Goal: Task Accomplishment & Management: Complete application form

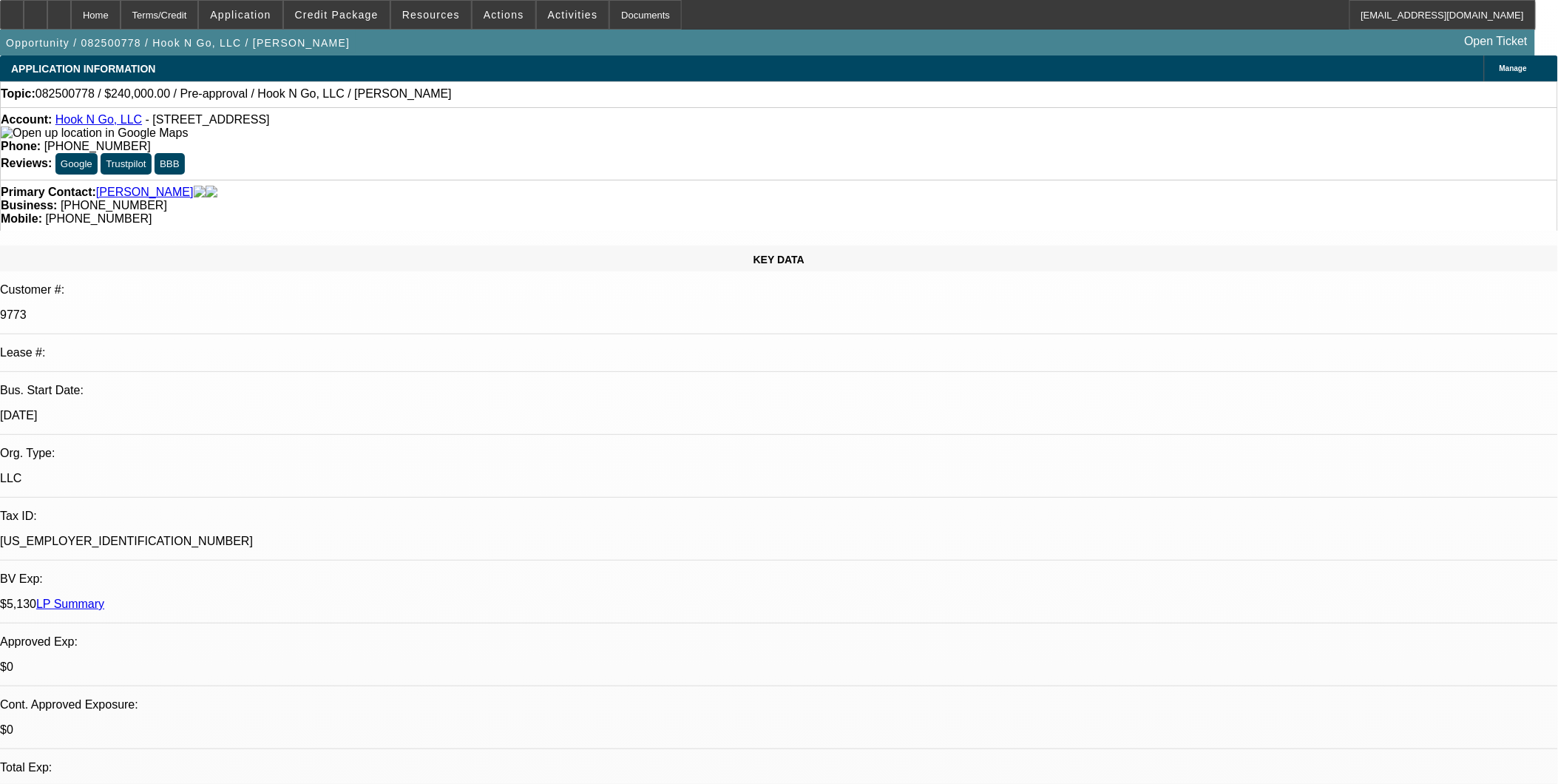
select select "0"
select select "2"
select select "0"
select select "2"
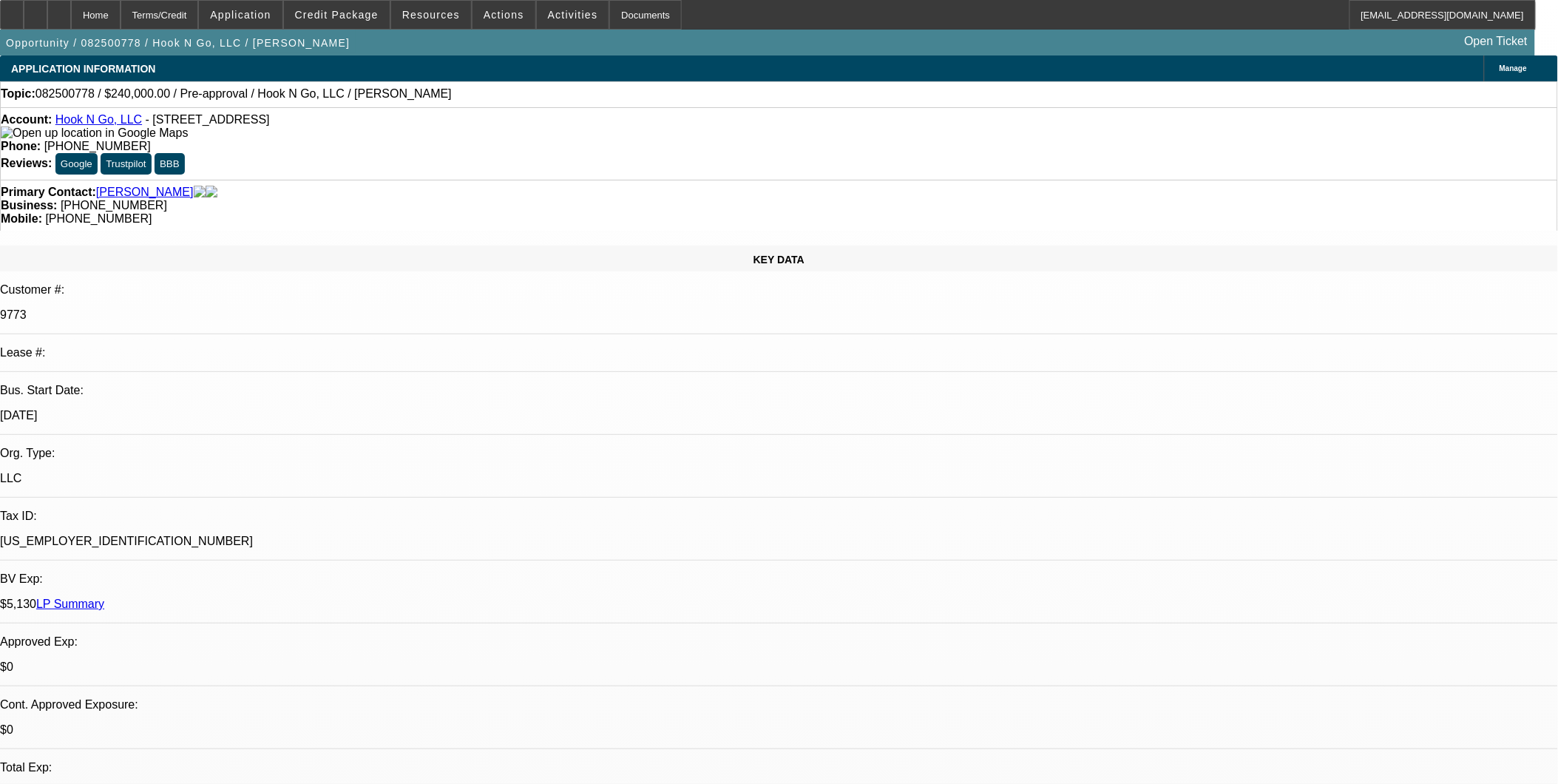
select select "0"
select select "1"
select select "2"
select select "6"
select select "1"
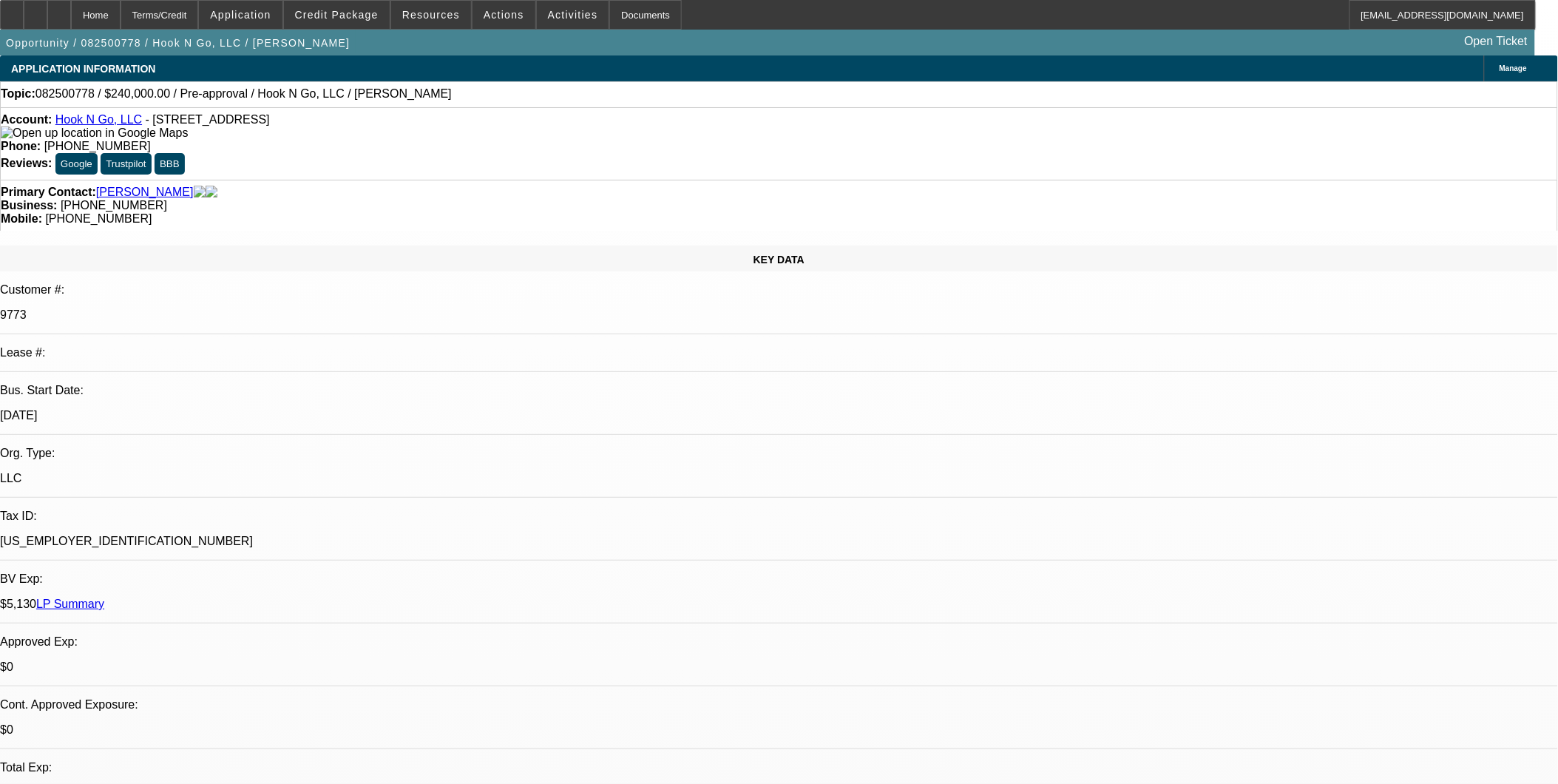
select select "2"
select select "6"
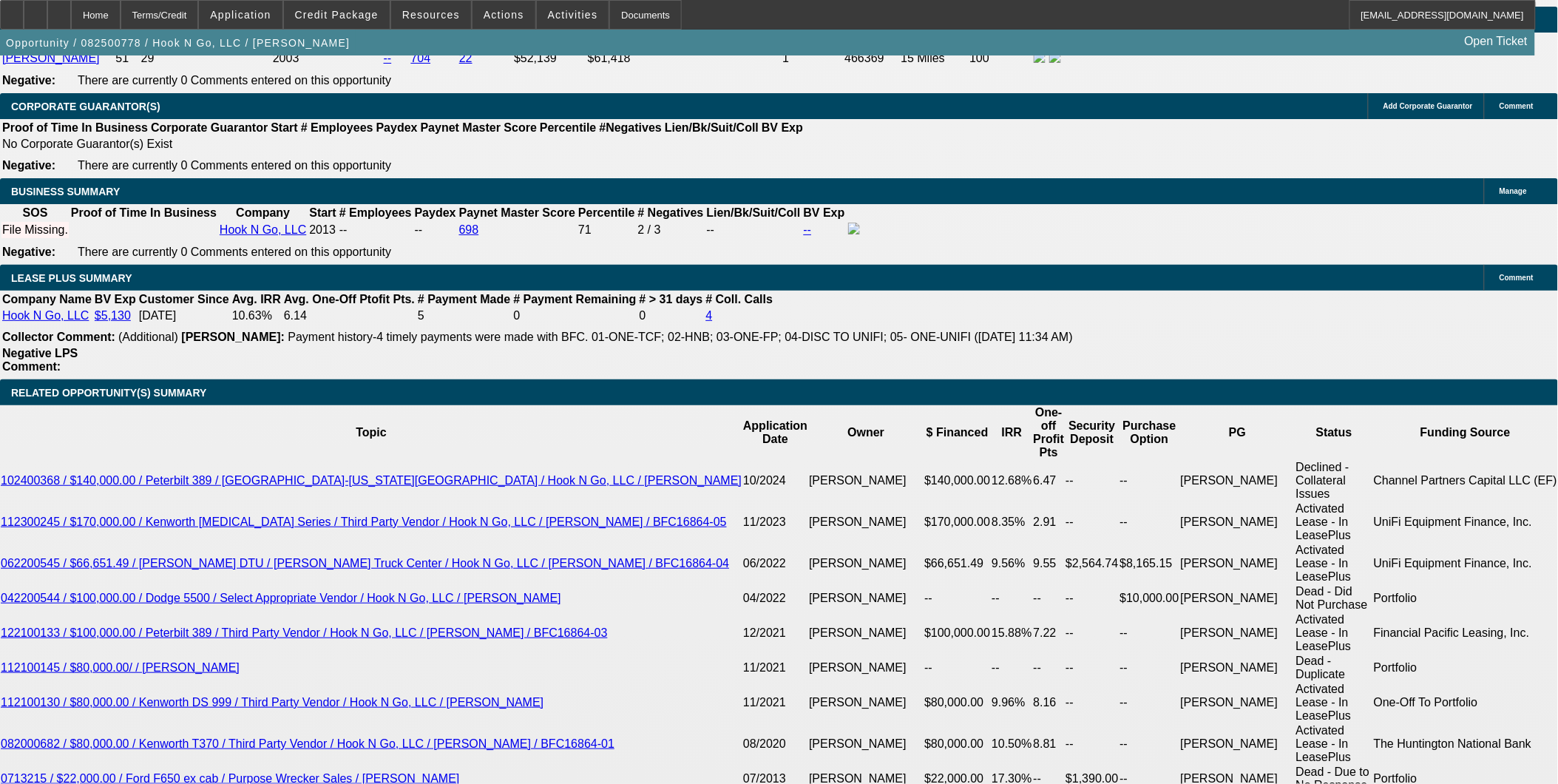
scroll to position [2218, 0]
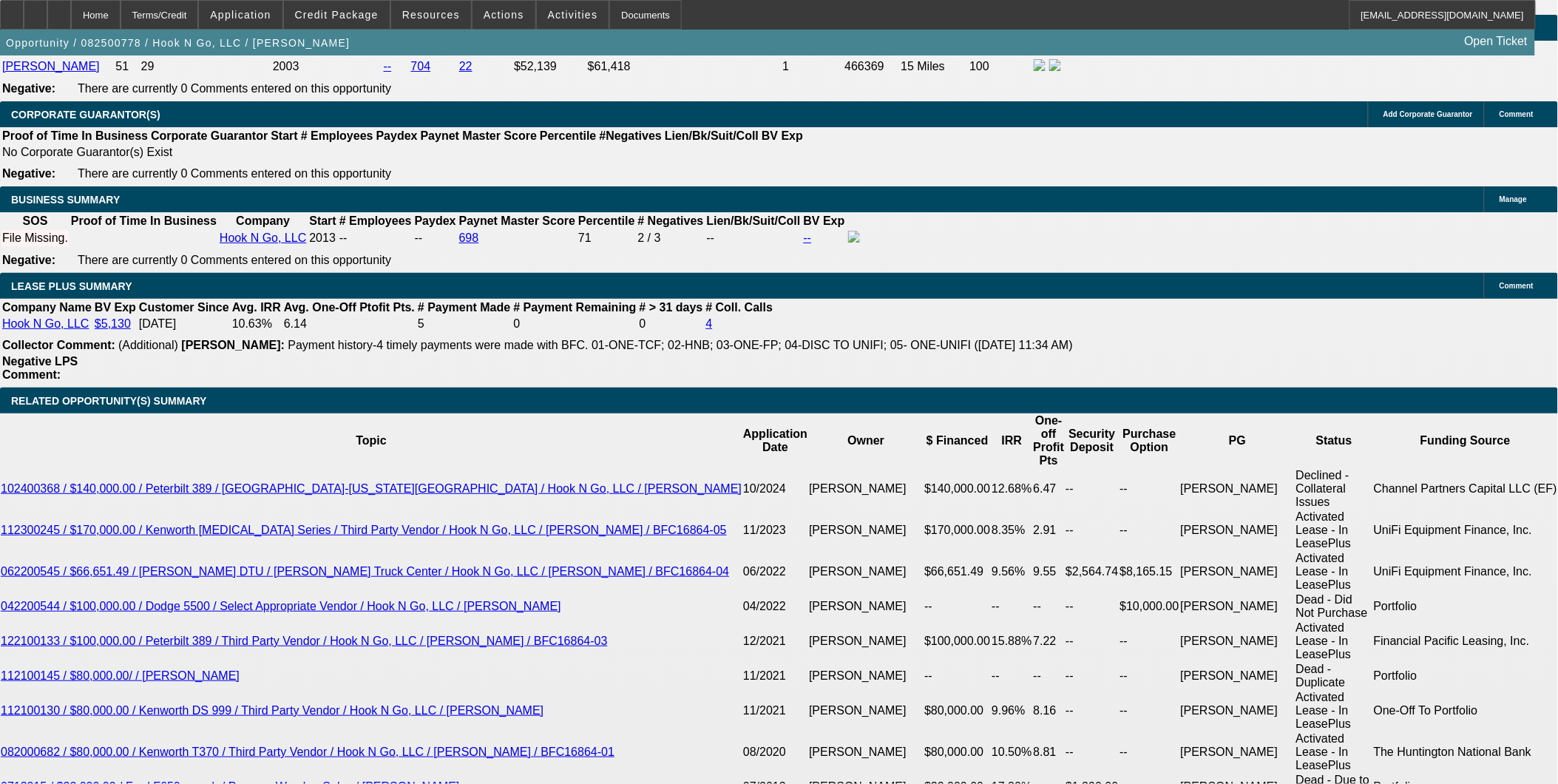
drag, startPoint x: 773, startPoint y: 563, endPoint x: 672, endPoint y: 508, distance: 115.0
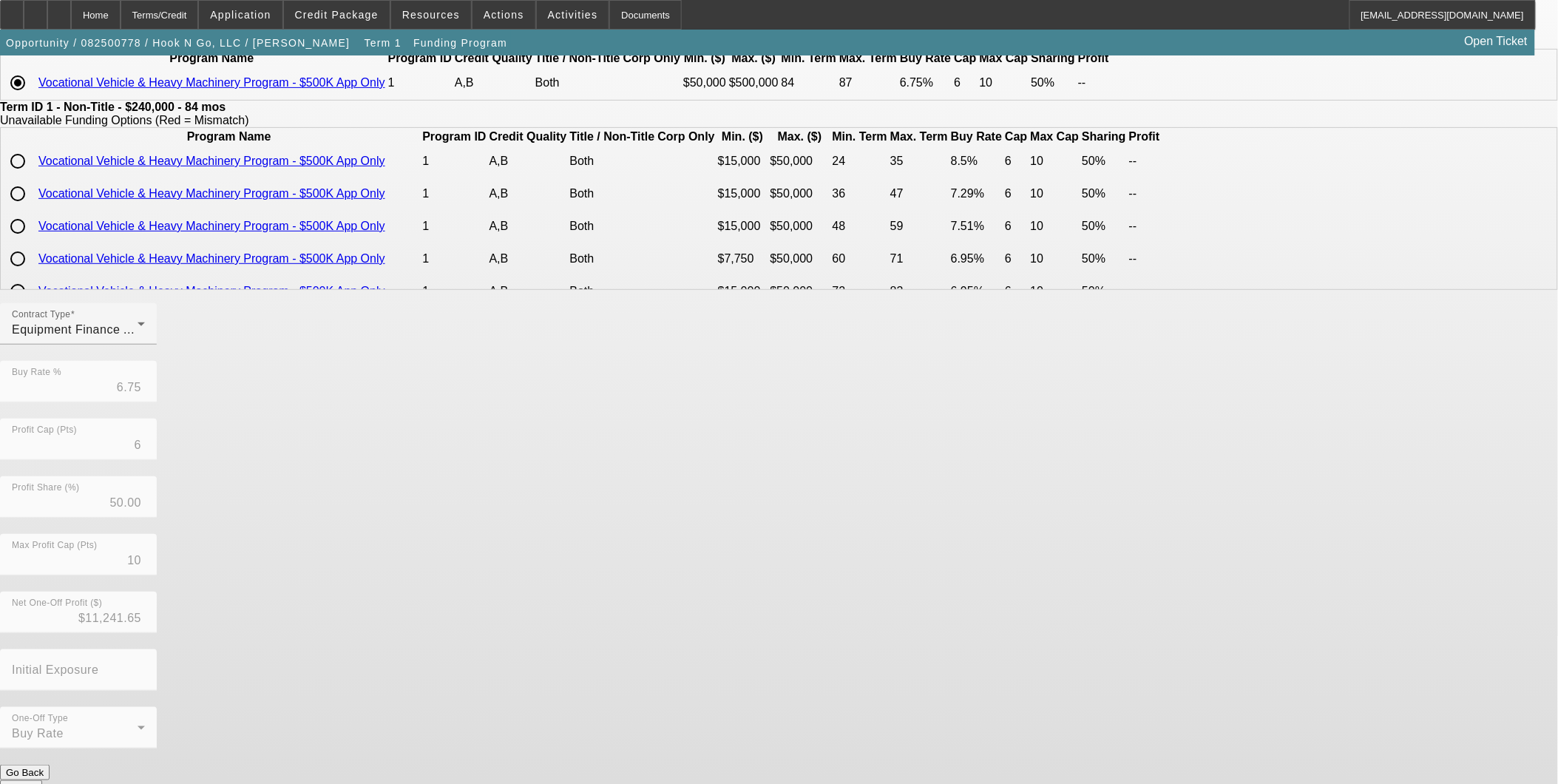
scroll to position [149, 0]
click at [49, 764] on button "Go Back" at bounding box center [25, 771] width 49 height 15
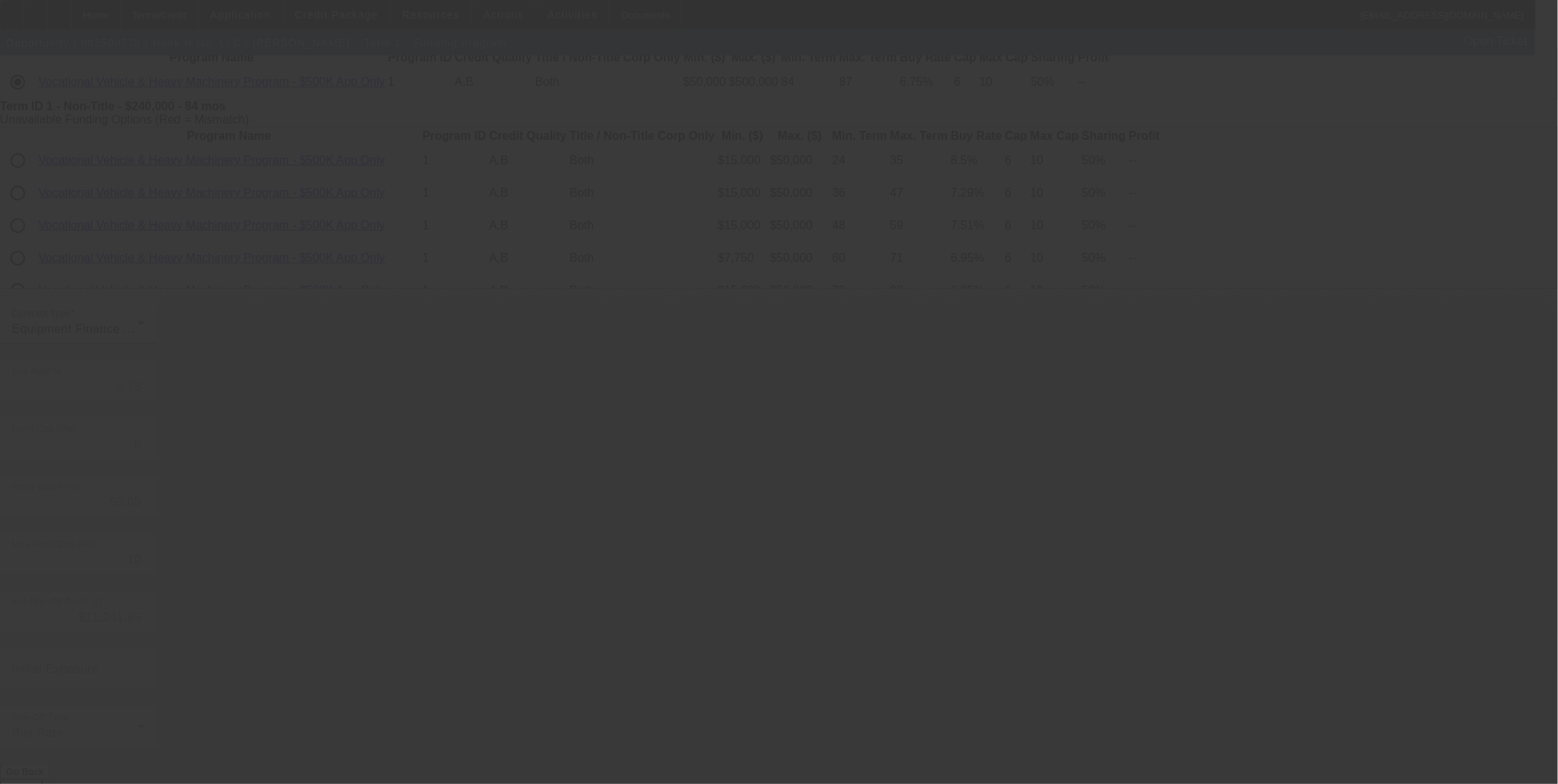
scroll to position [0, 0]
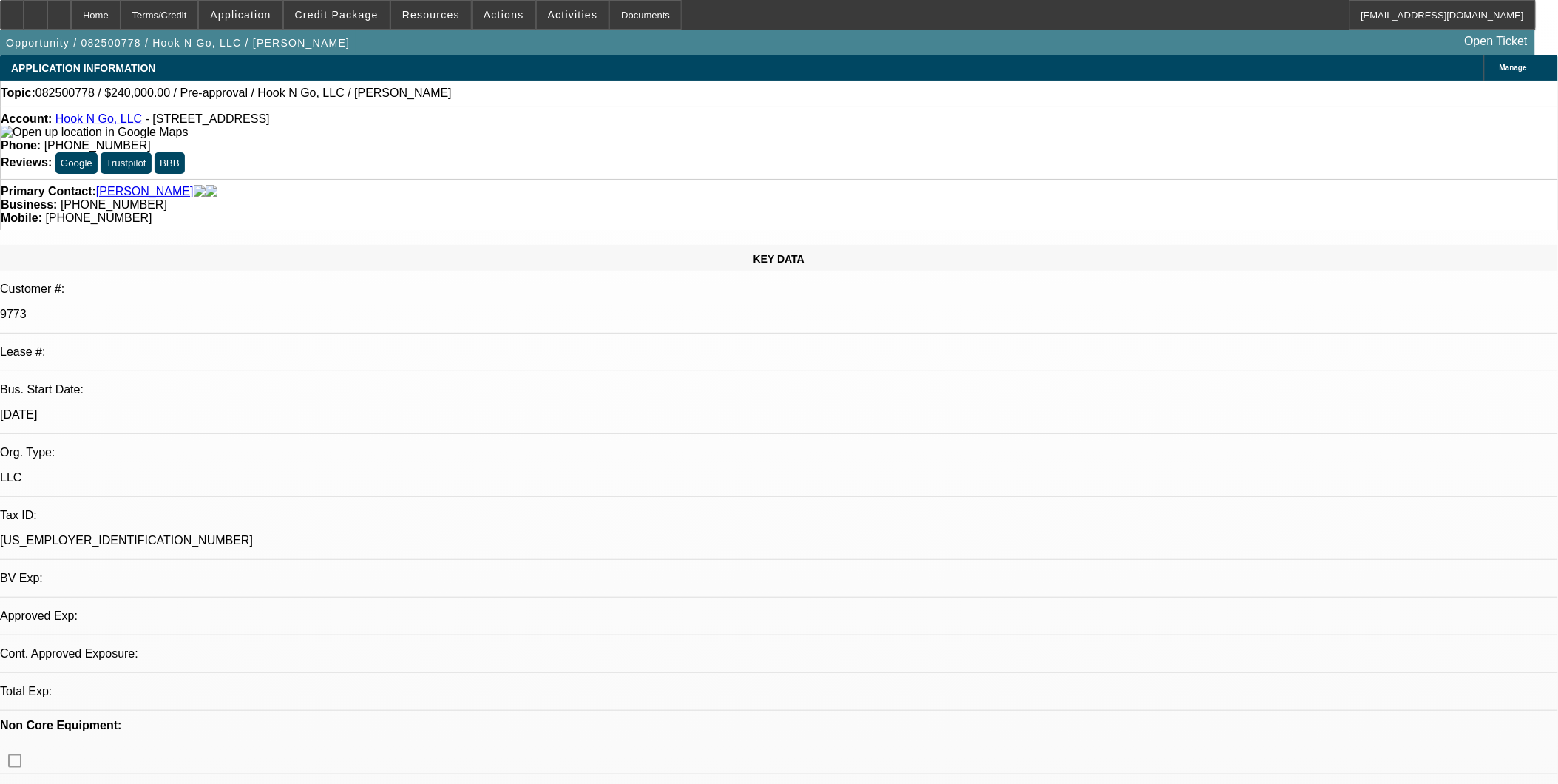
select select "0"
select select "2"
select select "0"
select select "6"
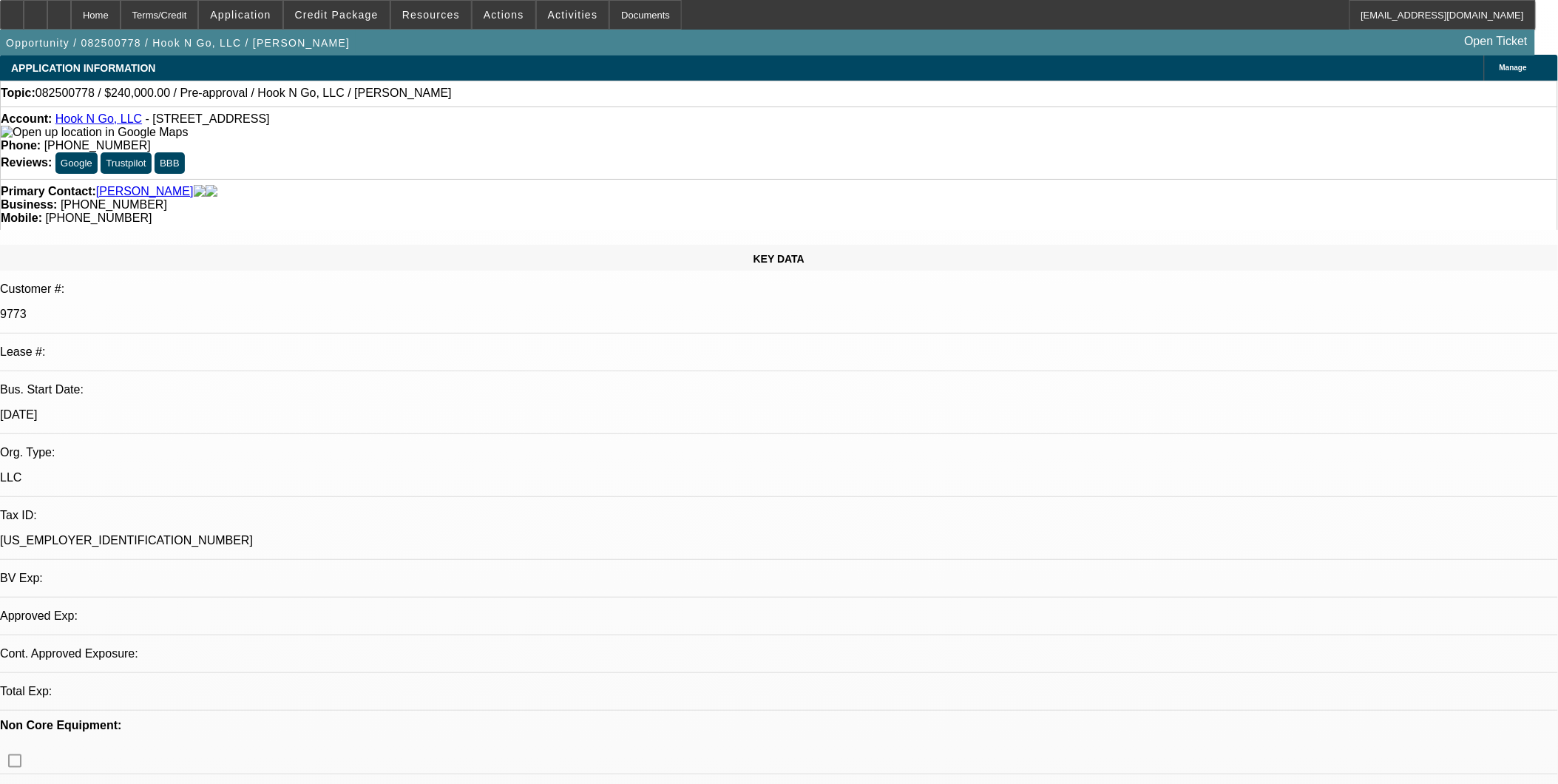
select select "0"
select select "2"
select select "0"
select select "6"
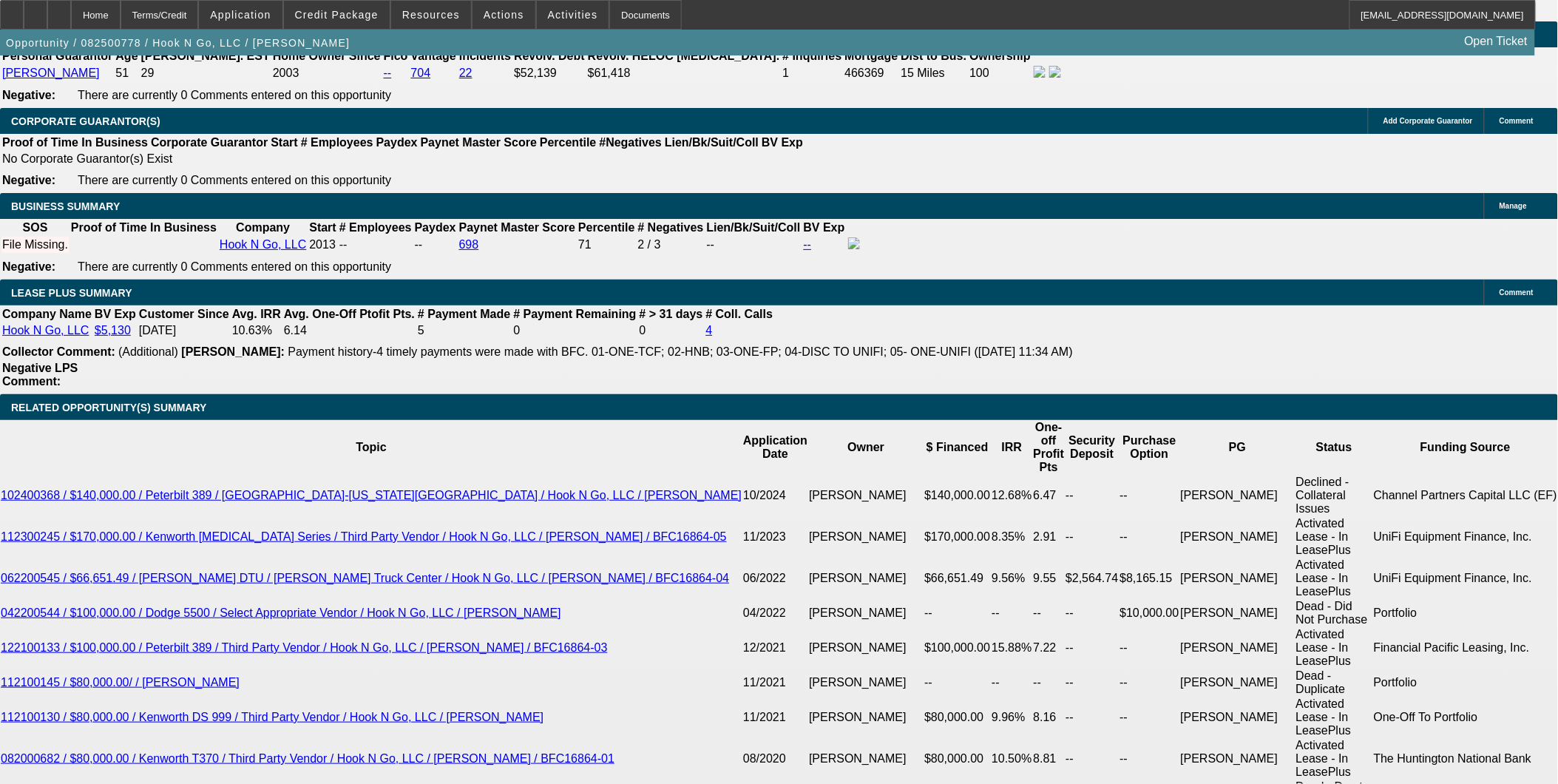
scroll to position [2213, 0]
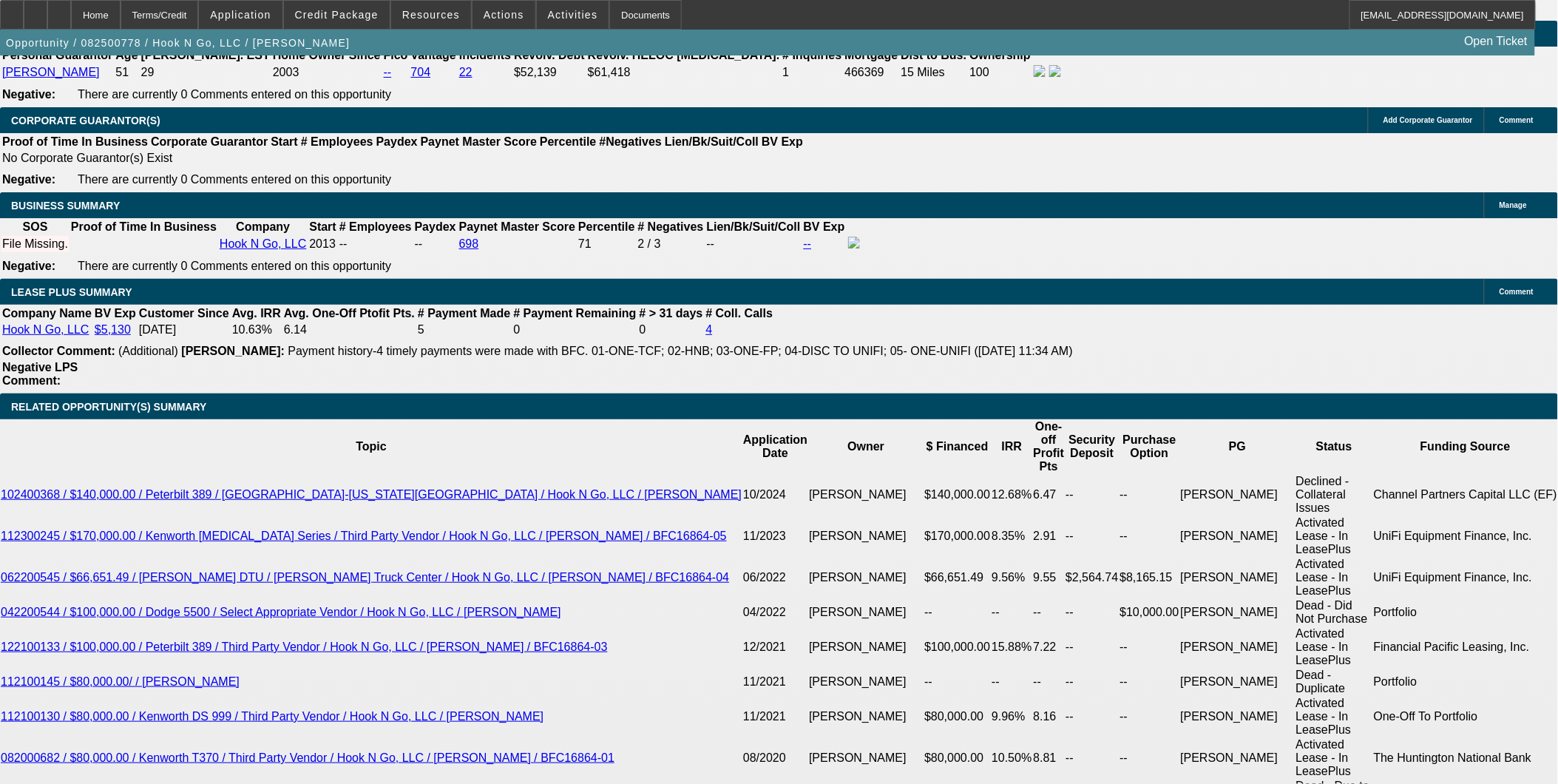
type input "UNKNOWN"
type input "8"
type input "$61,813.96"
type input "$30,906.98"
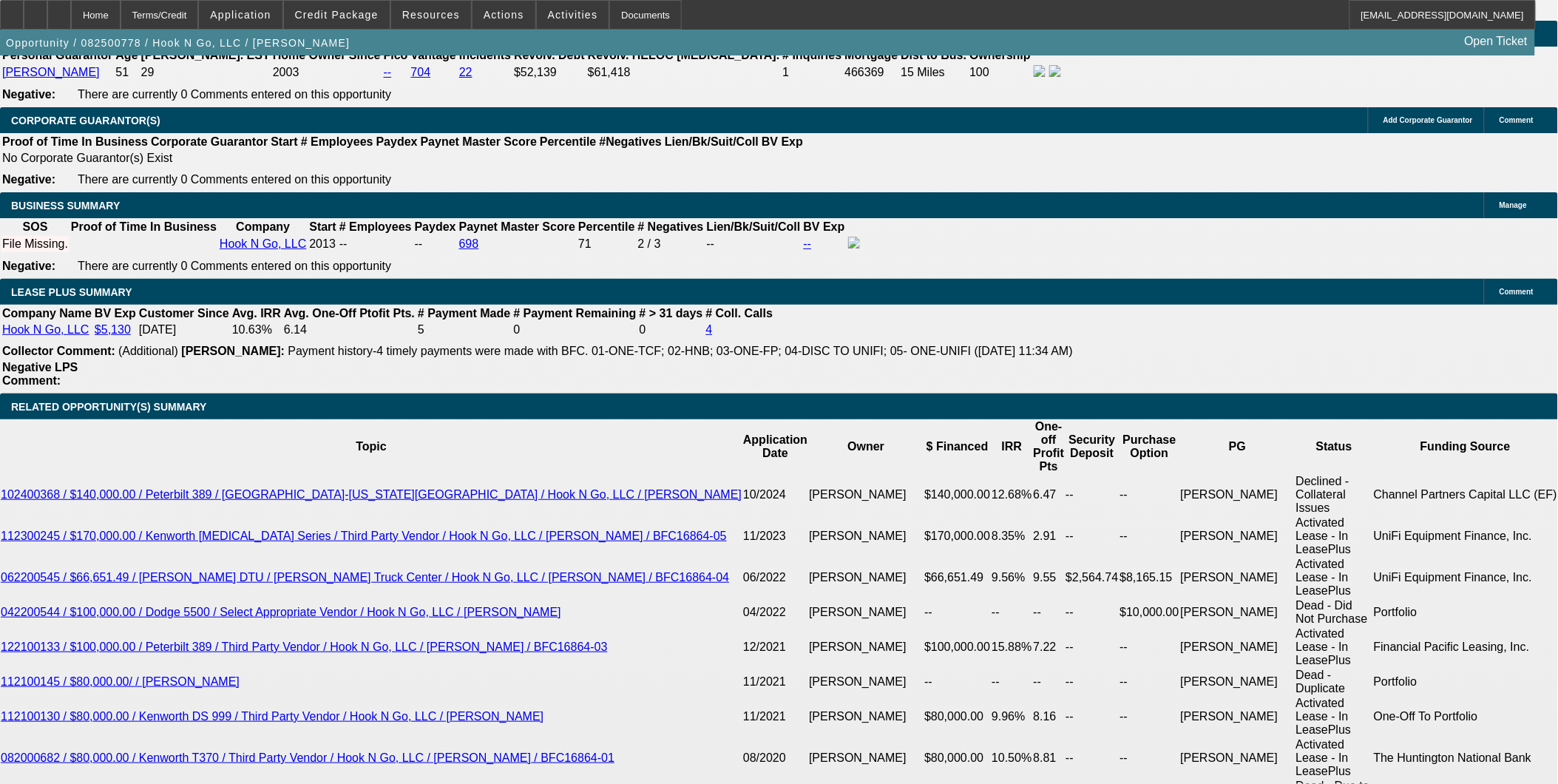
type input "86"
type input "$7,351.54"
type input "$3,675.77"
type input "86"
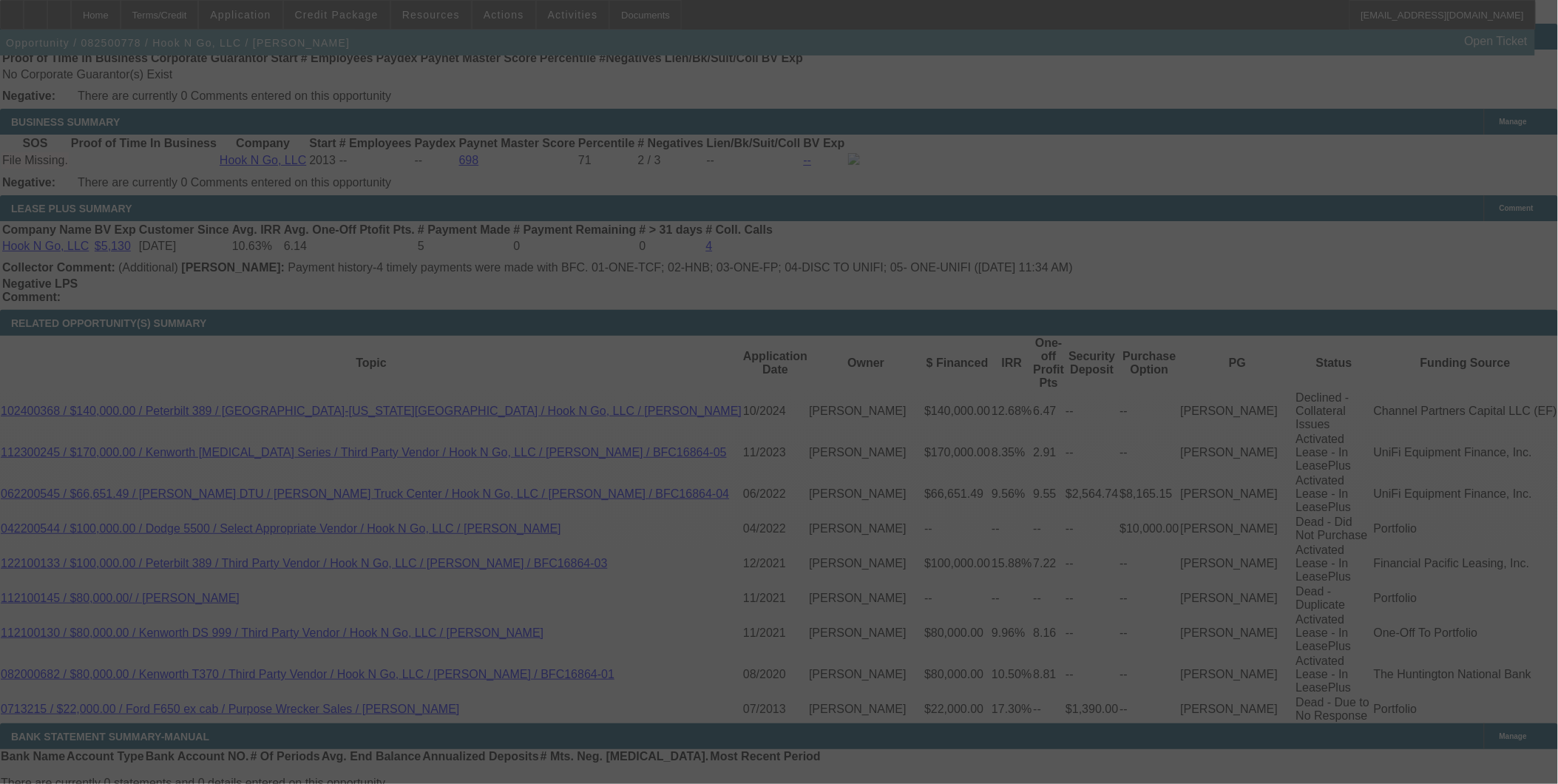
scroll to position [2377, 0]
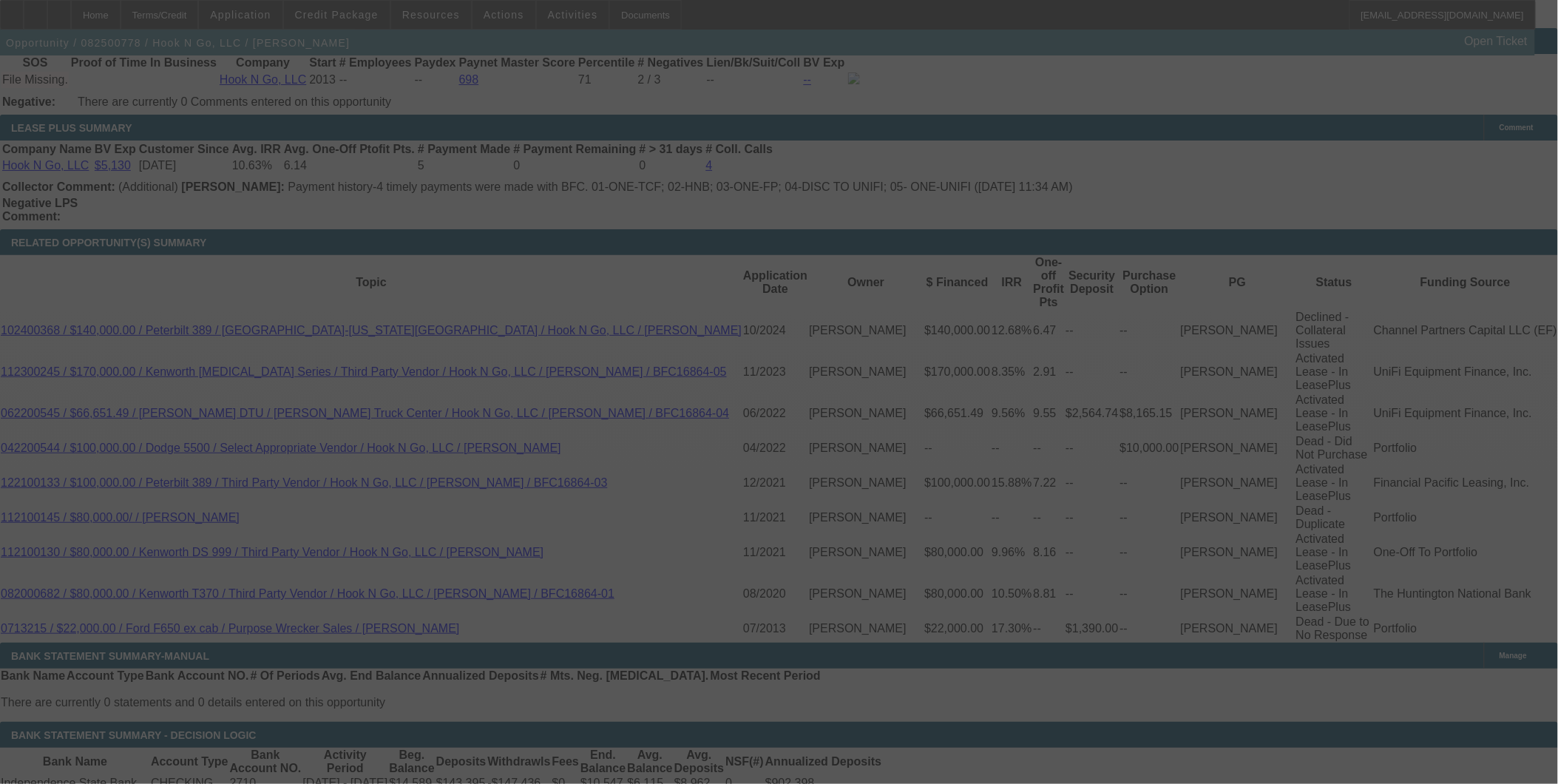
select select "0"
select select "2"
select select "0"
select select "6"
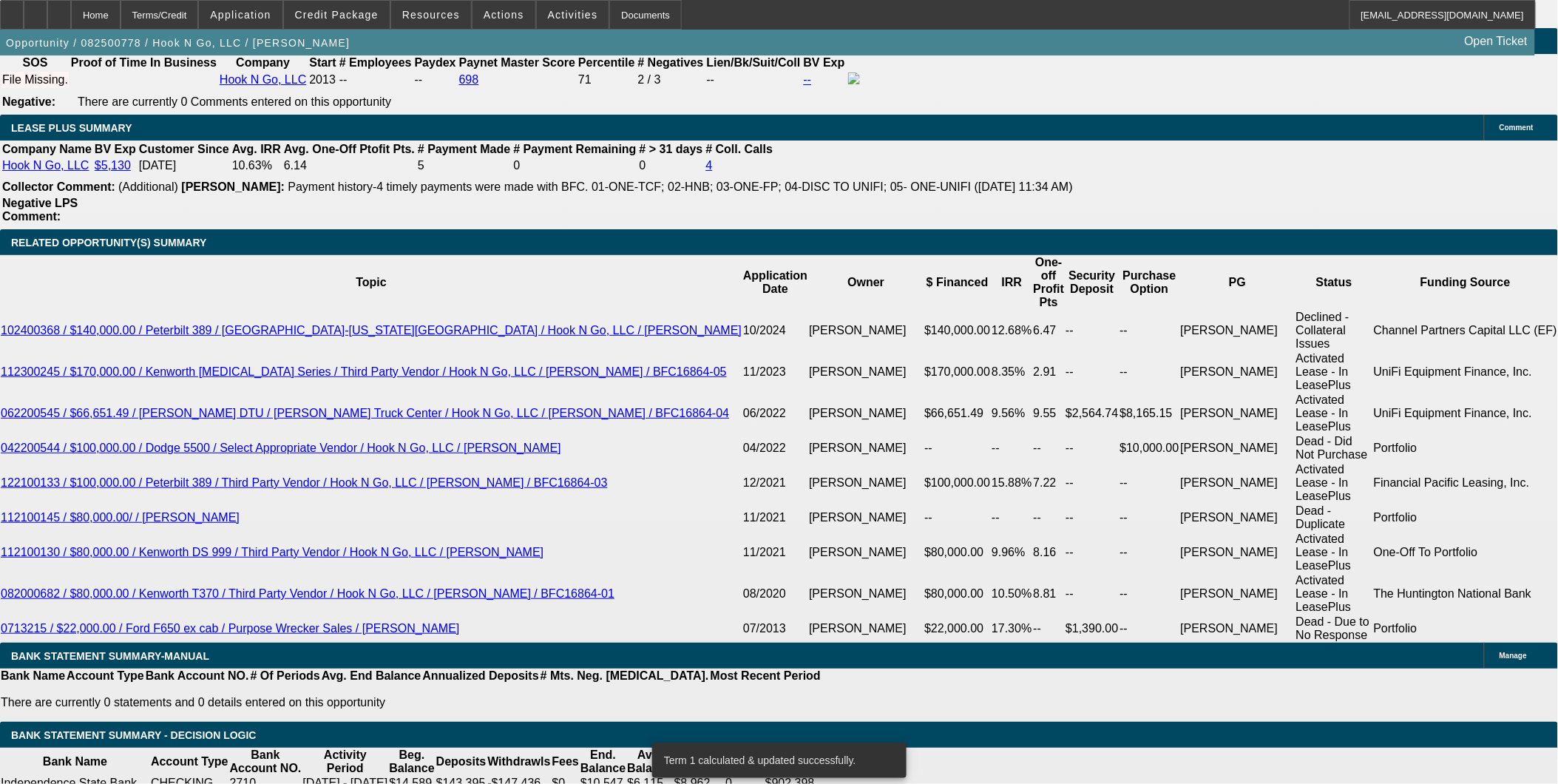
type input "$3,675.77"
type input "0"
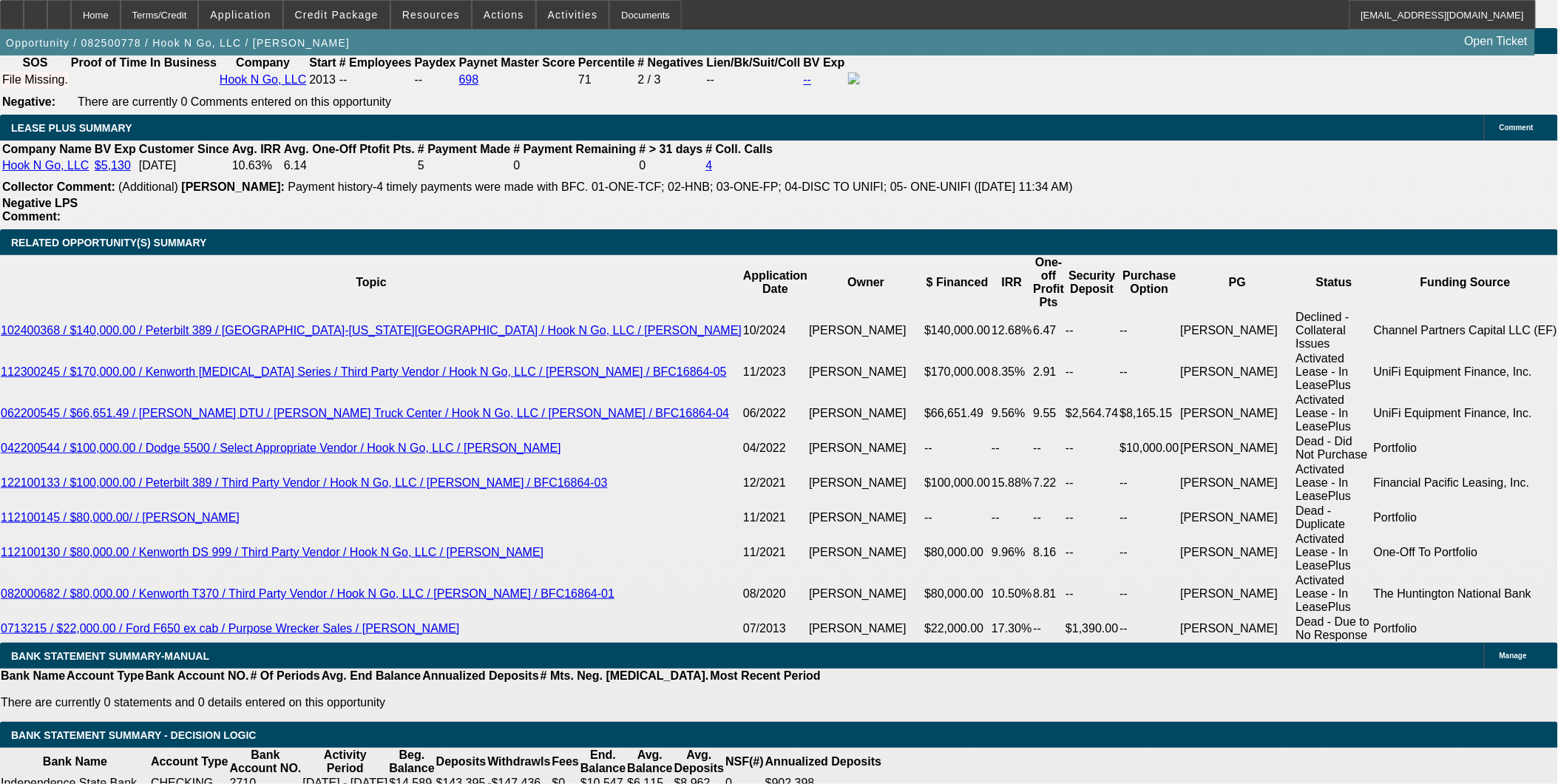
drag, startPoint x: 438, startPoint y: 350, endPoint x: 609, endPoint y: 351, distance: 171.0
type input "UNKNOWN"
paste input "3675.77"
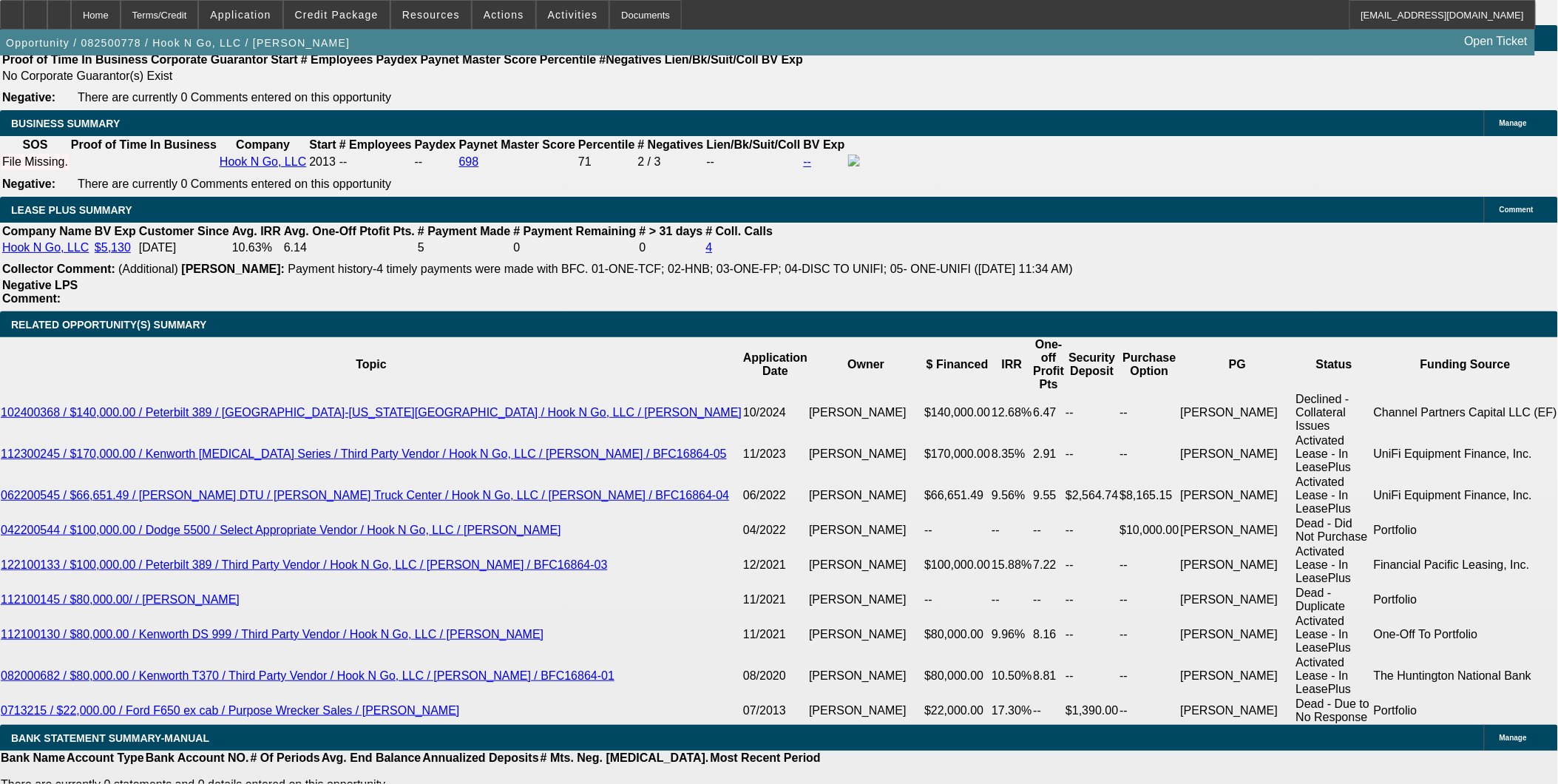
type input "$3,675.77"
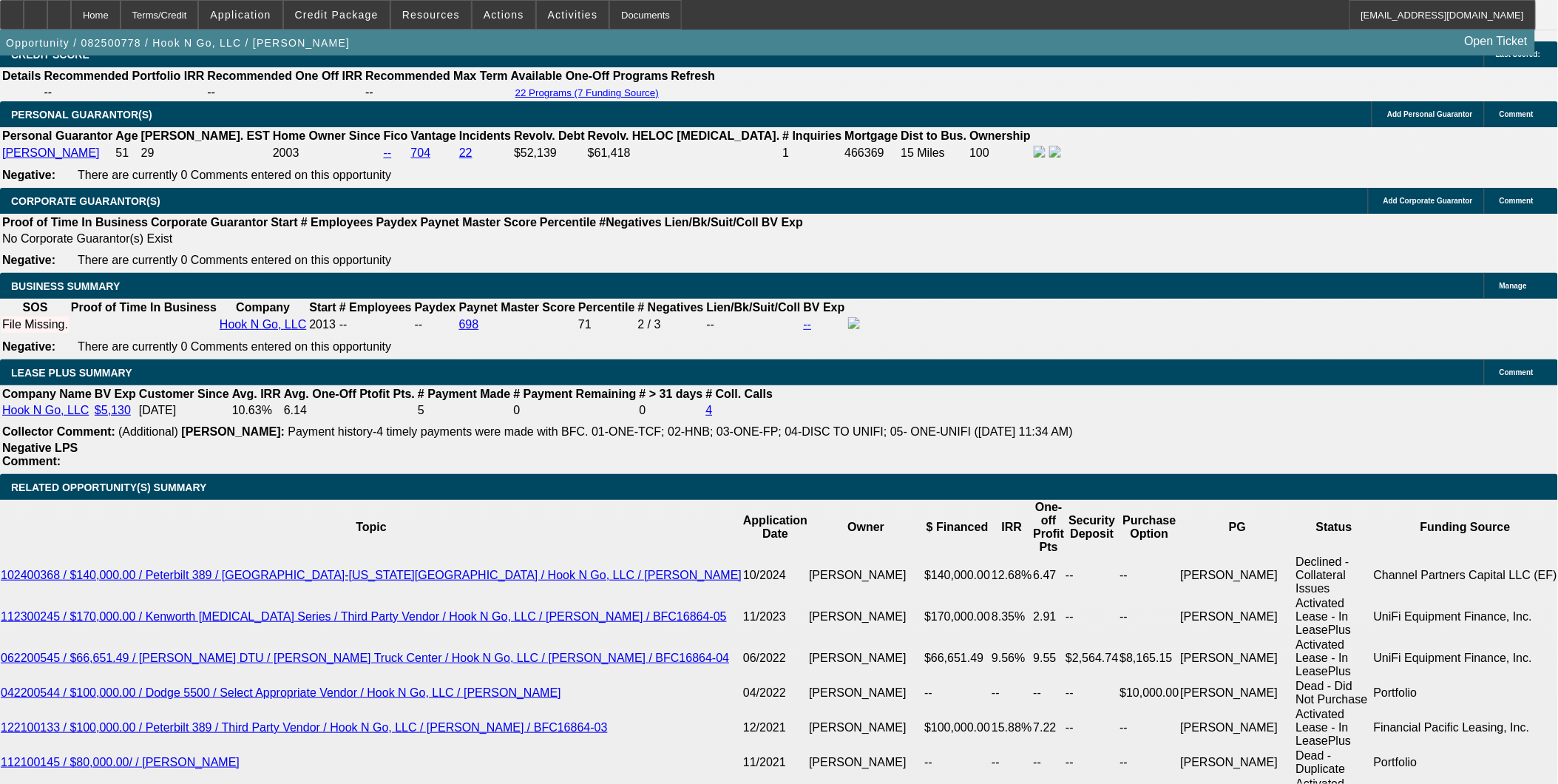
scroll to position [2131, 0]
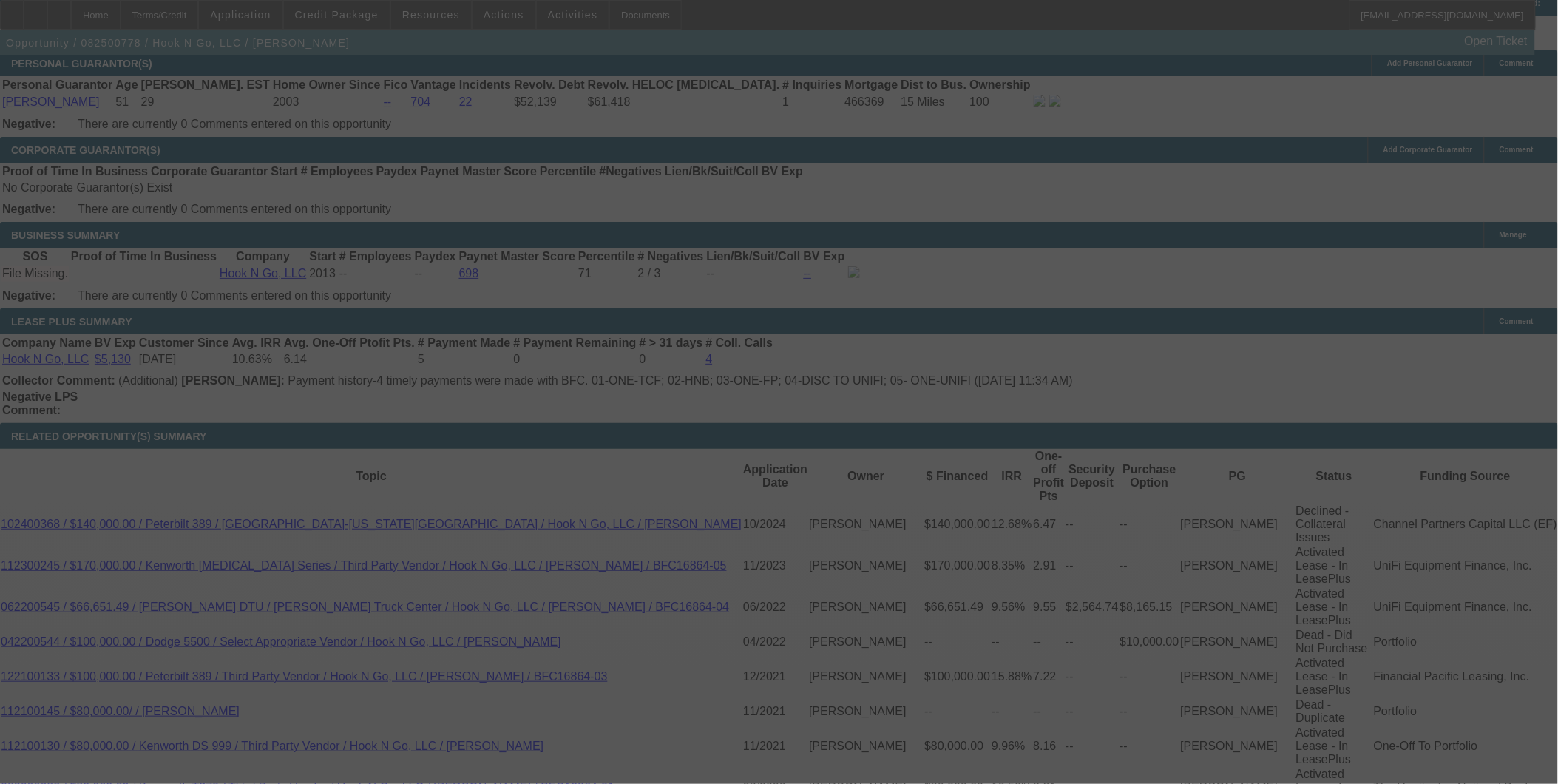
scroll to position [2213, 0]
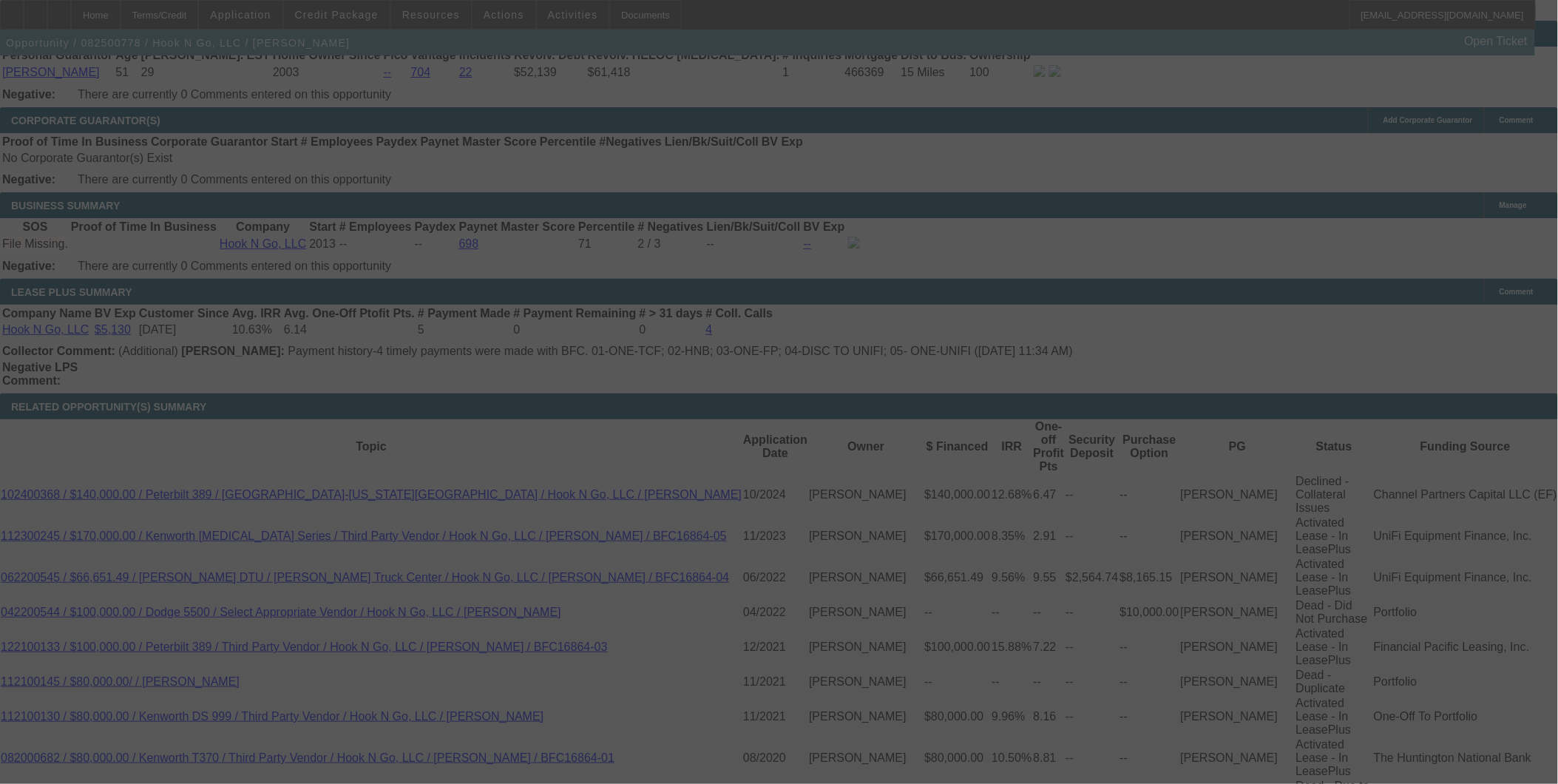
select select "0"
select select "2"
select select "0"
select select "6"
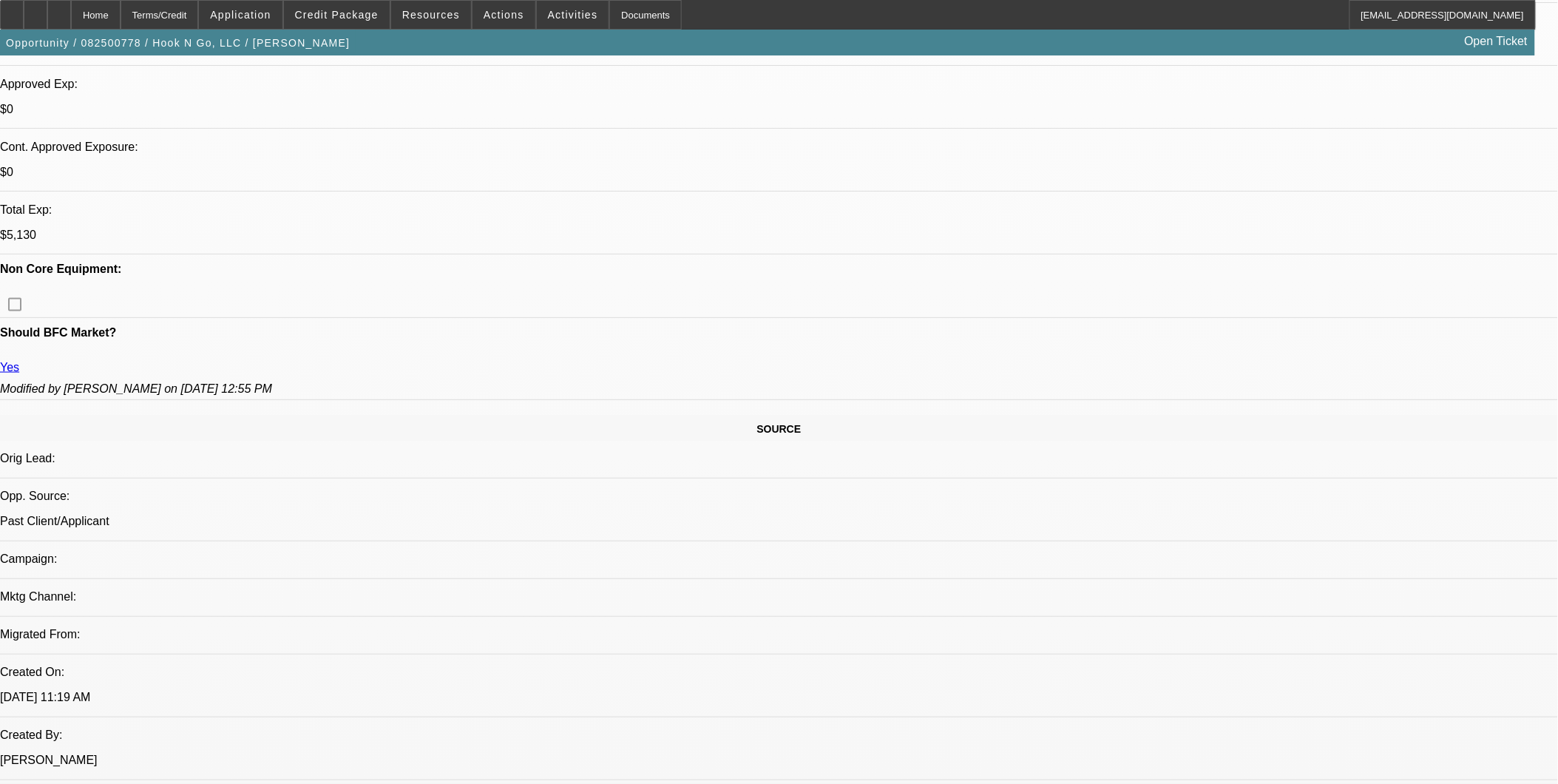
scroll to position [405, 0]
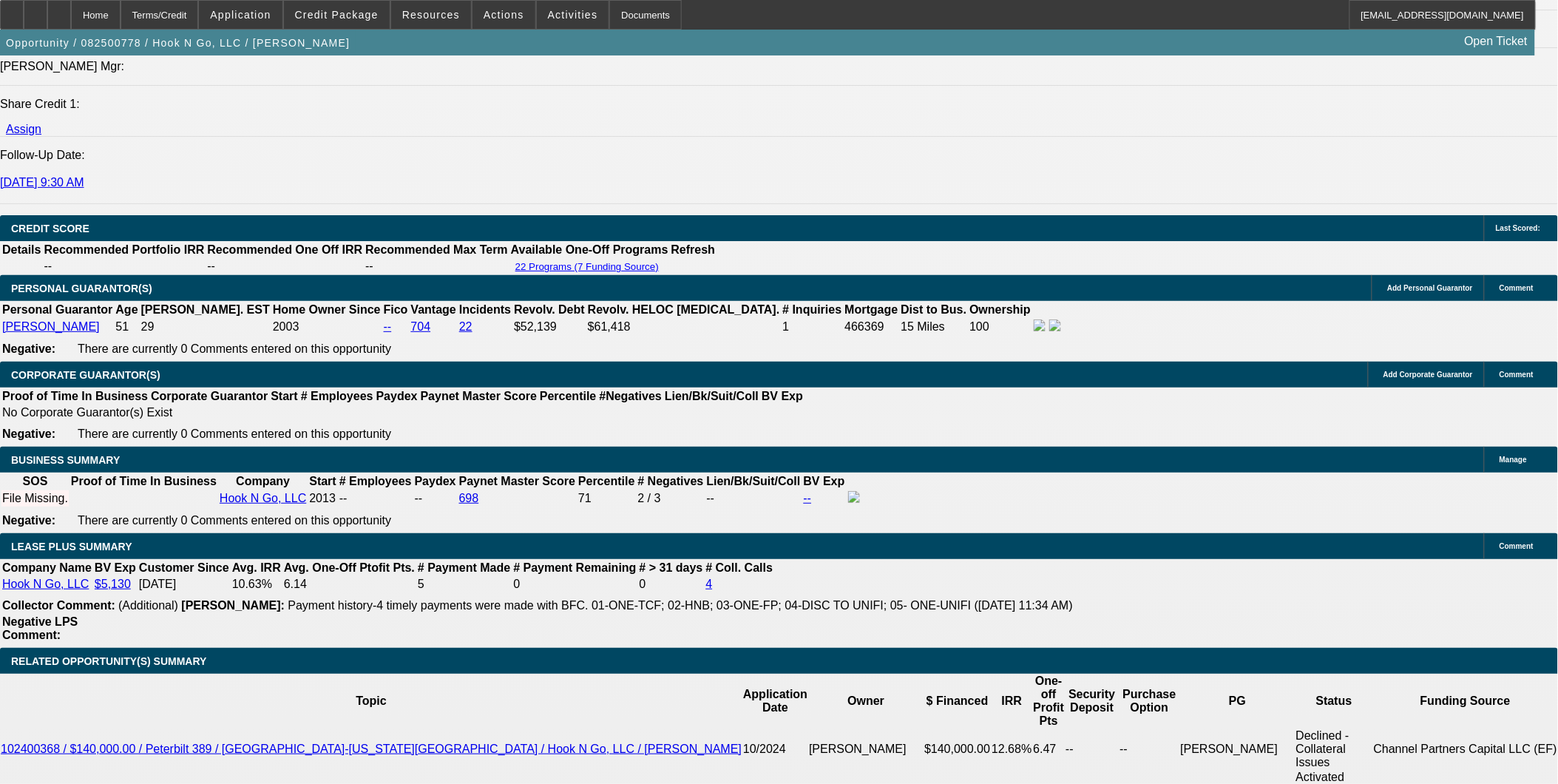
scroll to position [2131, 0]
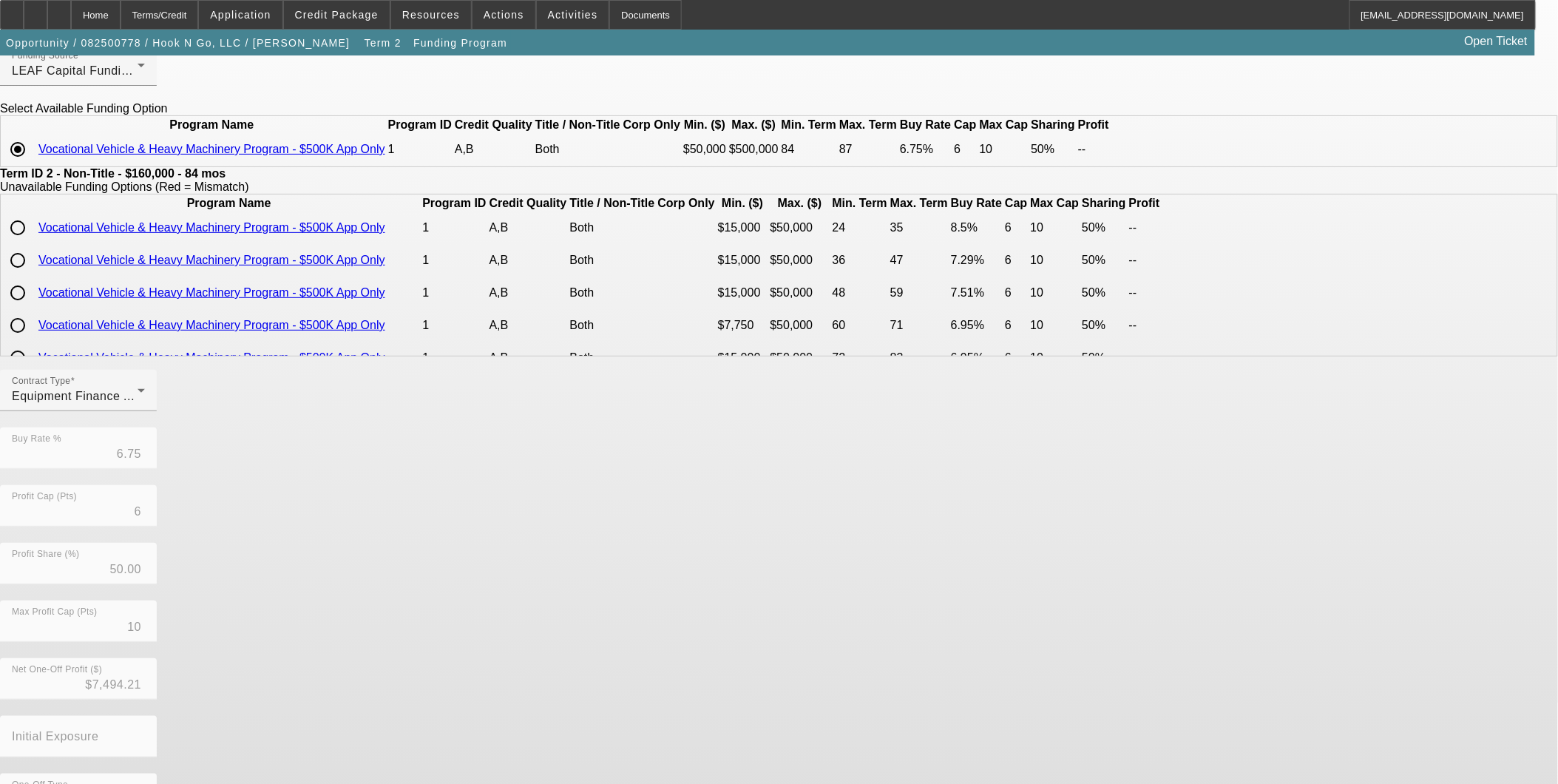
scroll to position [149, 0]
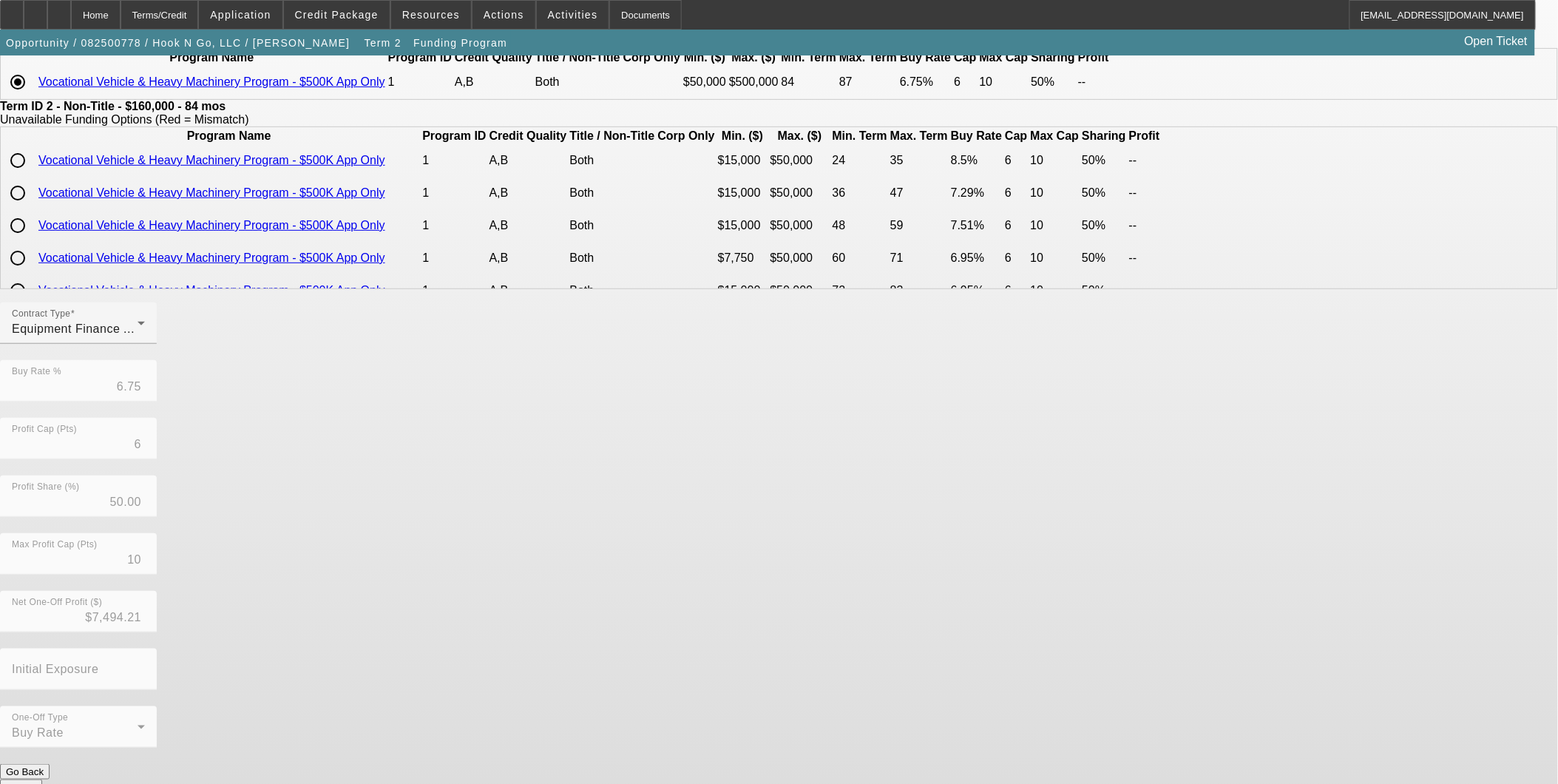
click at [49, 764] on button "Go Back" at bounding box center [25, 771] width 49 height 15
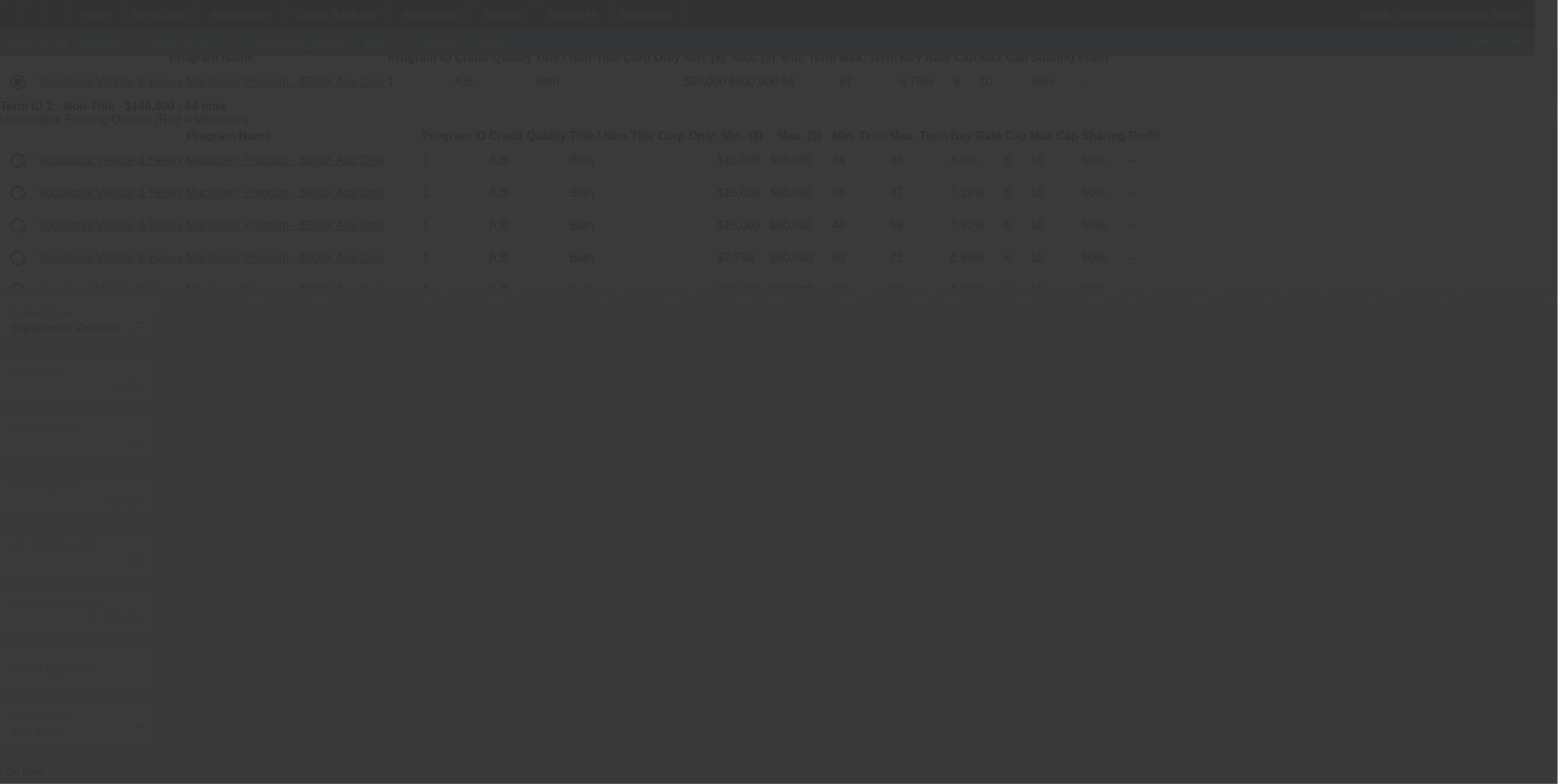
scroll to position [0, 0]
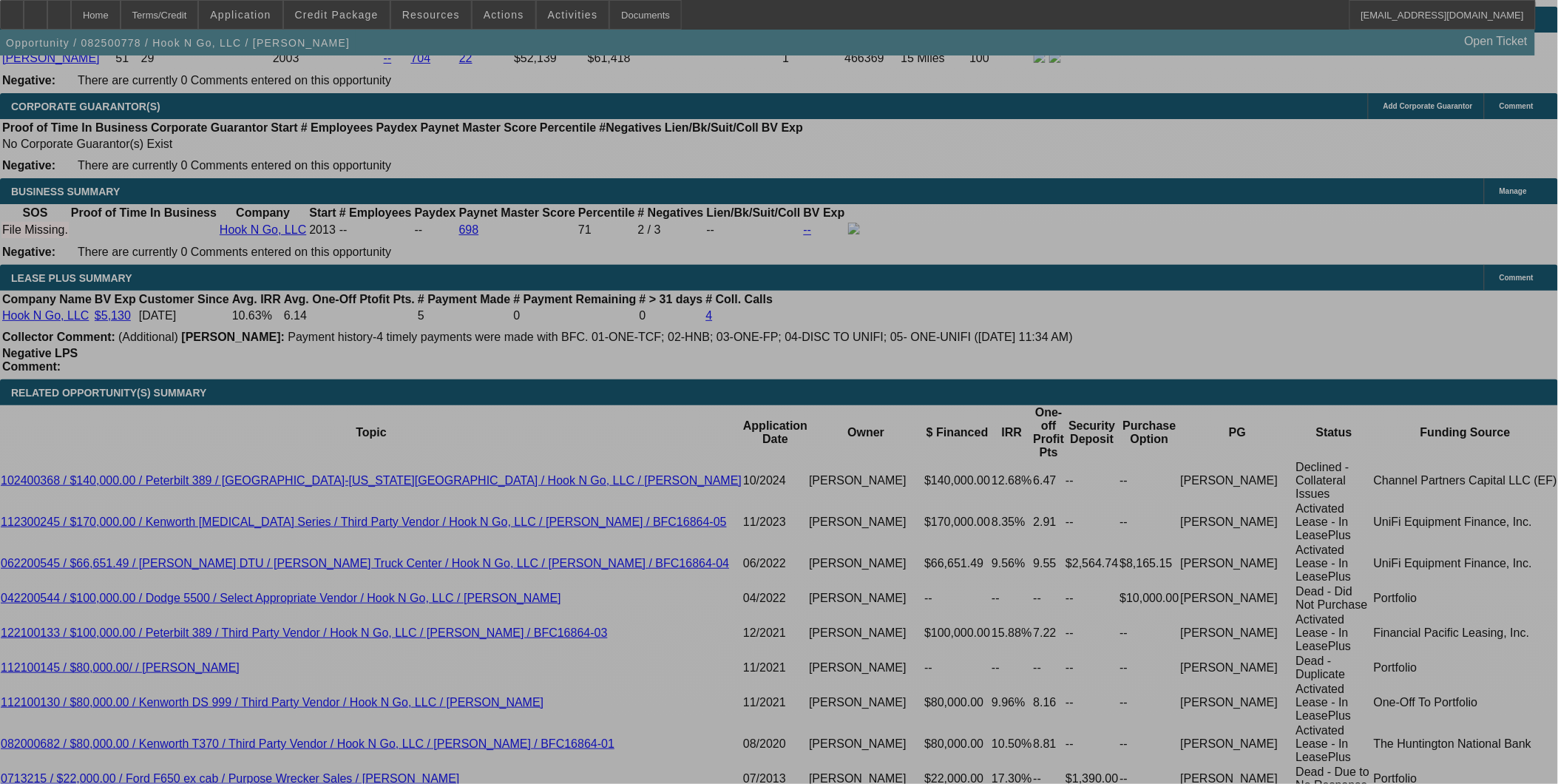
select select "0"
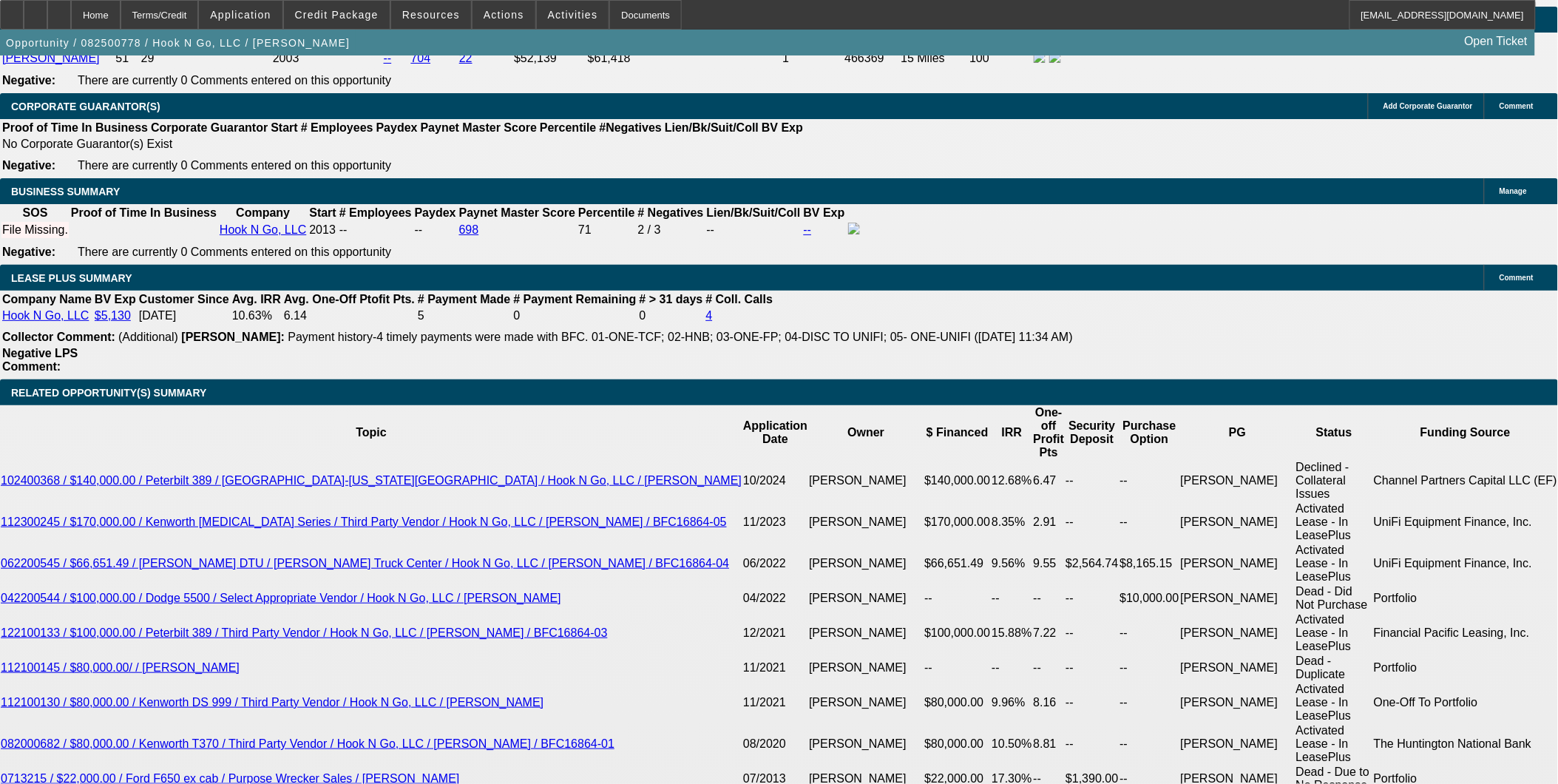
select select "2"
select select "0"
select select "6"
select select "0"
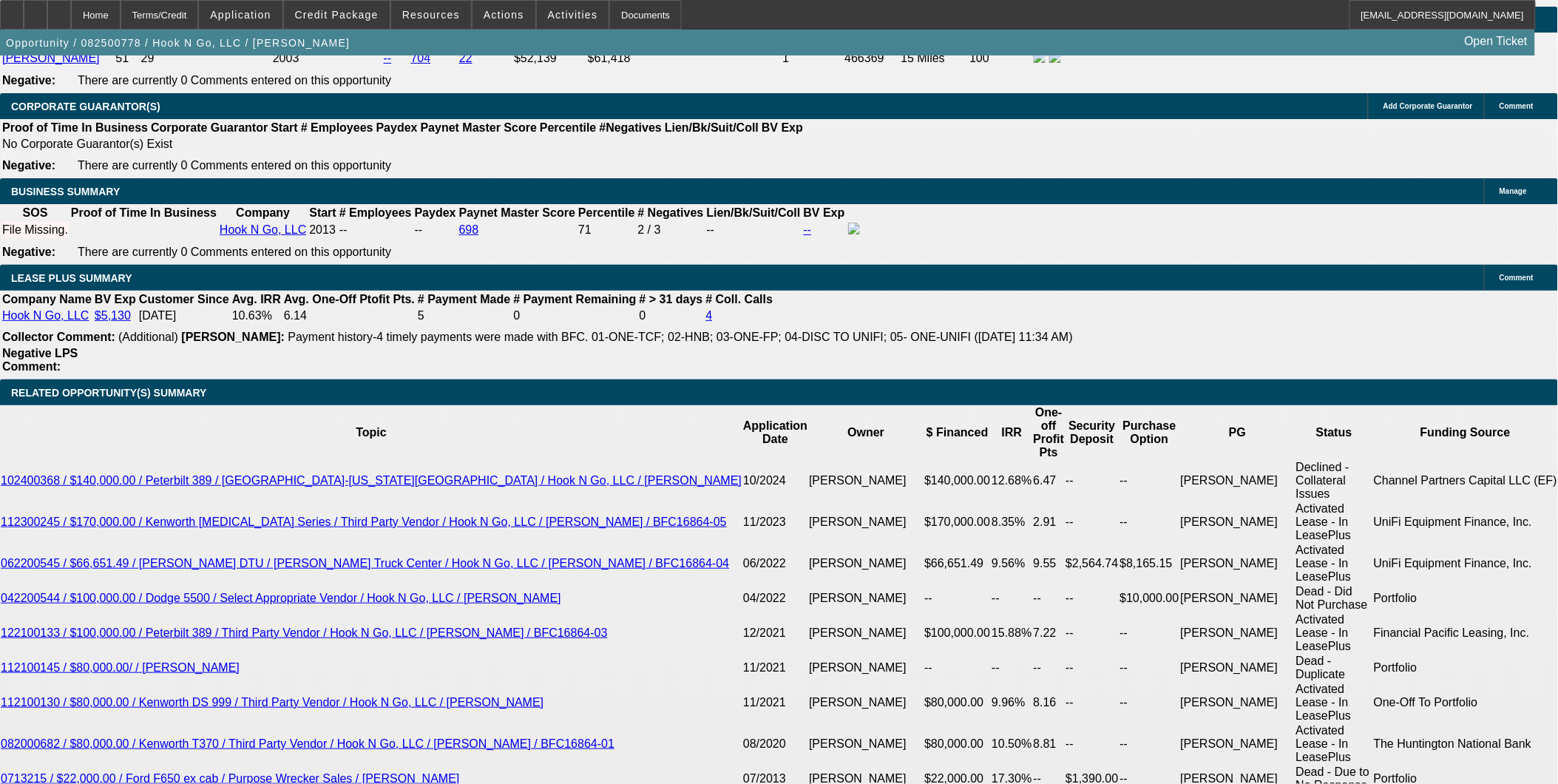
select select "2"
select select "0"
select select "6"
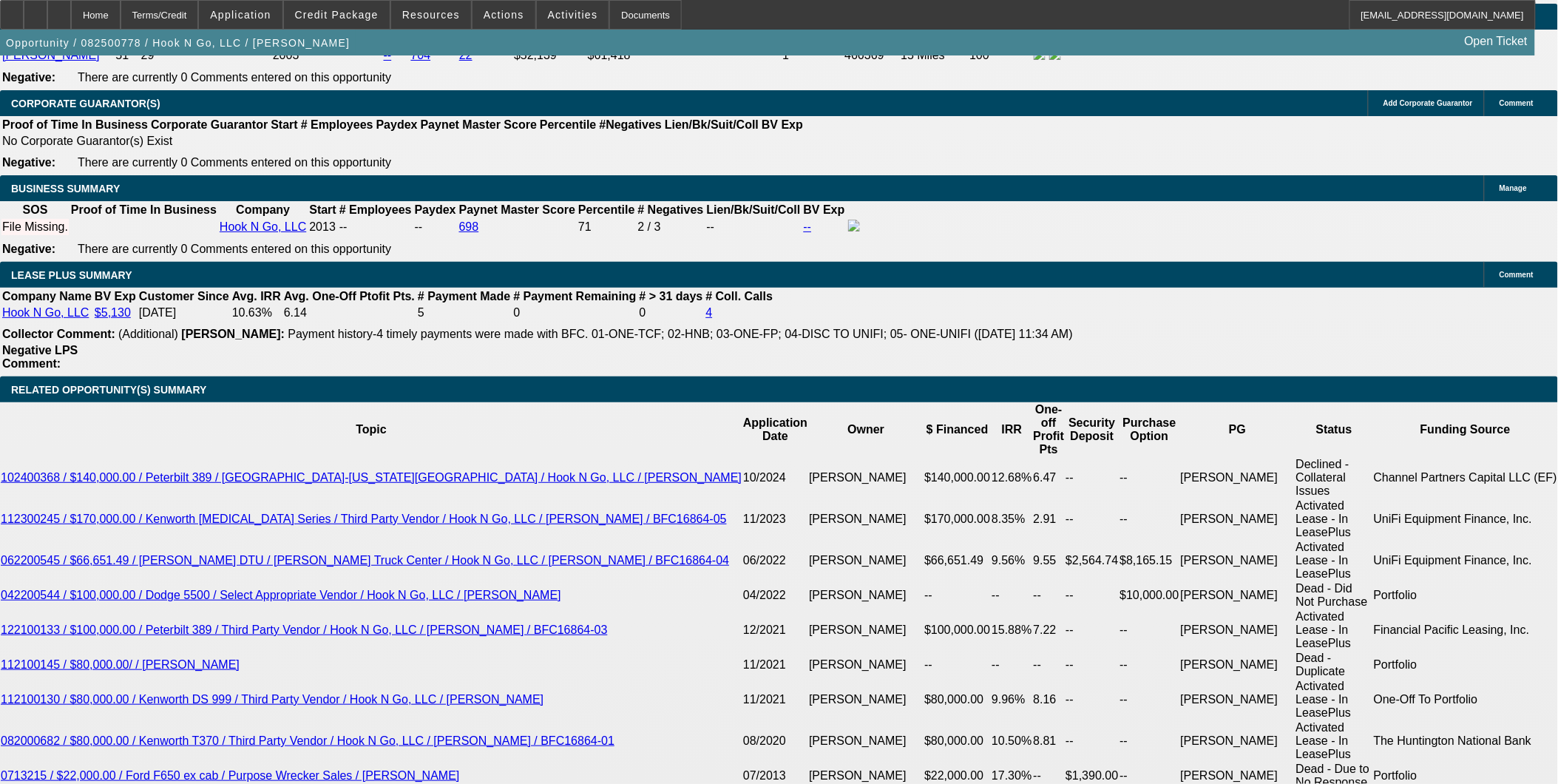
scroll to position [2223, 0]
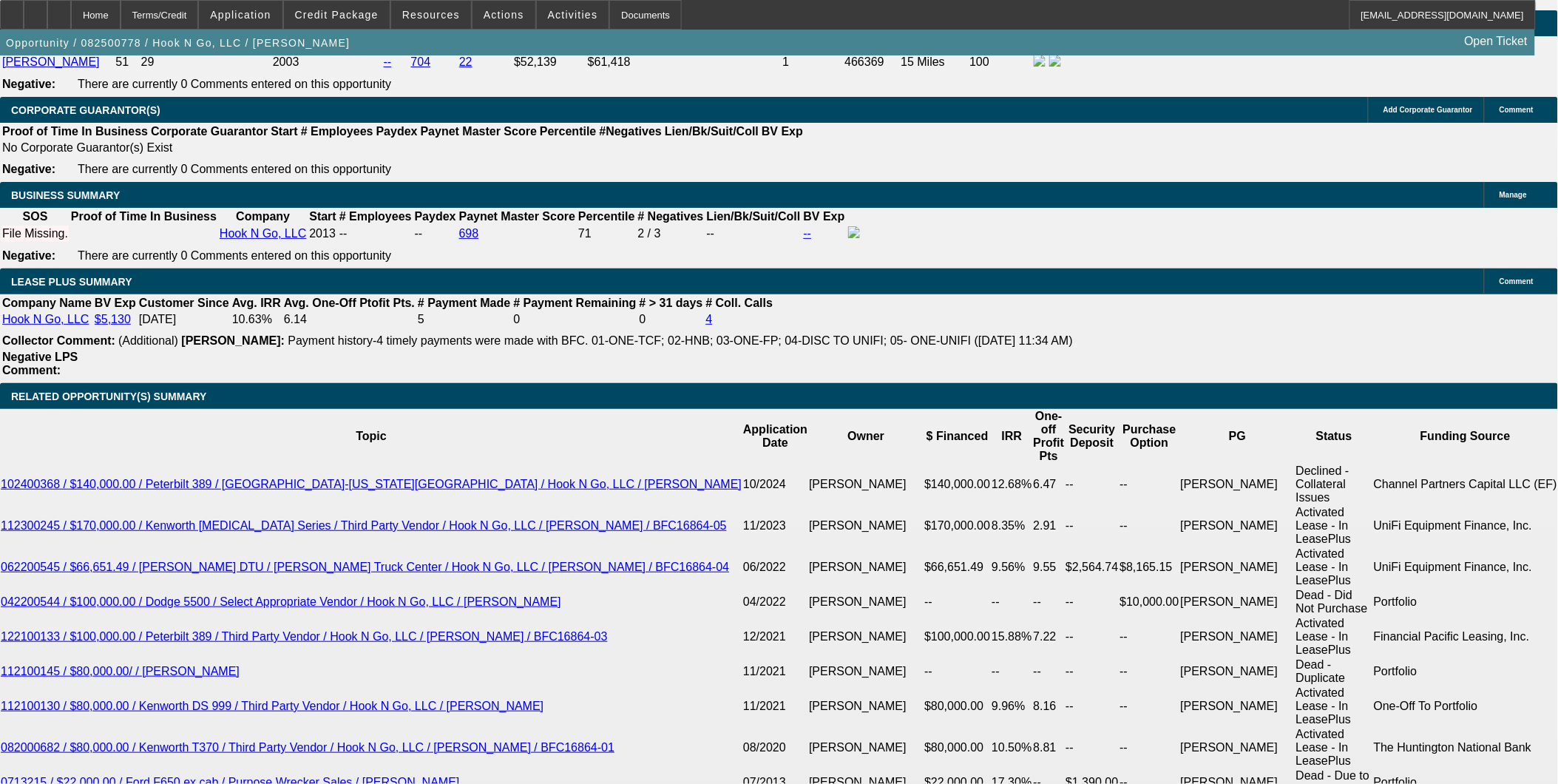
type input "8"
type input "UNKNOWN"
type input "$20,604.65"
type input "$41,209.30"
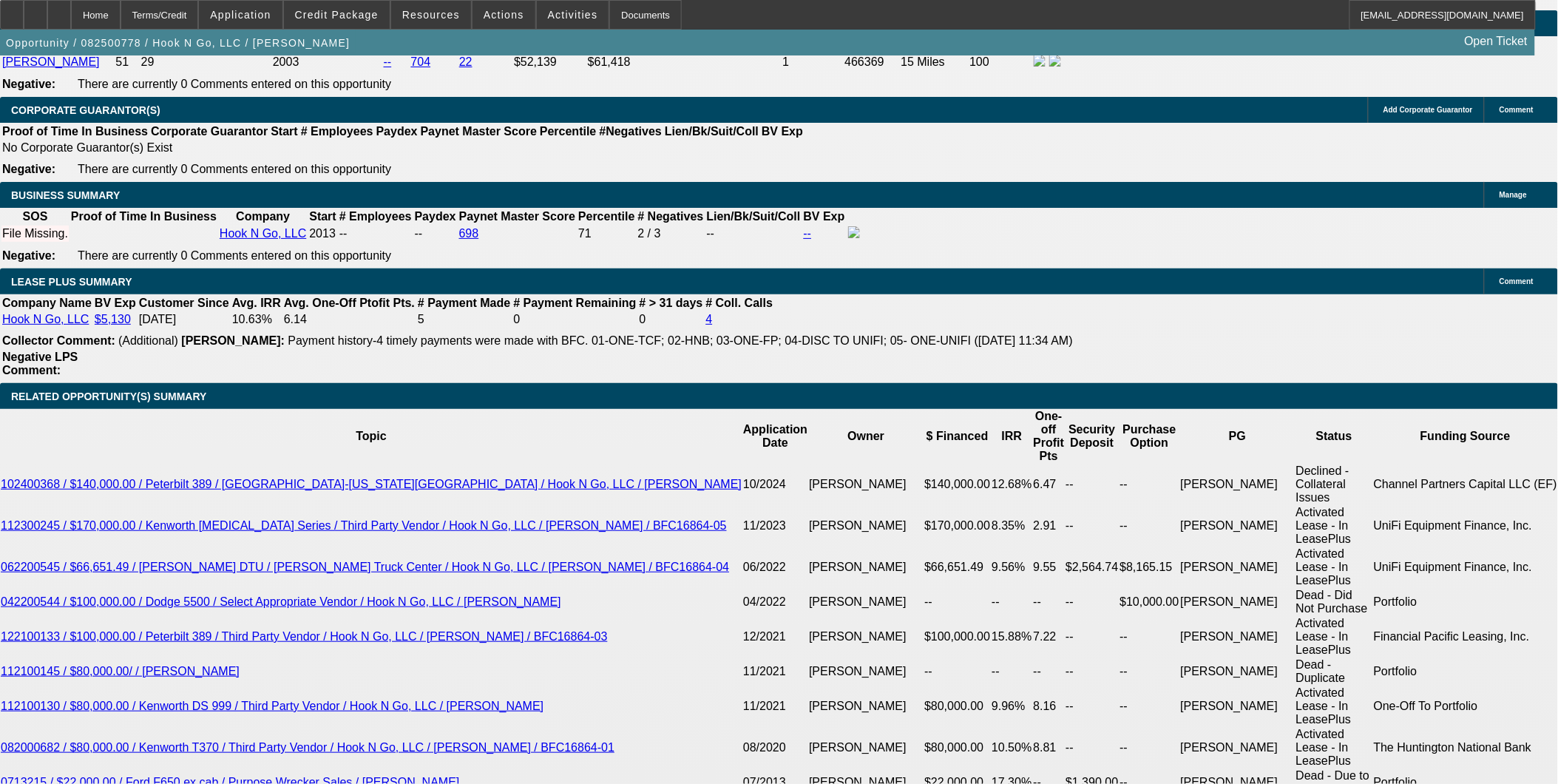
type input "86"
type input "$2,450.51"
type input "$4,901.02"
type input "86"
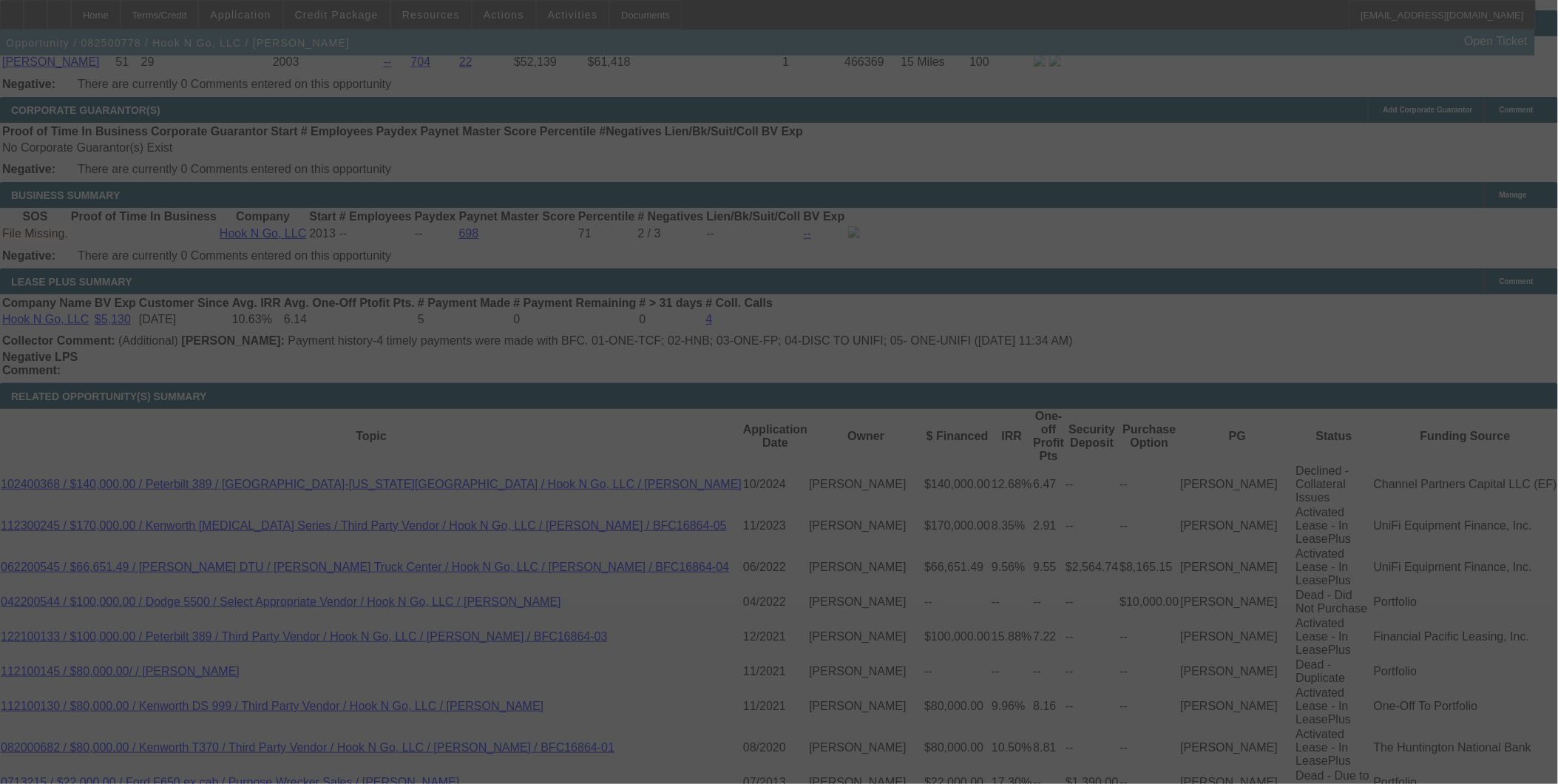
select select "0"
select select "2"
select select "0"
select select "6"
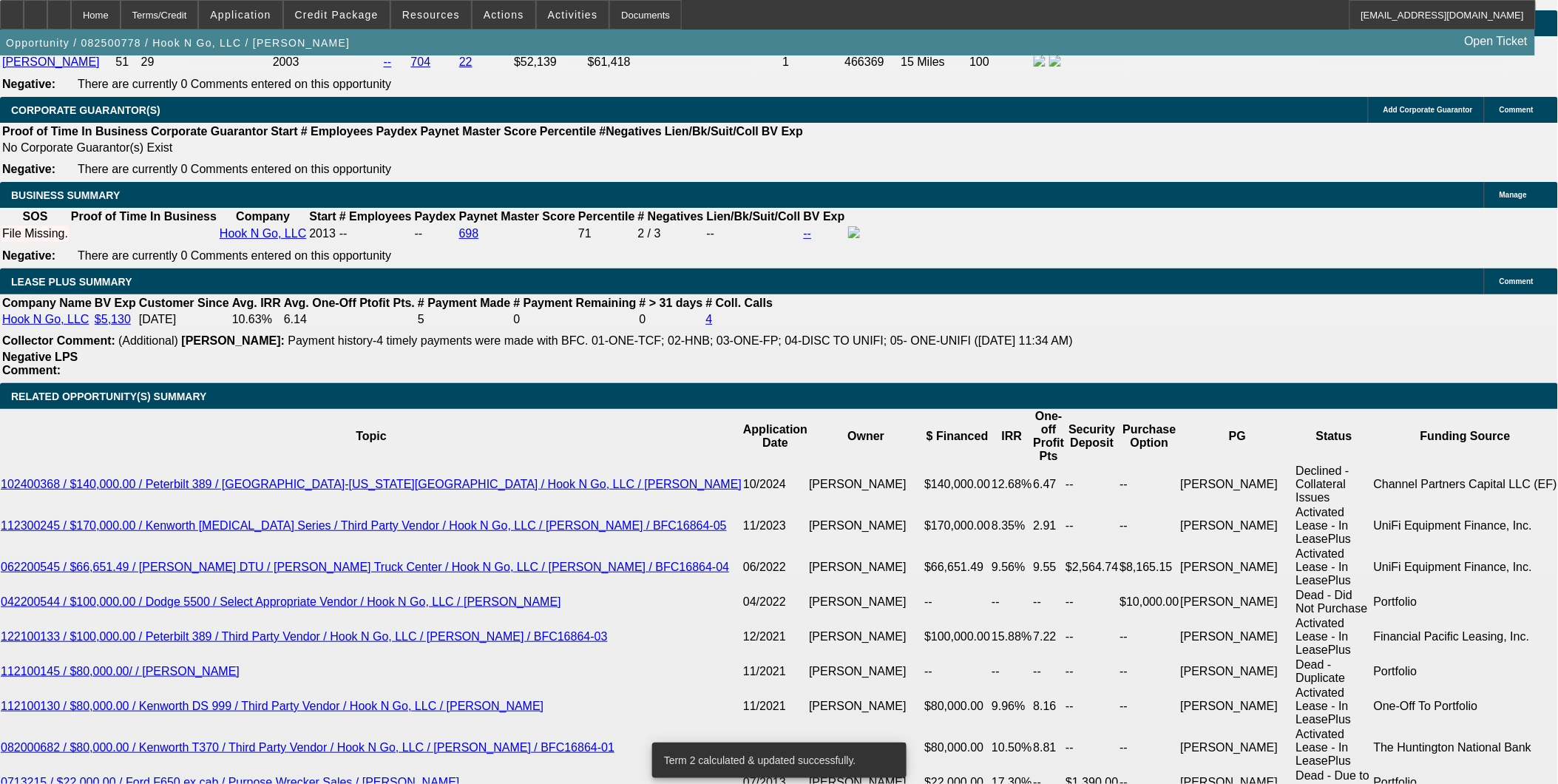
type input "0"
drag, startPoint x: 249, startPoint y: 499, endPoint x: 462, endPoint y: 507, distance: 213.2
type input "UNKNOWN"
type input "$2,450.51"
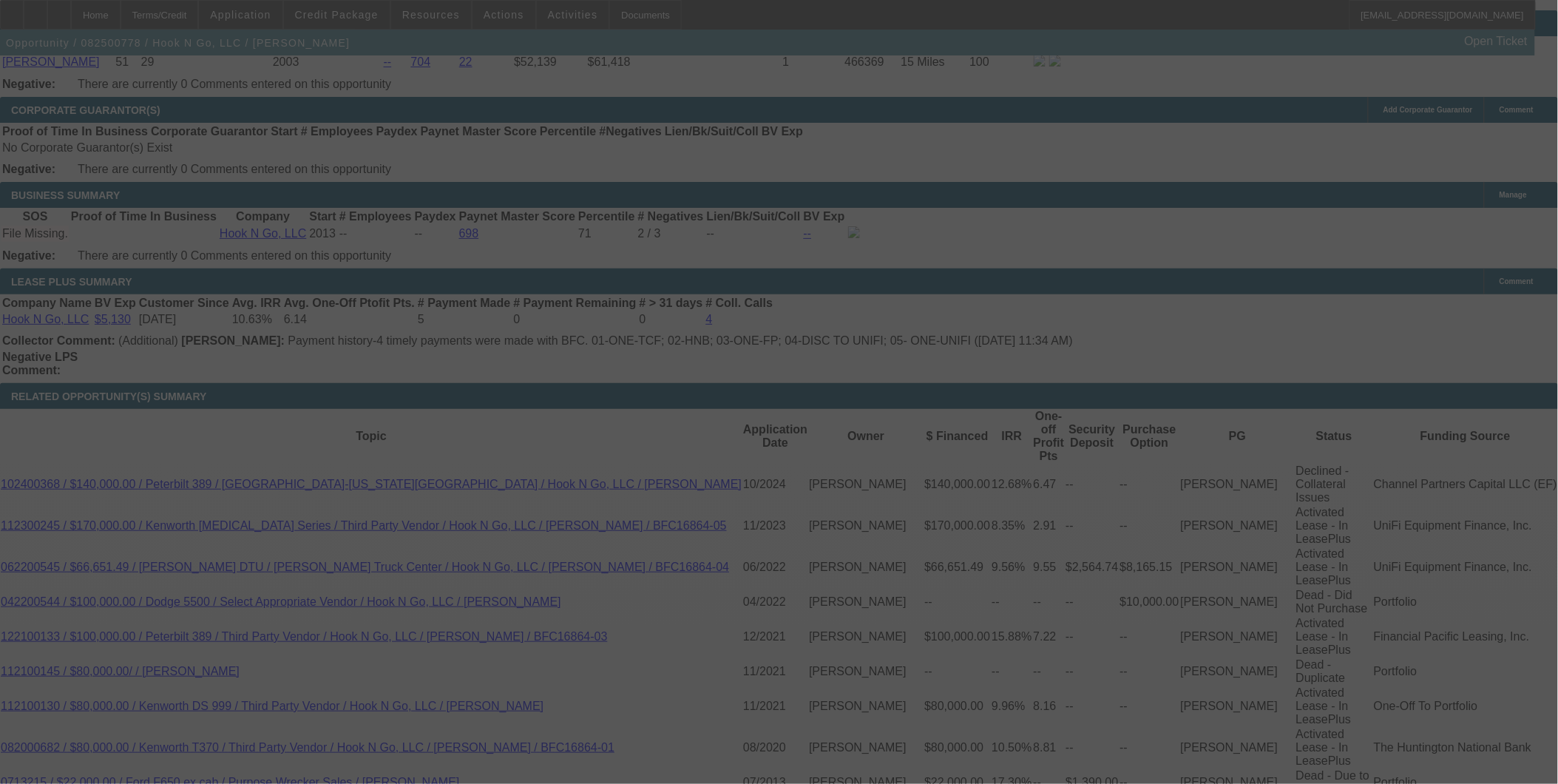
select select "0"
select select "2"
select select "0"
select select "6"
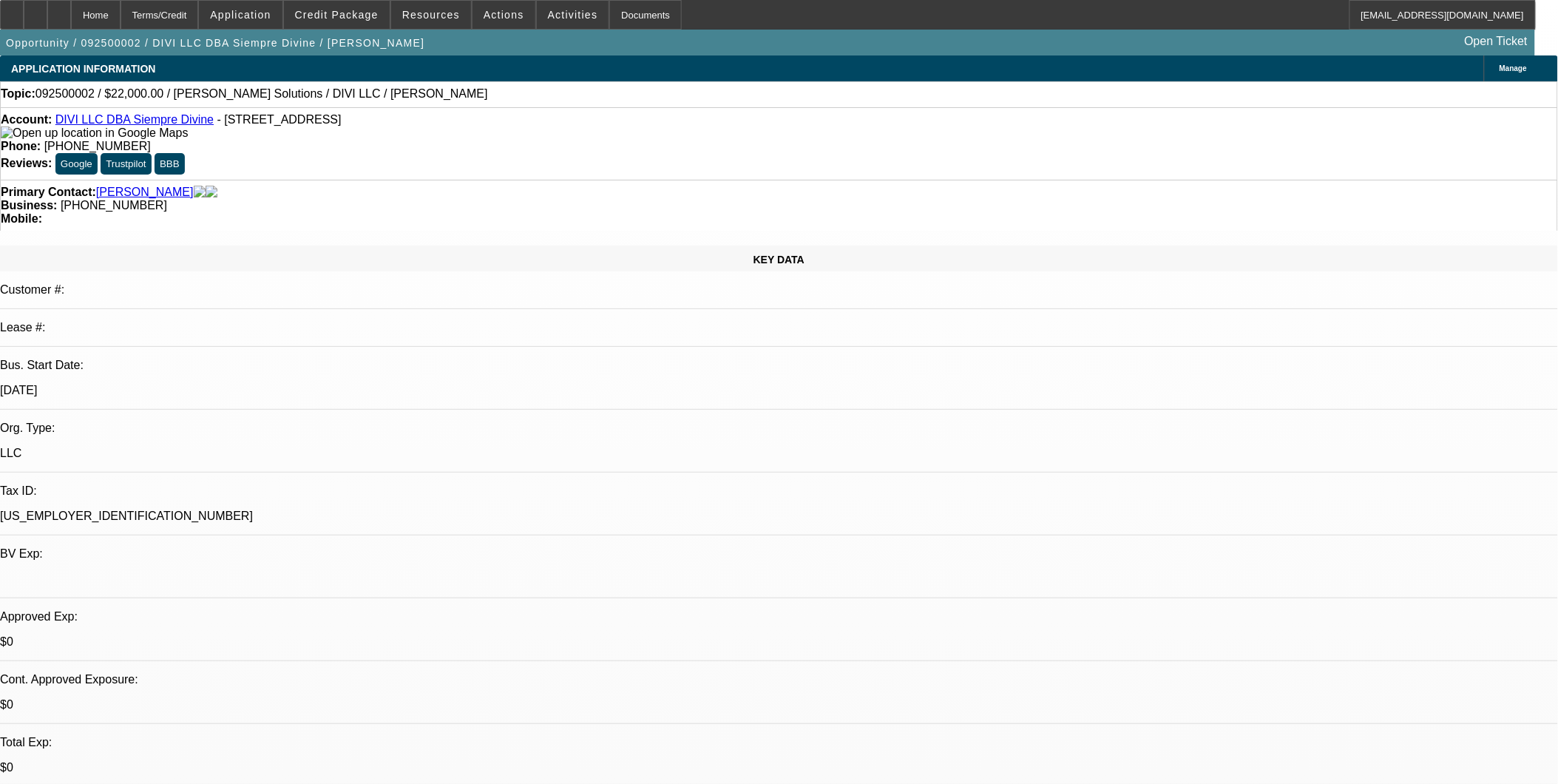
select select "0"
select select "2"
select select "0.1"
select select "4"
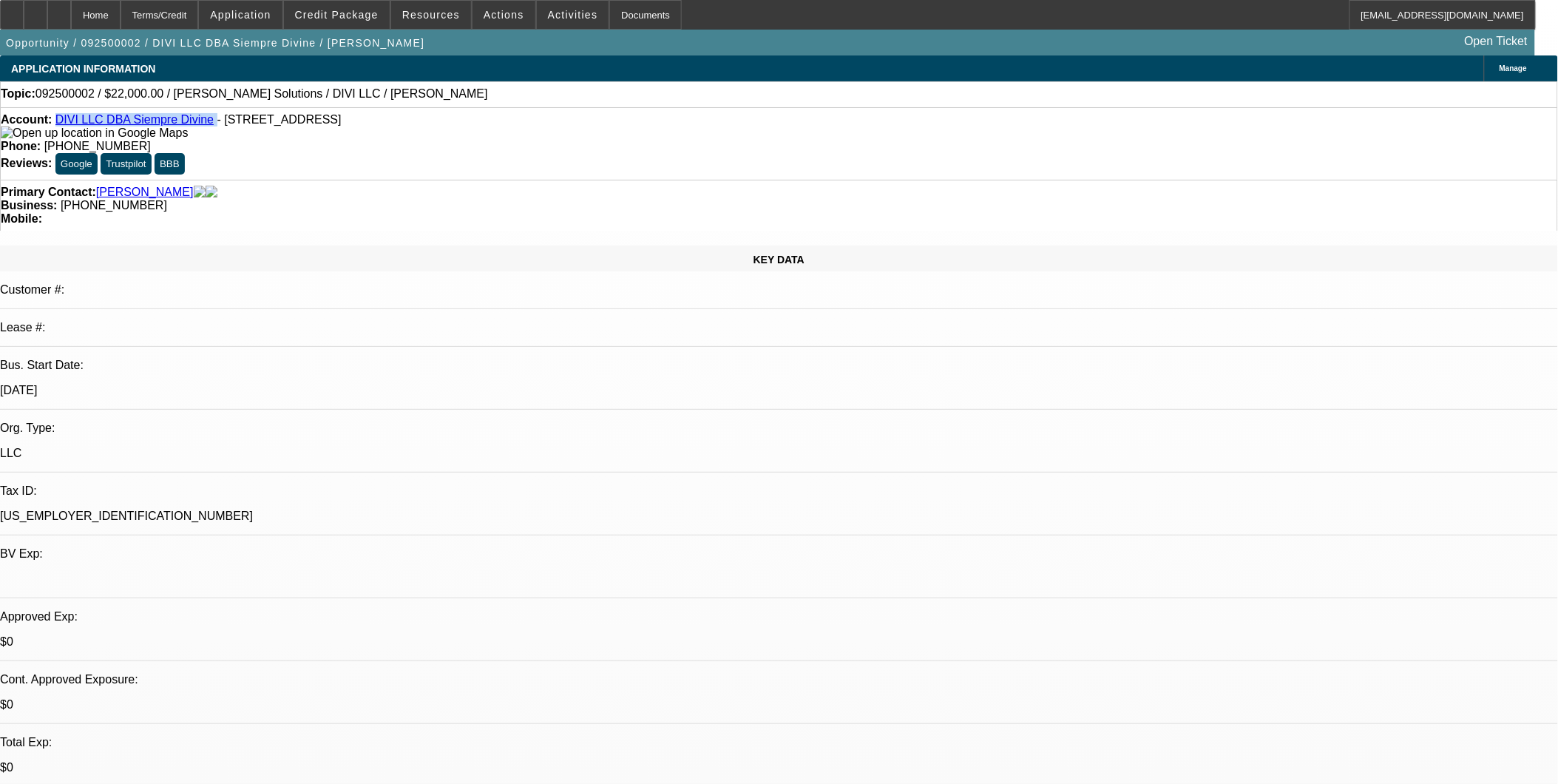
drag, startPoint x: 67, startPoint y: 124, endPoint x: 198, endPoint y: 116, distance: 131.2
click at [198, 116] on div "Account: DIVI LLC DBA Siempre Divine - [STREET_ADDRESS]" at bounding box center [779, 126] width 1557 height 26
copy div "DIVI LLC DBA Siempre Divine"
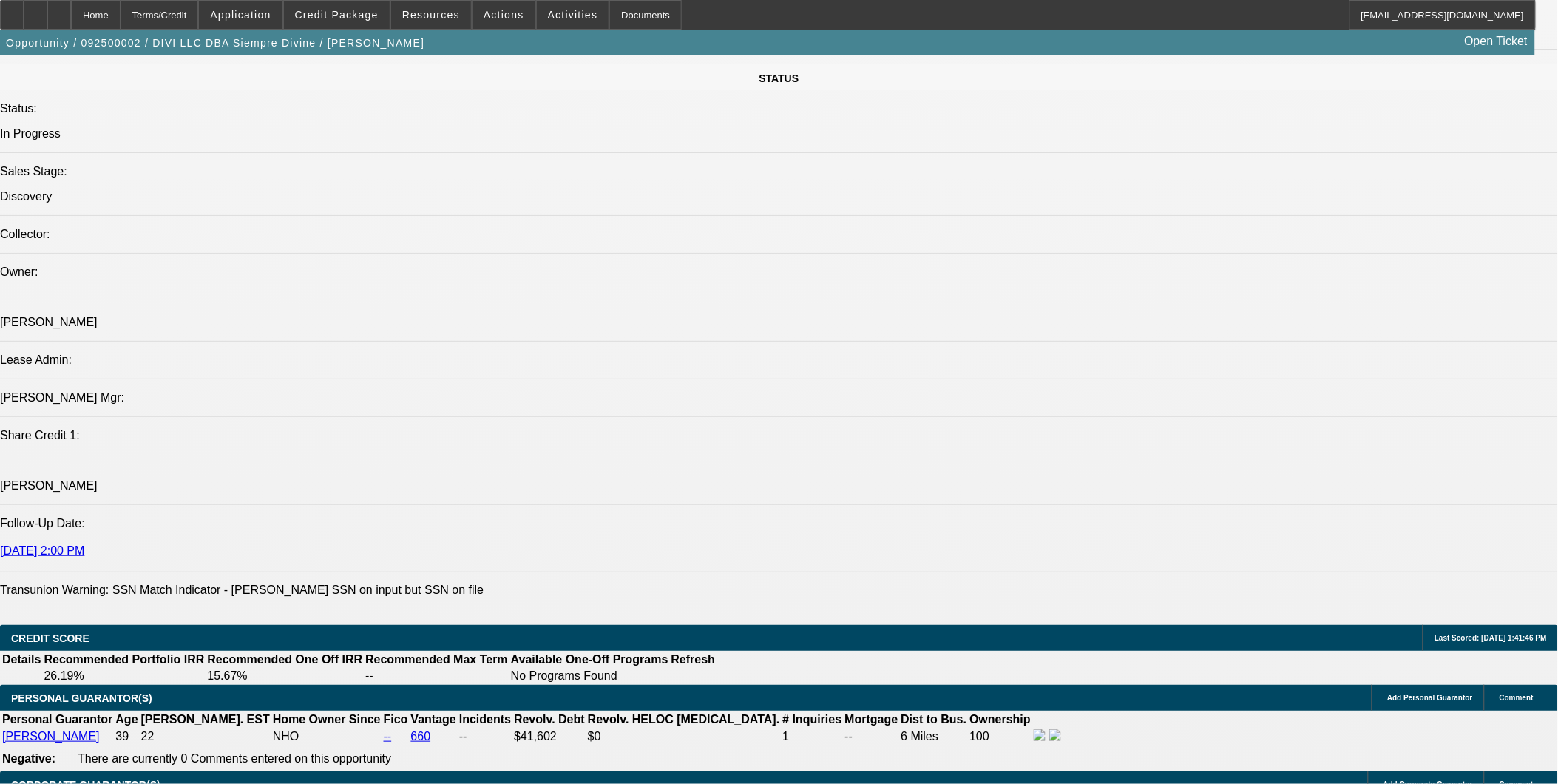
scroll to position [1643, 0]
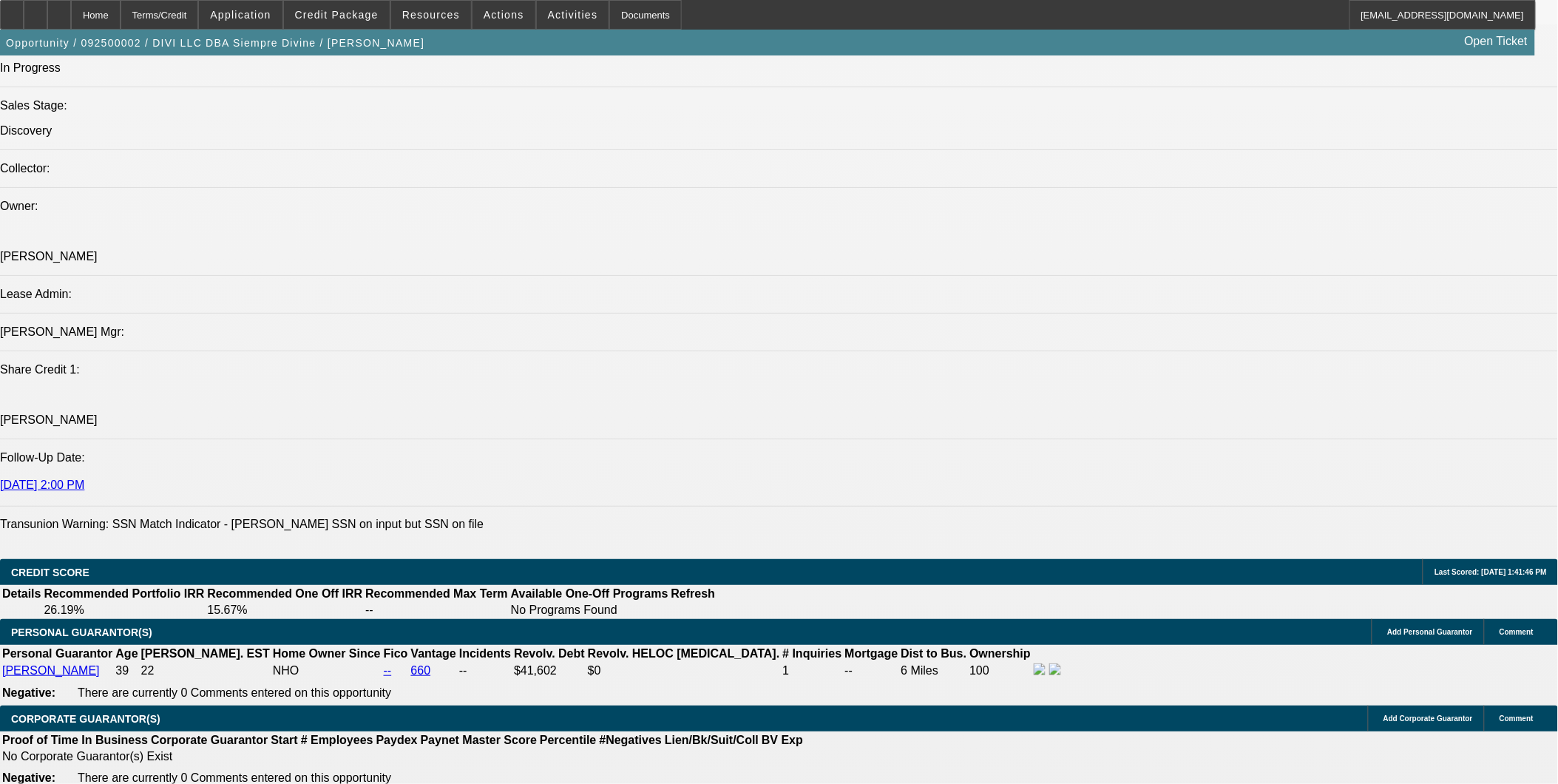
click at [71, 23] on div at bounding box center [59, 14] width 24 height 29
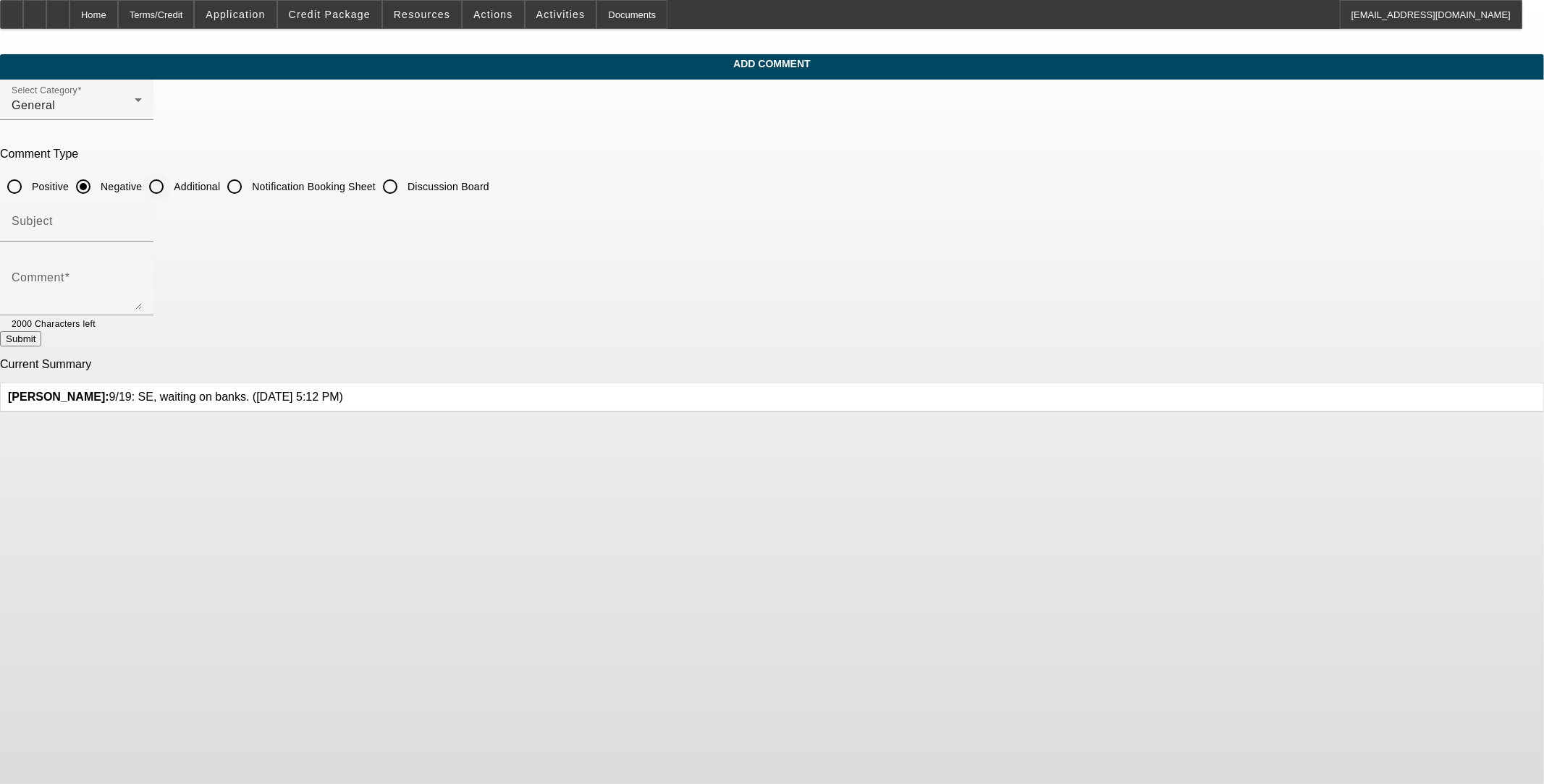
click at [171, 186] on input "Additional" at bounding box center [156, 186] width 29 height 29
radio input "true"
click at [142, 218] on input "Subject" at bounding box center [76, 227] width 130 height 17
type input "Notes"
paste textarea "The customer shared that he has been outsourcing his production work, and this …"
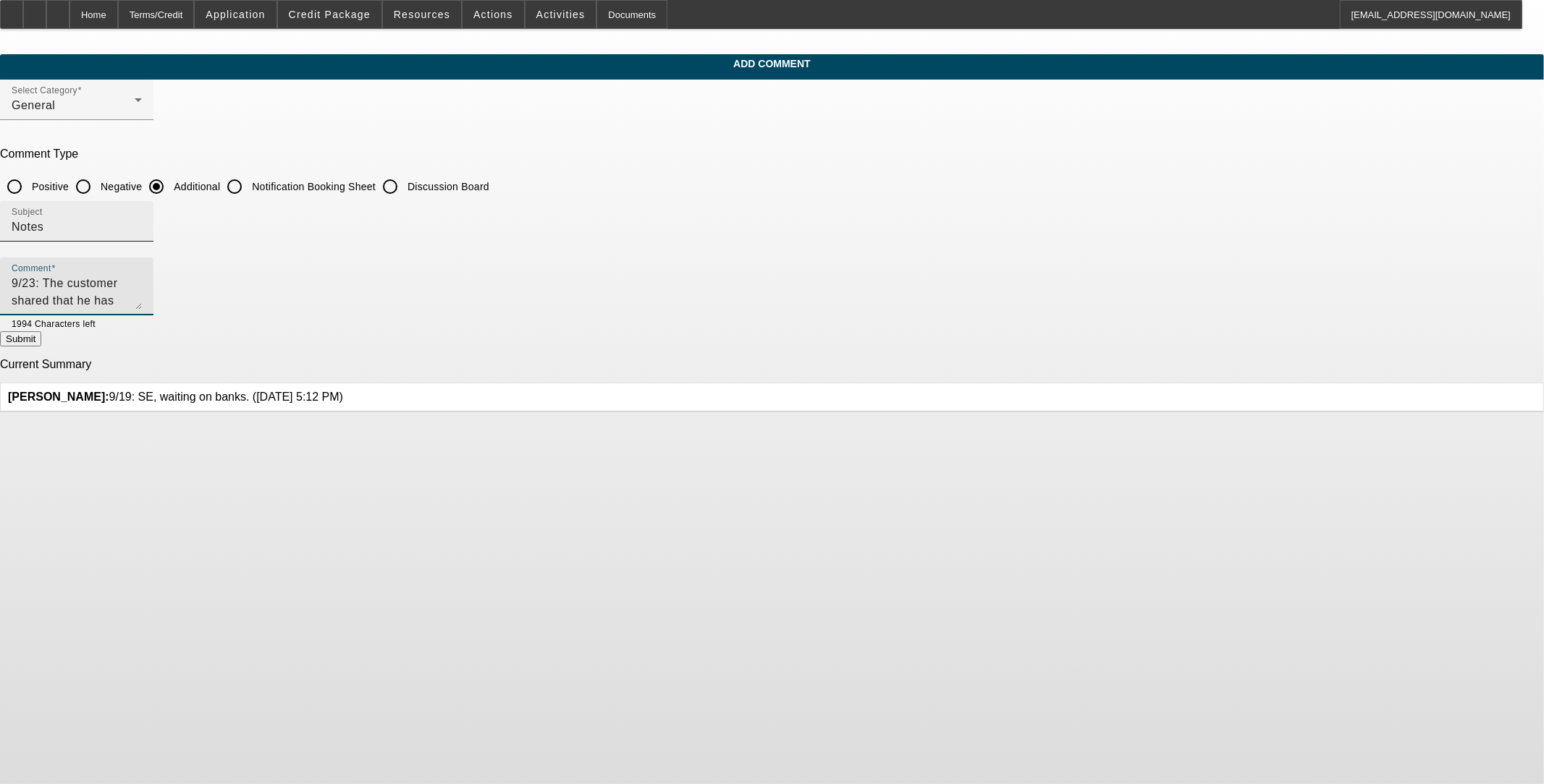
scroll to position [48, 0]
type textarea "9/23: The customer shared that he has been outsourcing his production work, and…"
click at [41, 338] on button "Submit" at bounding box center [20, 338] width 41 height 15
radio input "true"
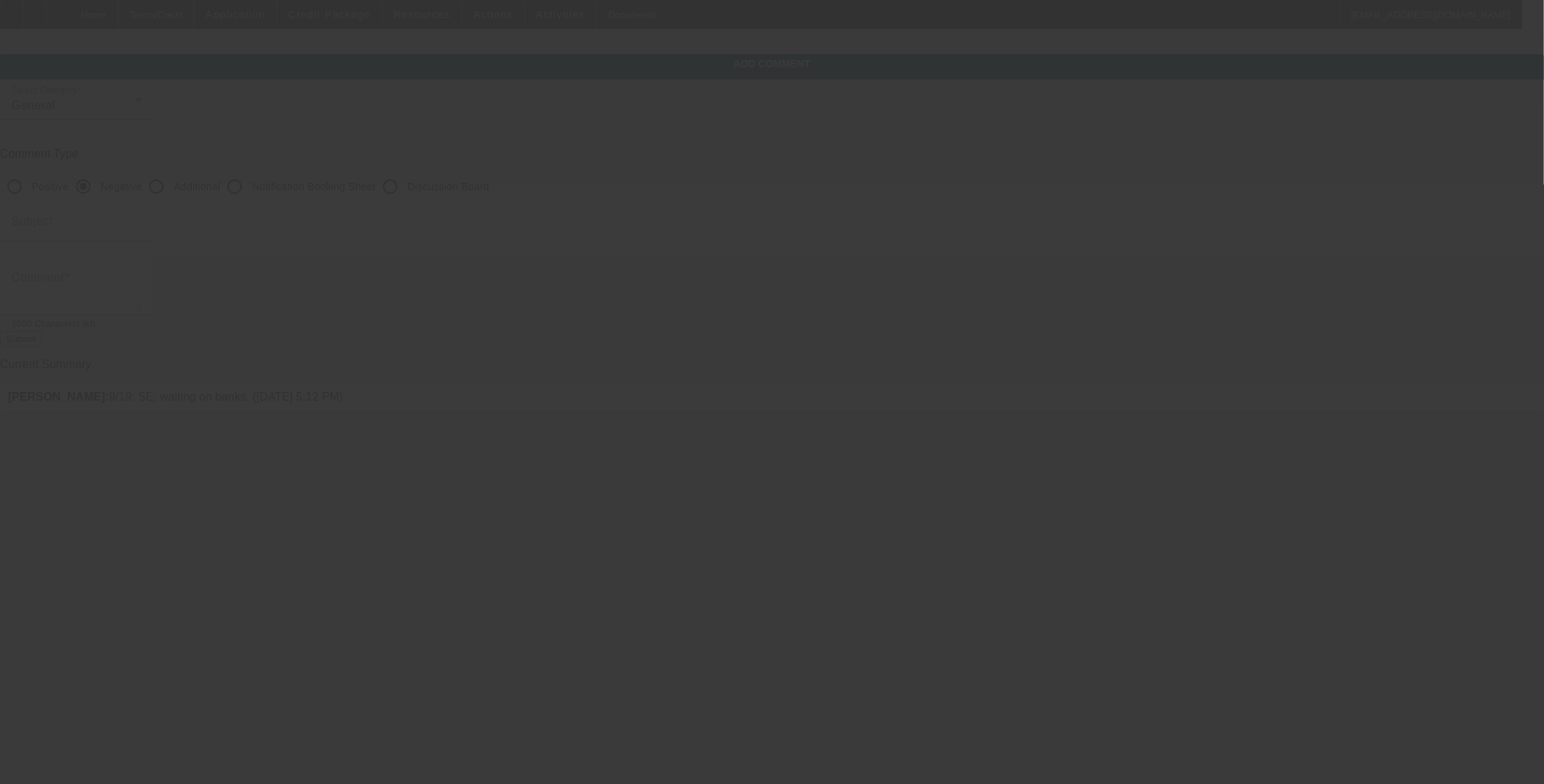
scroll to position [0, 0]
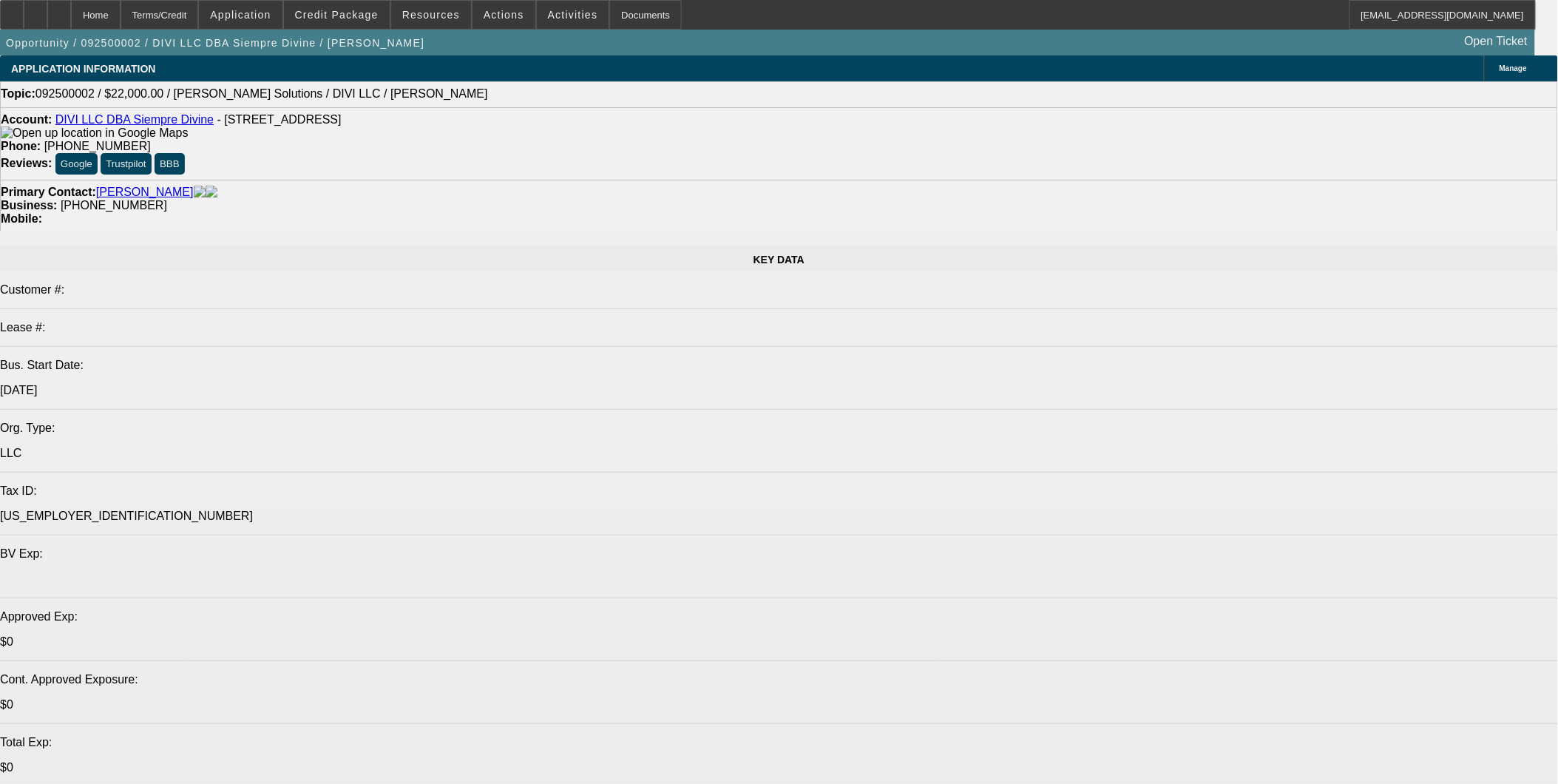
select select "0"
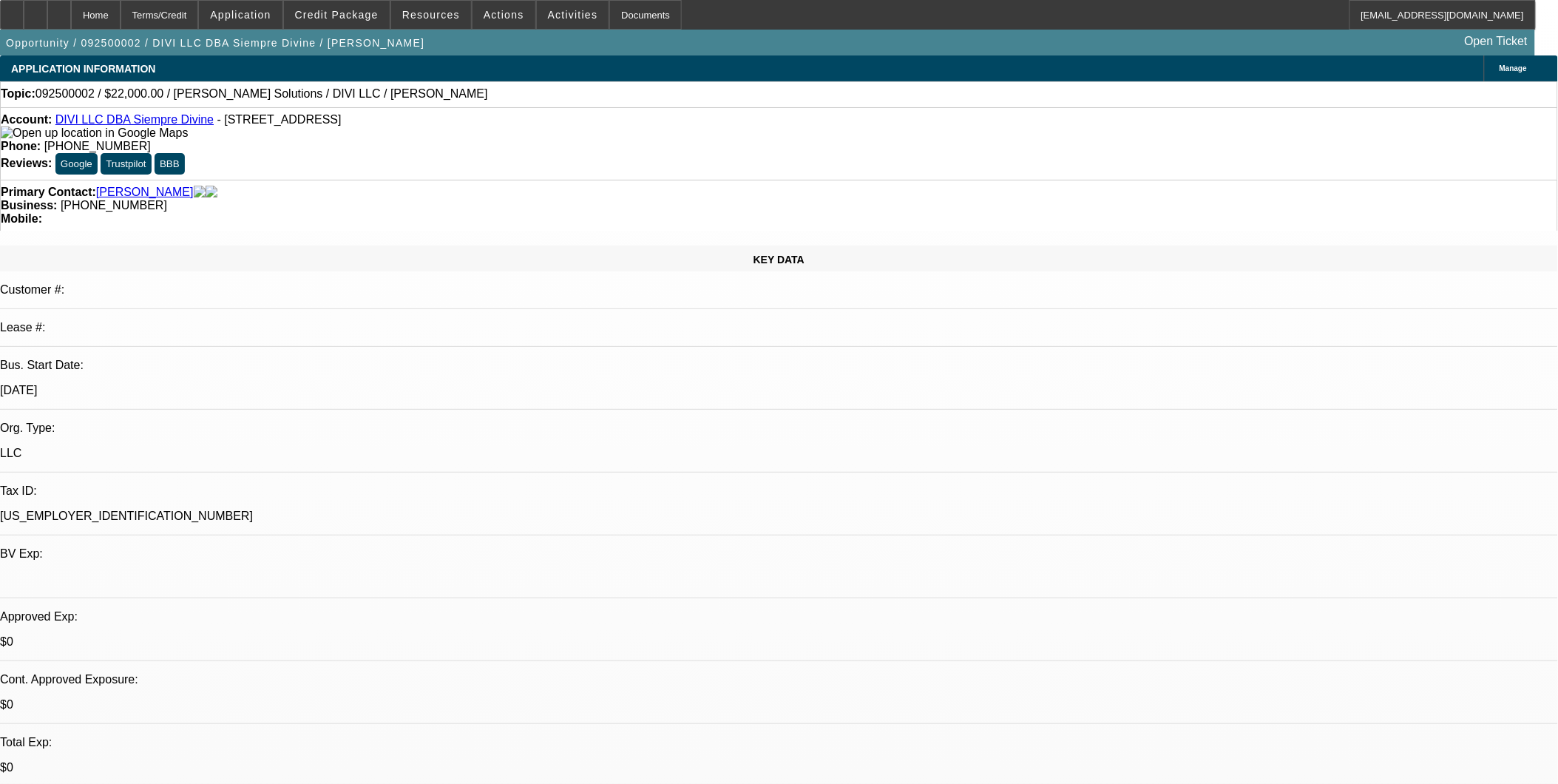
select select "2"
select select "0.1"
select select "4"
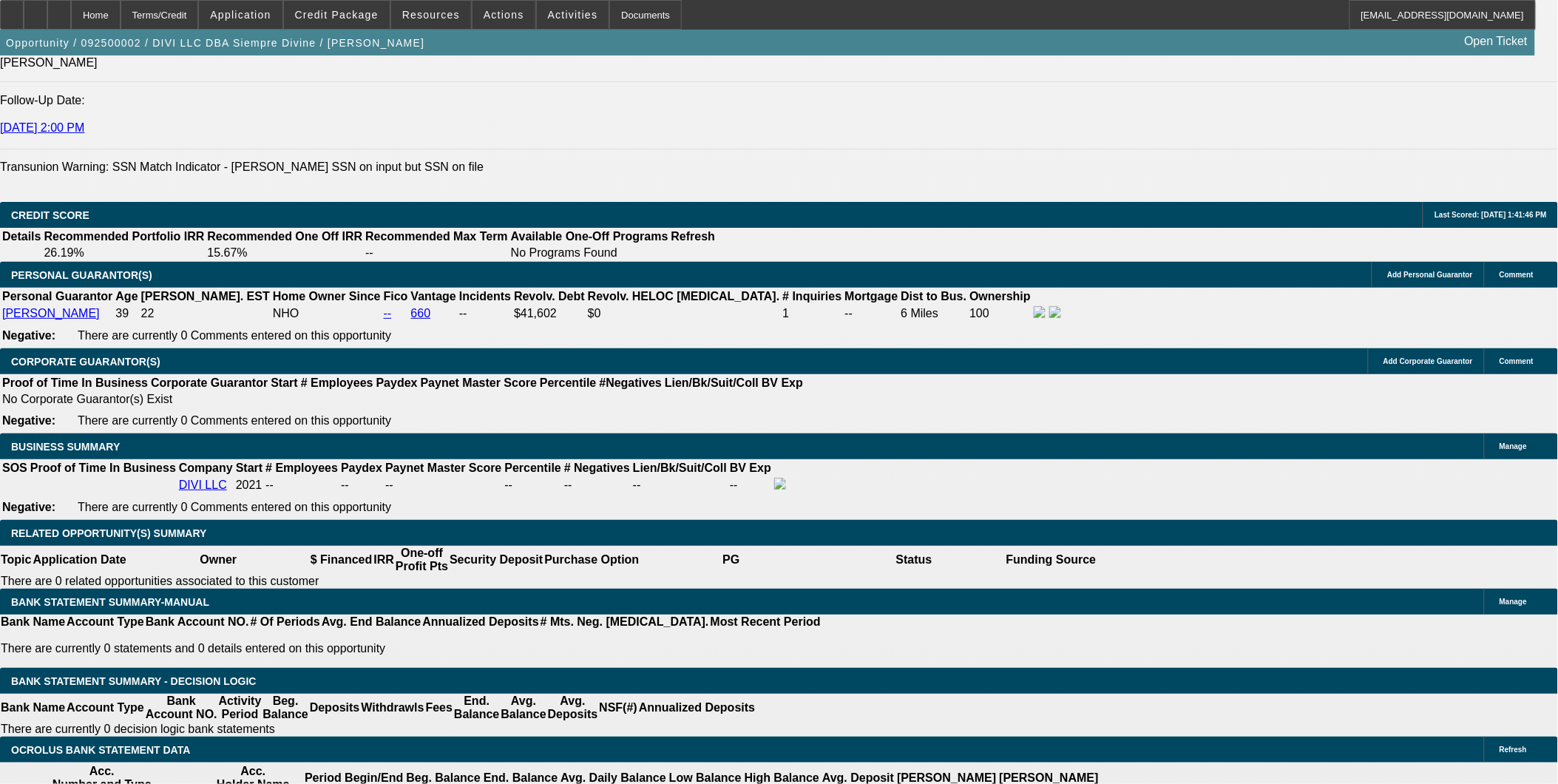
scroll to position [2053, 0]
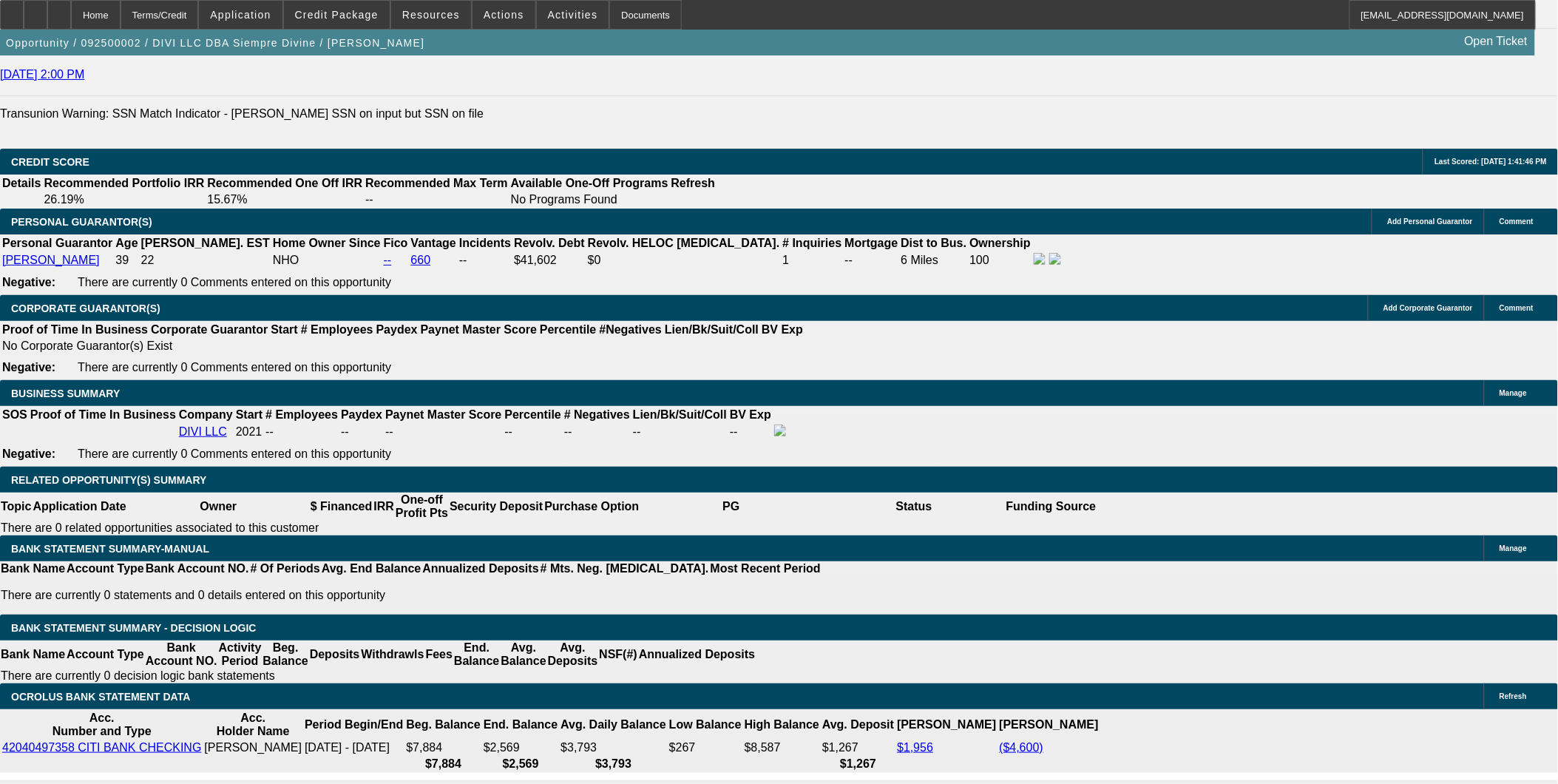
drag, startPoint x: 1082, startPoint y: 489, endPoint x: 1163, endPoint y: 567, distance: 112.4
copy div "The customer shared that he has been outsourcing his production work, and this …"
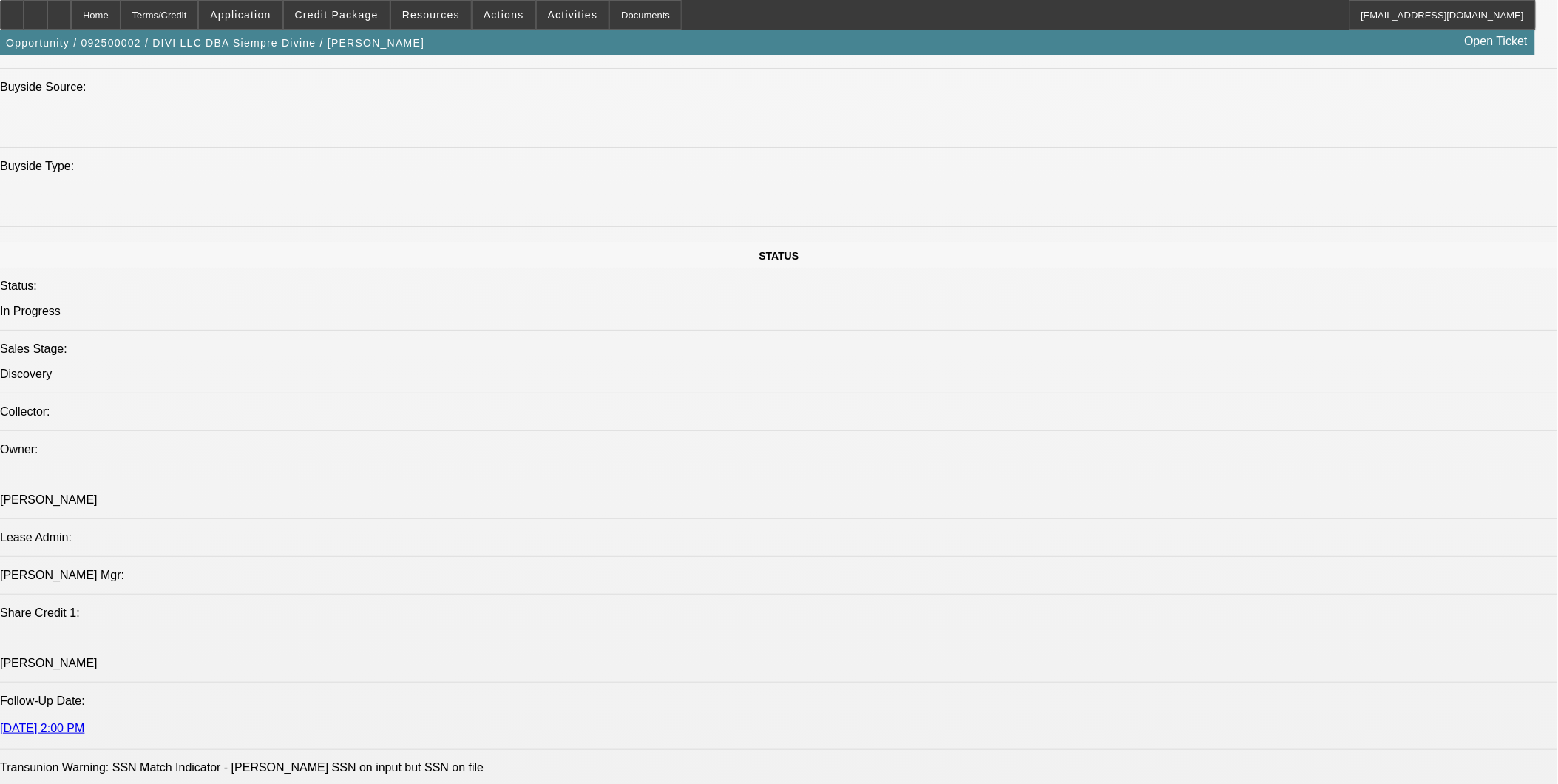
scroll to position [1396, 0]
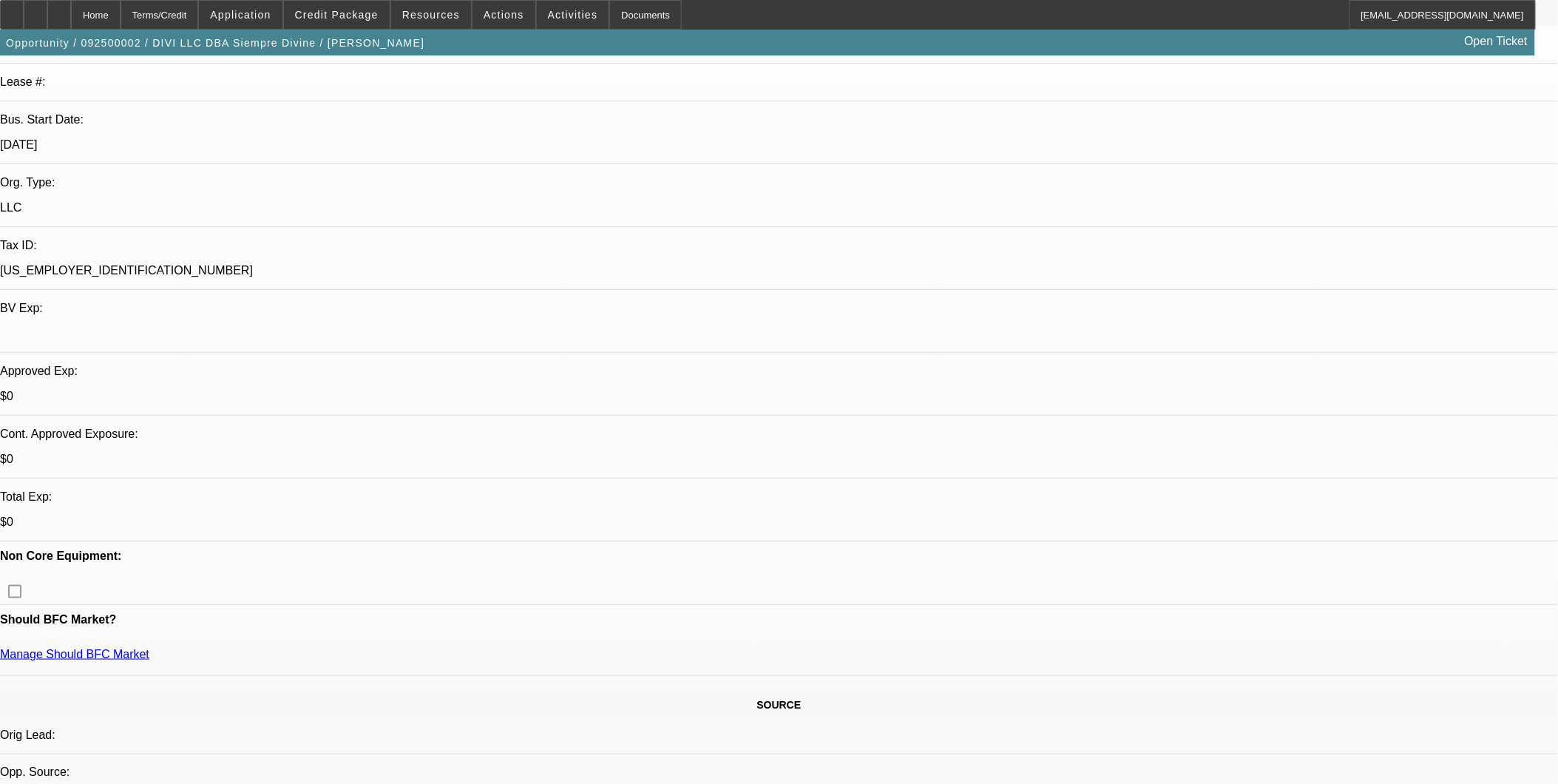
scroll to position [246, 0]
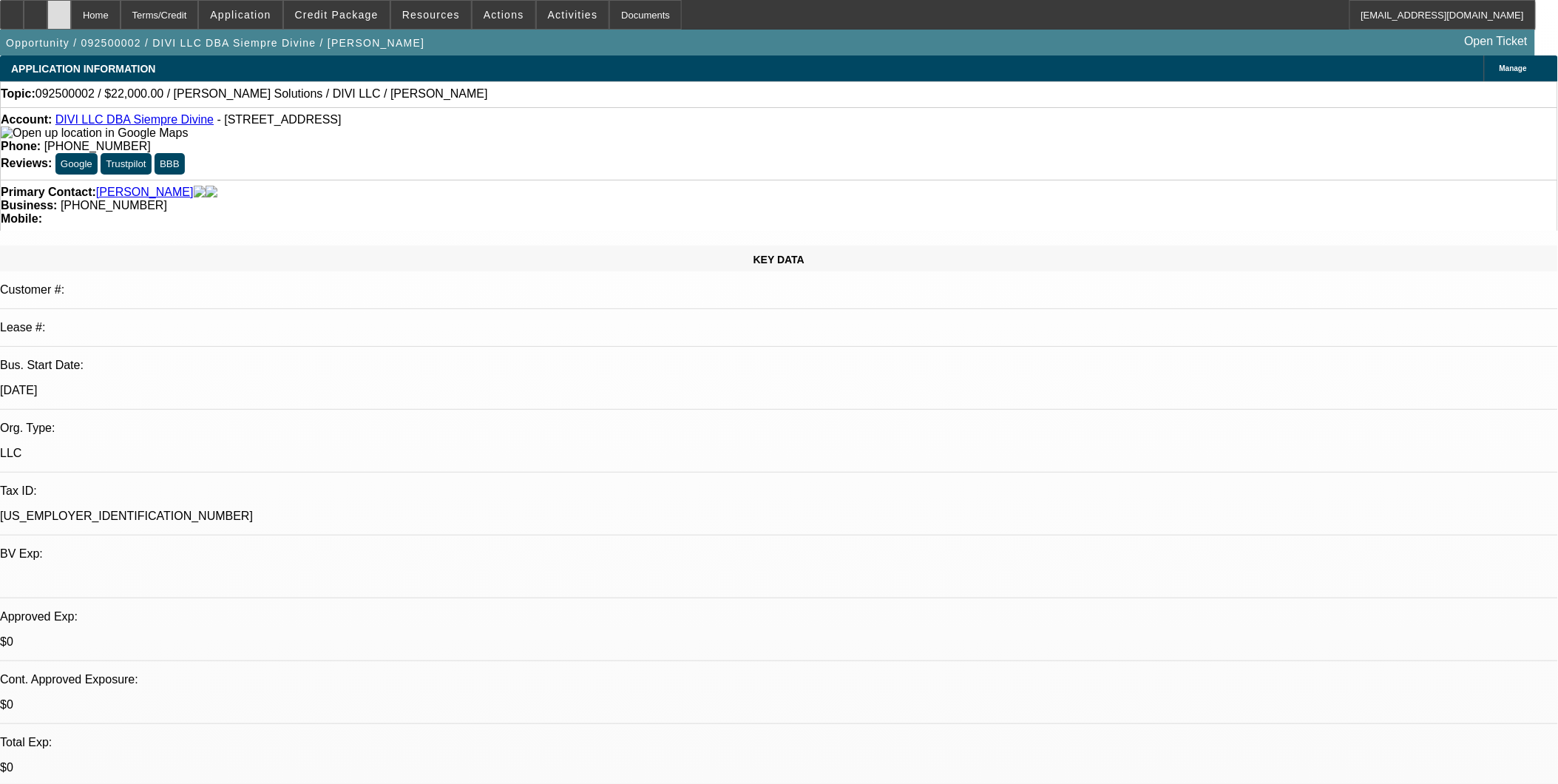
click at [71, 6] on div at bounding box center [59, 14] width 24 height 29
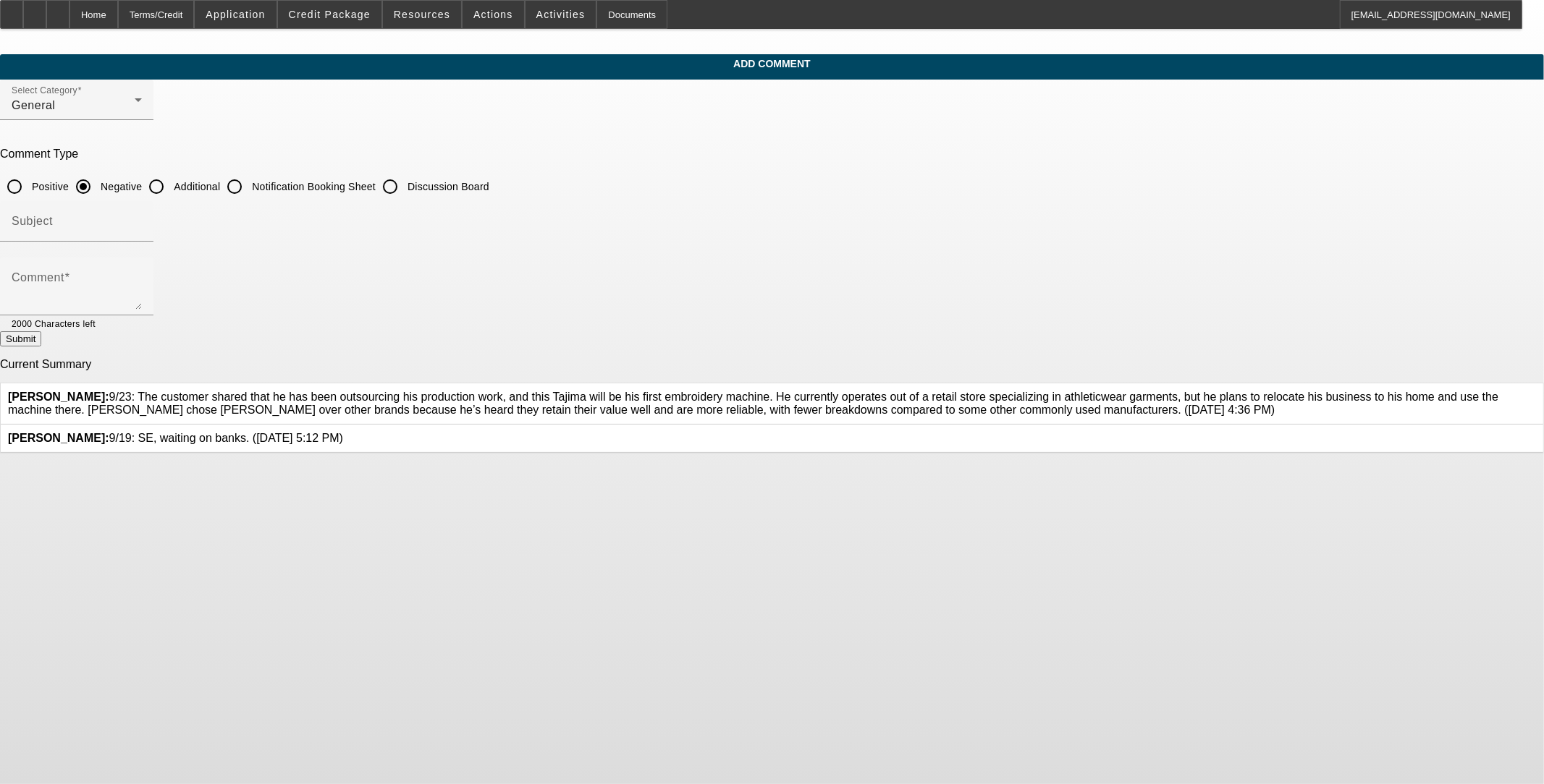
click at [642, 390] on icon at bounding box center [1535, 390] width 0 height 0
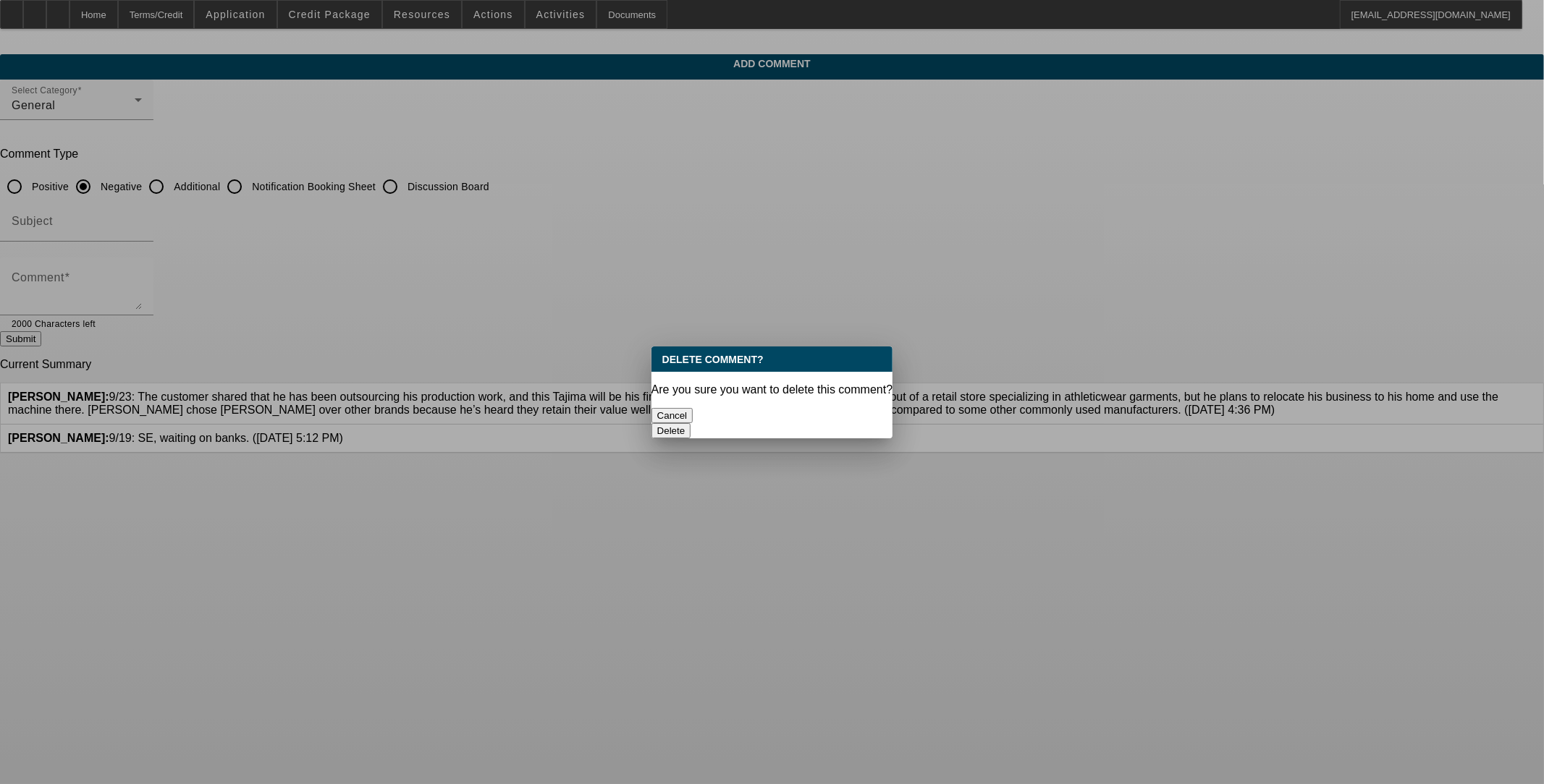
click at [642, 423] on button "Delete" at bounding box center [671, 430] width 40 height 15
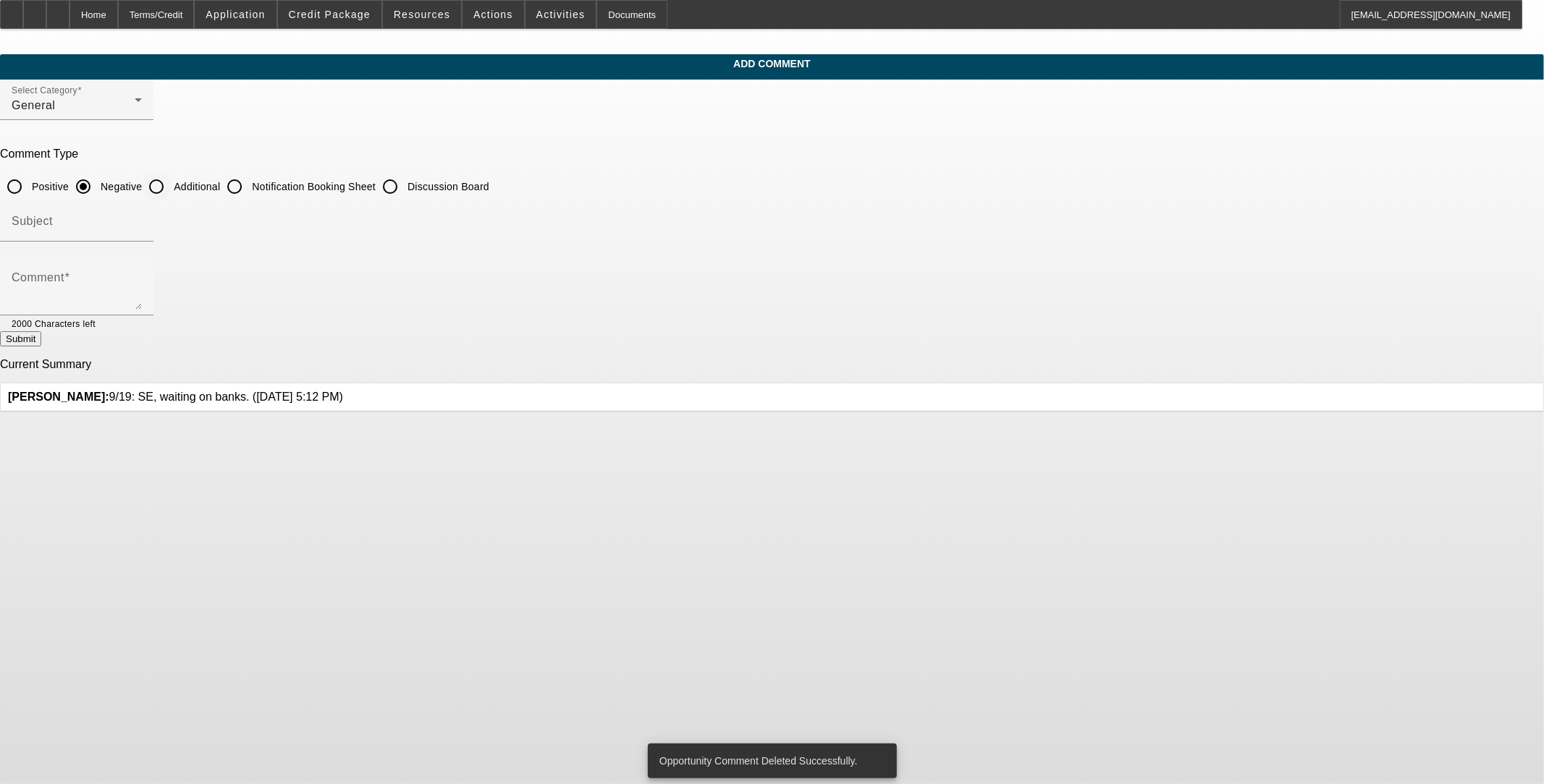
click at [171, 186] on input "Additional" at bounding box center [156, 186] width 29 height 29
radio input "true"
click at [142, 218] on input "Subject" at bounding box center [76, 227] width 130 height 17
type input "Notes"
paste textarea "The customer shared that he has been outsourcing his production work, and this …"
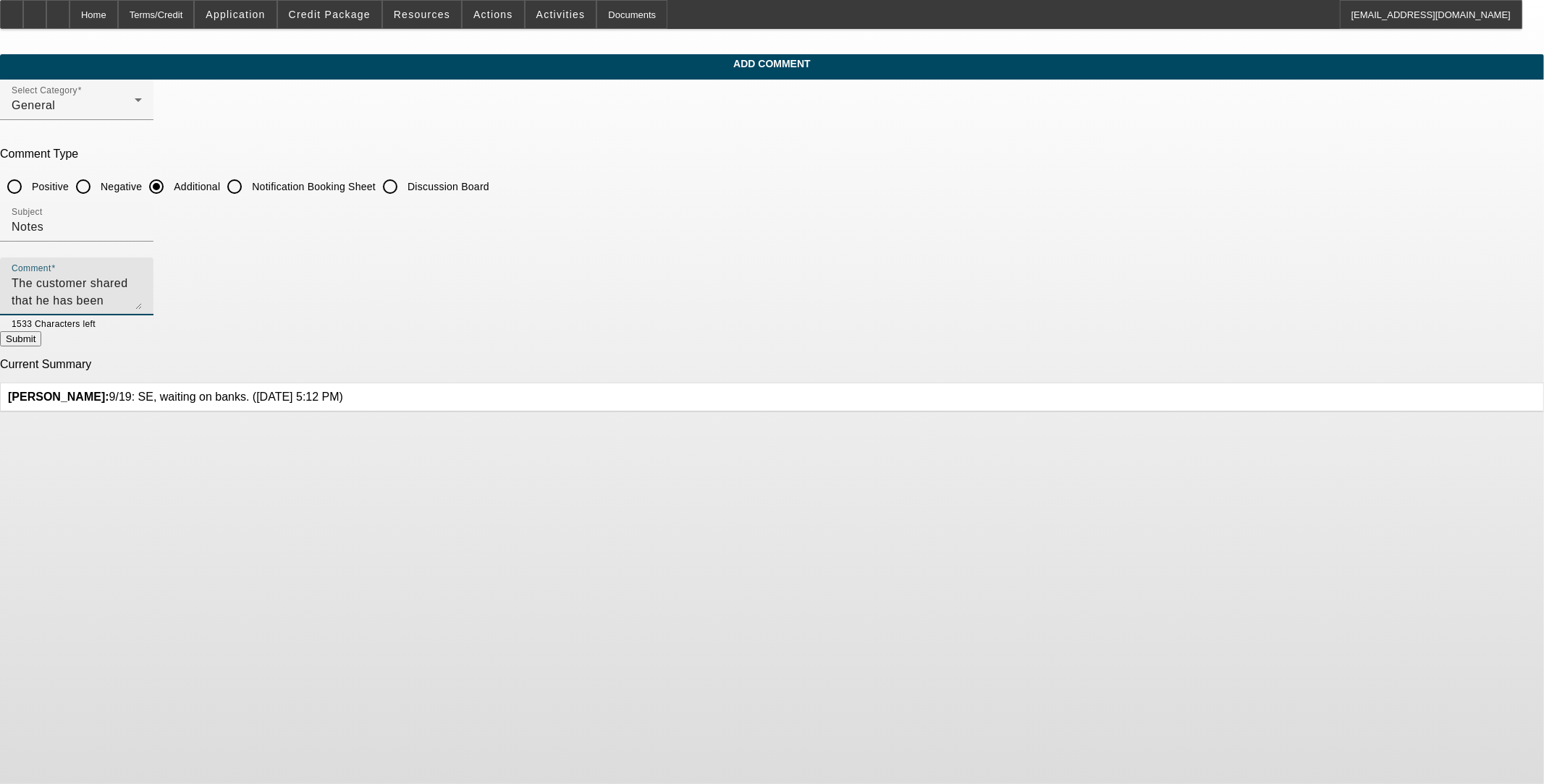
type textarea "The customer shared that he has been outsourcing his production work, and this …"
click at [142, 277] on textarea "The customer shared that he has been outsourcing his production work, and this …" at bounding box center [76, 292] width 130 height 35
click at [41, 347] on button "Submit" at bounding box center [20, 338] width 41 height 15
radio input "true"
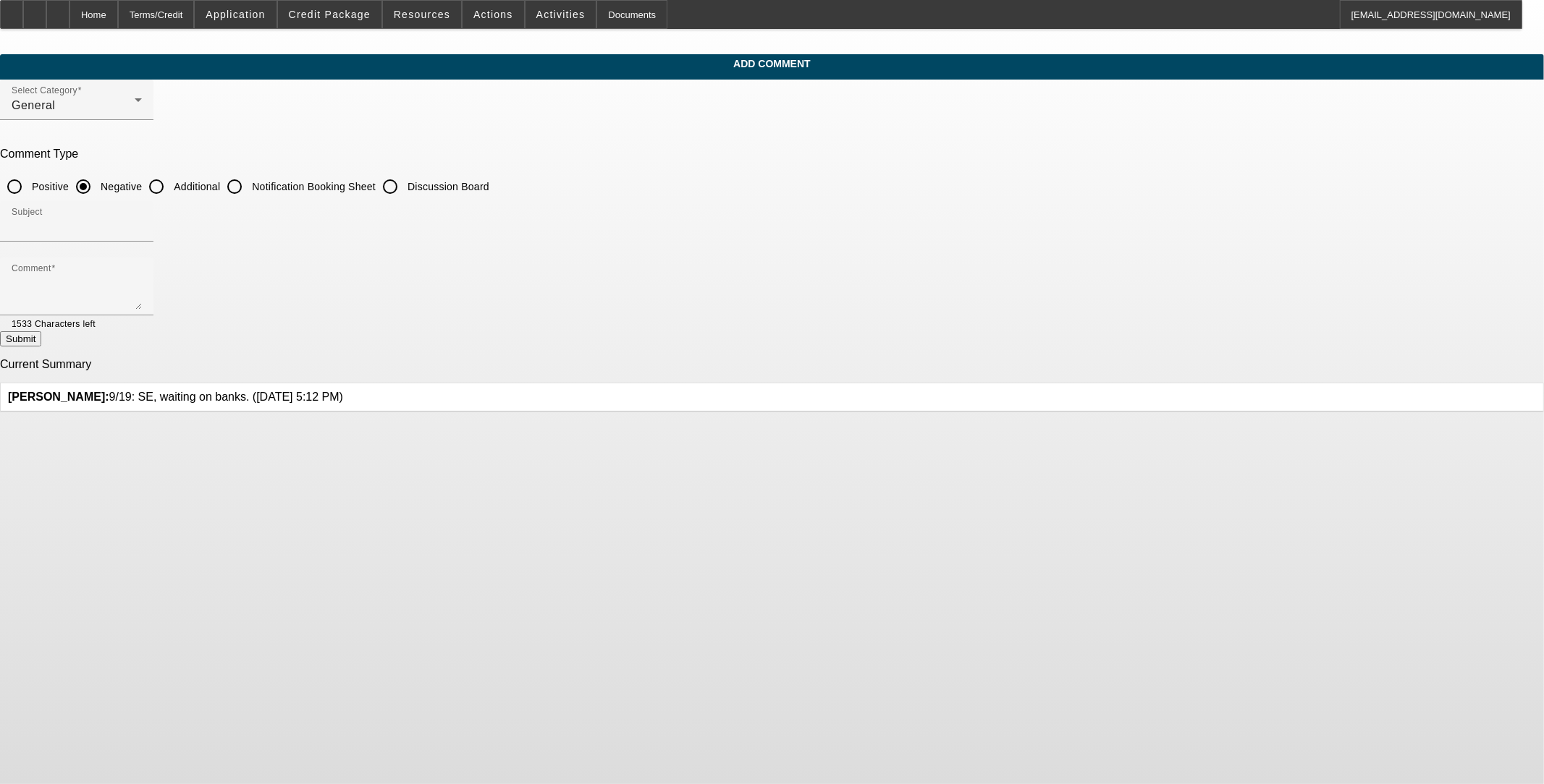
scroll to position [0, 0]
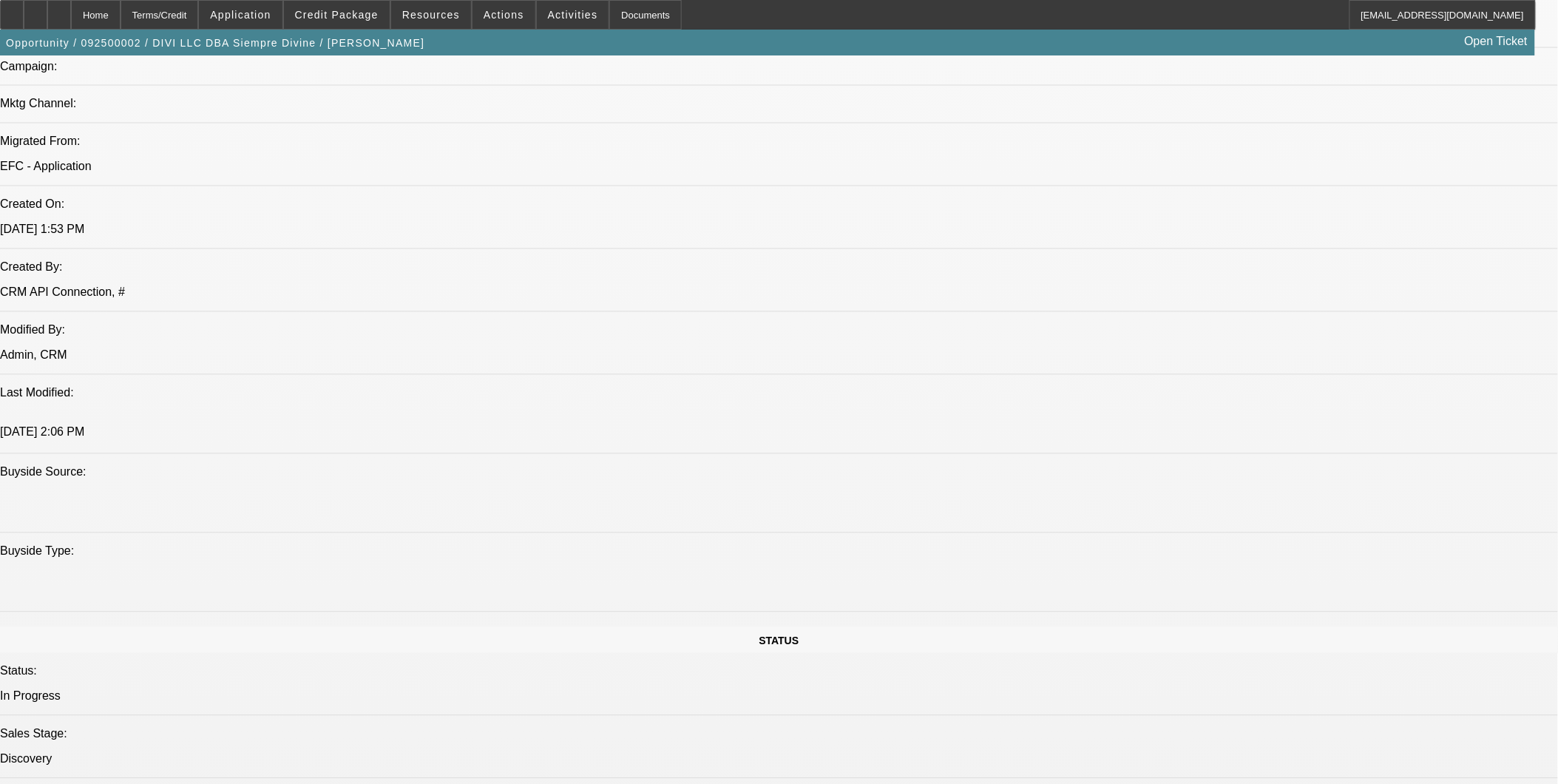
select select "0"
select select "2"
select select "0.1"
select select "4"
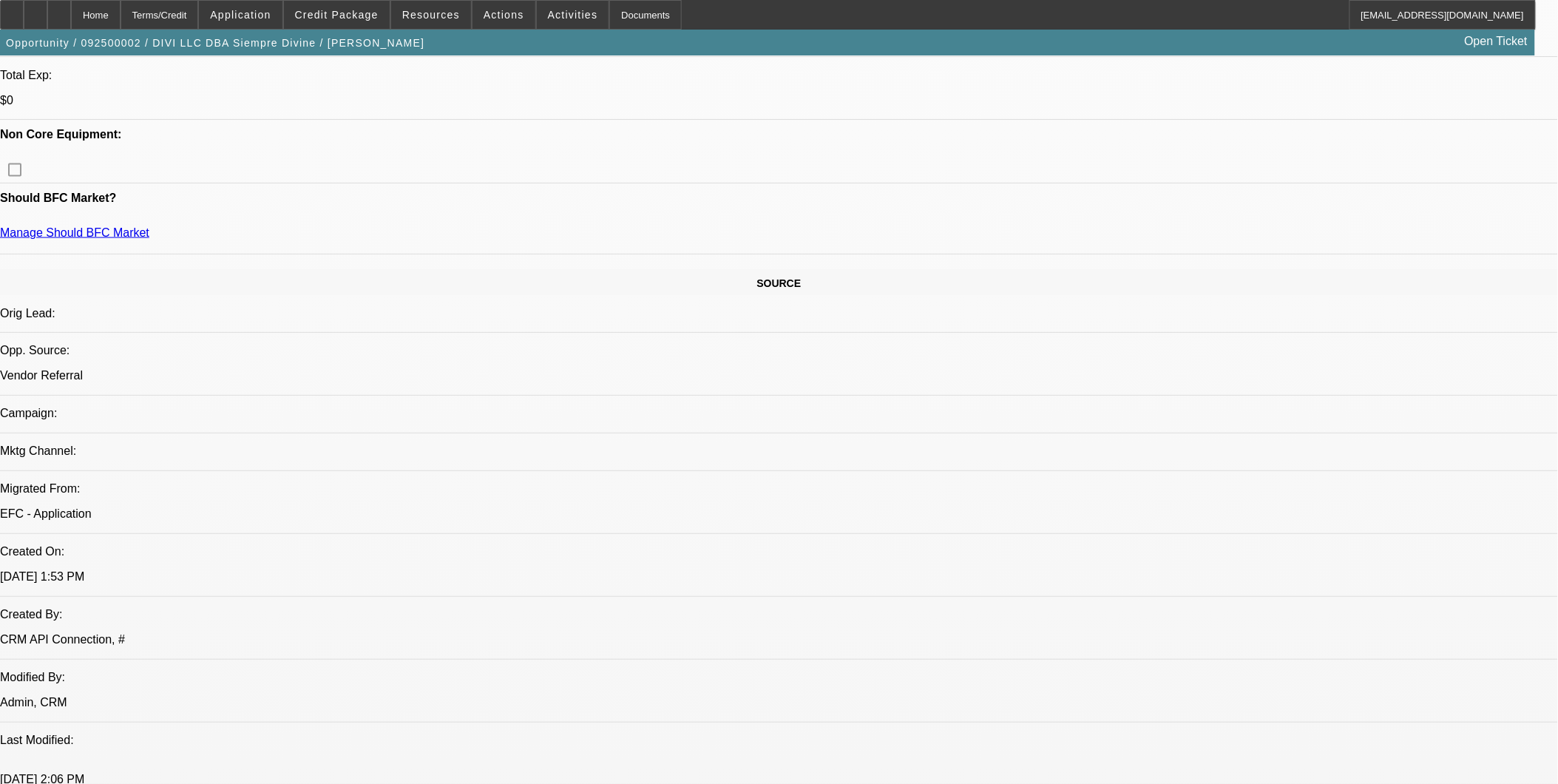
scroll to position [665, 0]
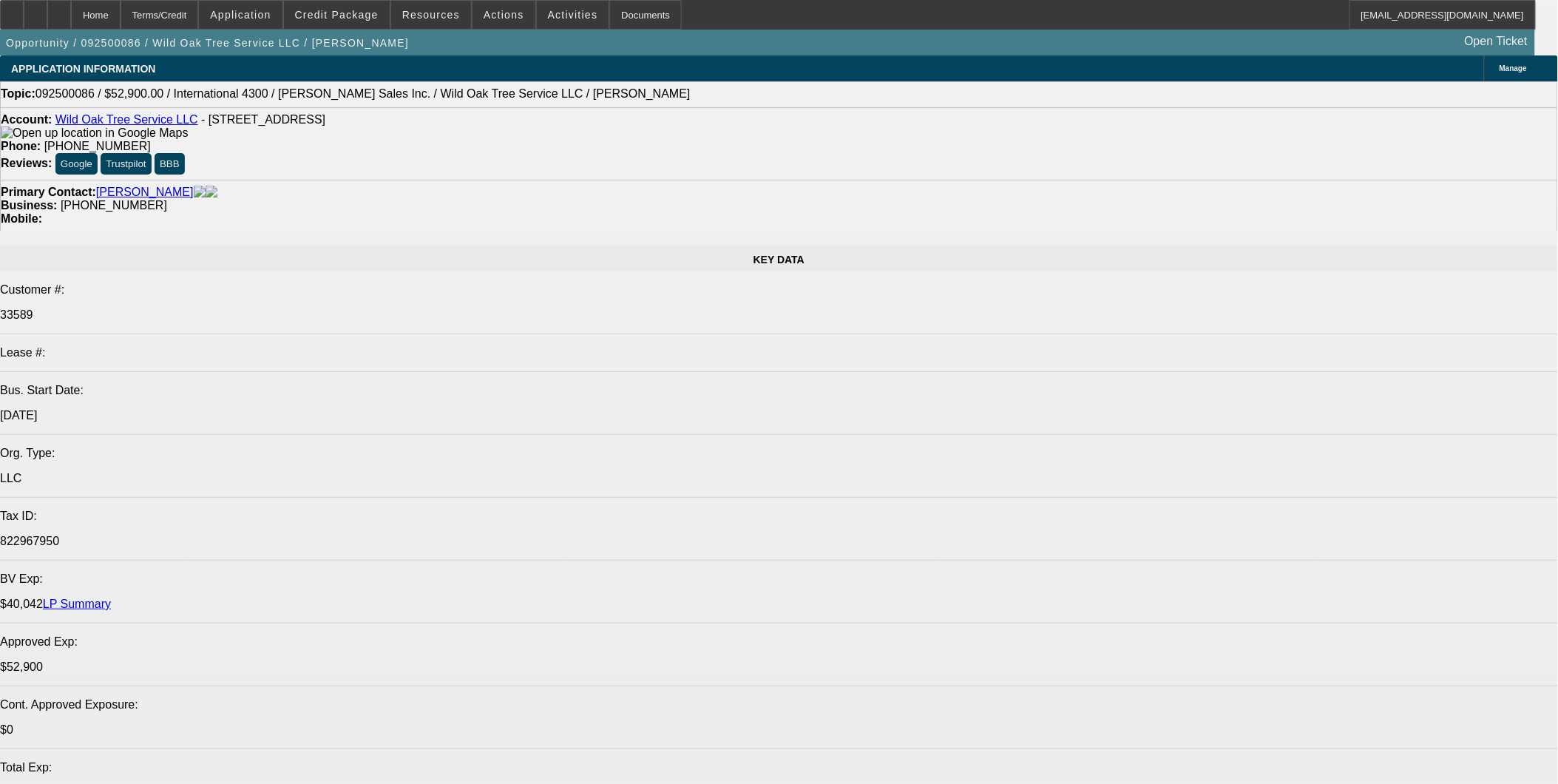
select select "0"
select select "2"
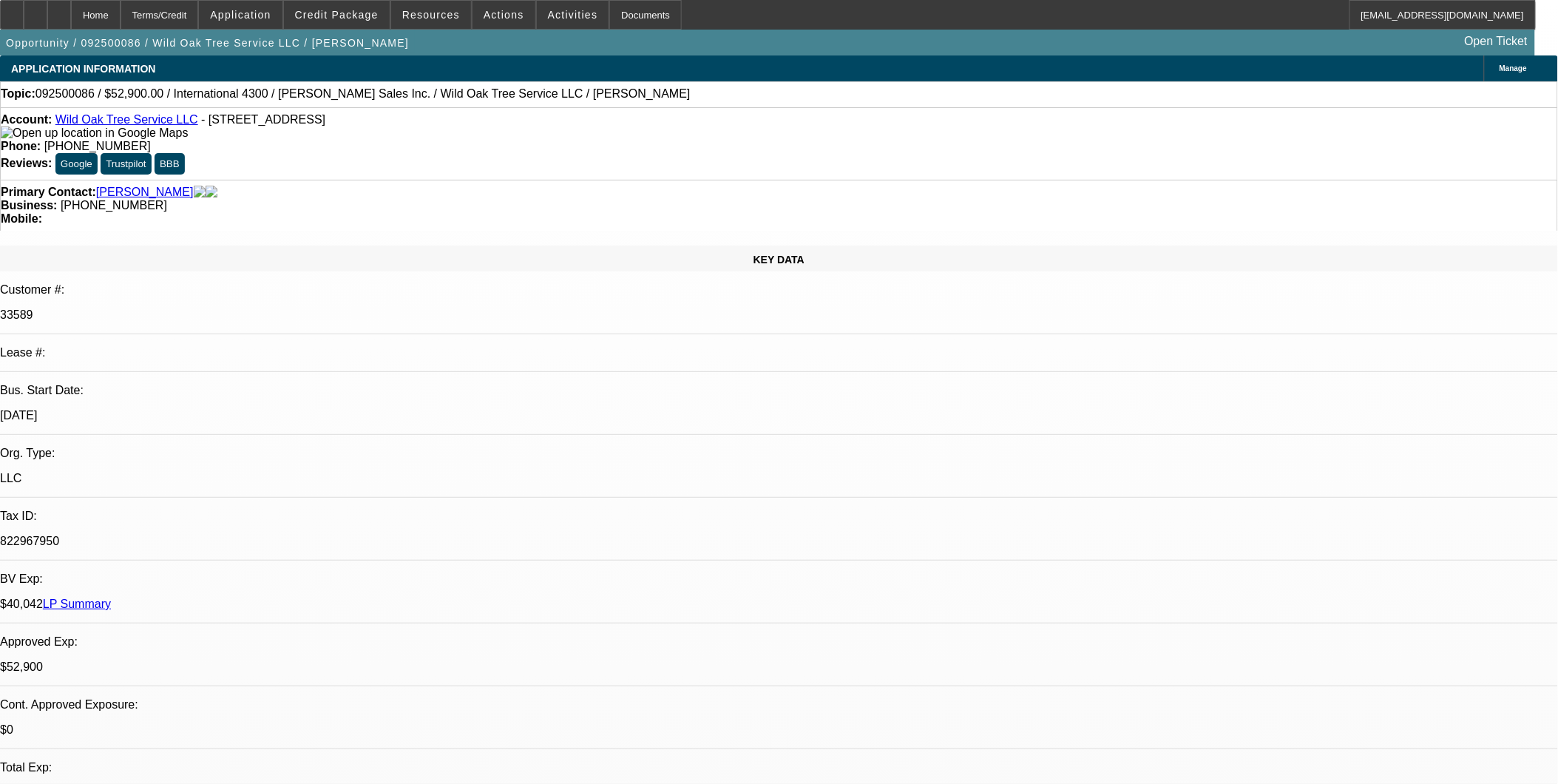
select select "0"
select select "2"
select select "0"
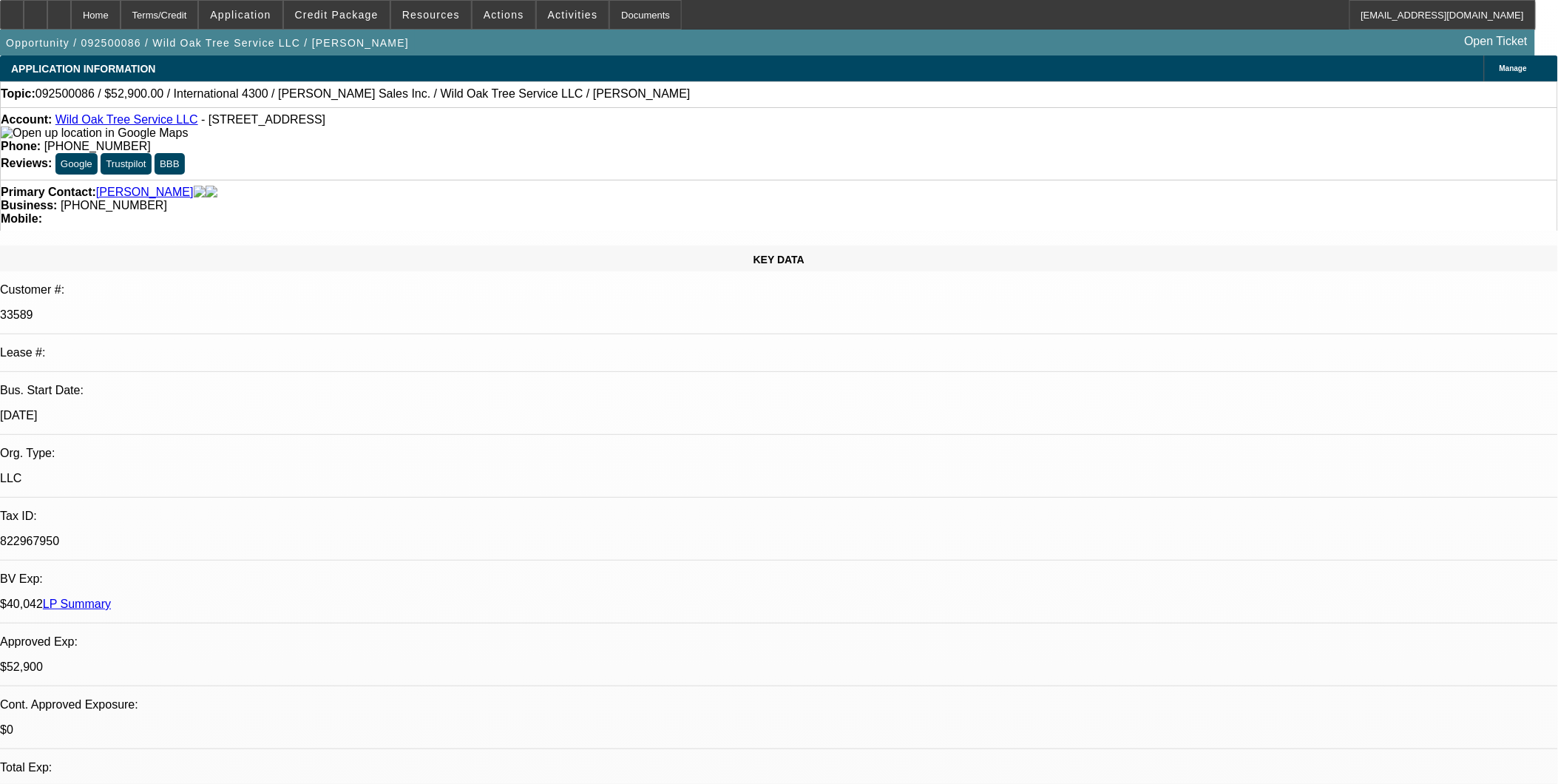
select select "2"
select select "0"
select select "2"
select select "0"
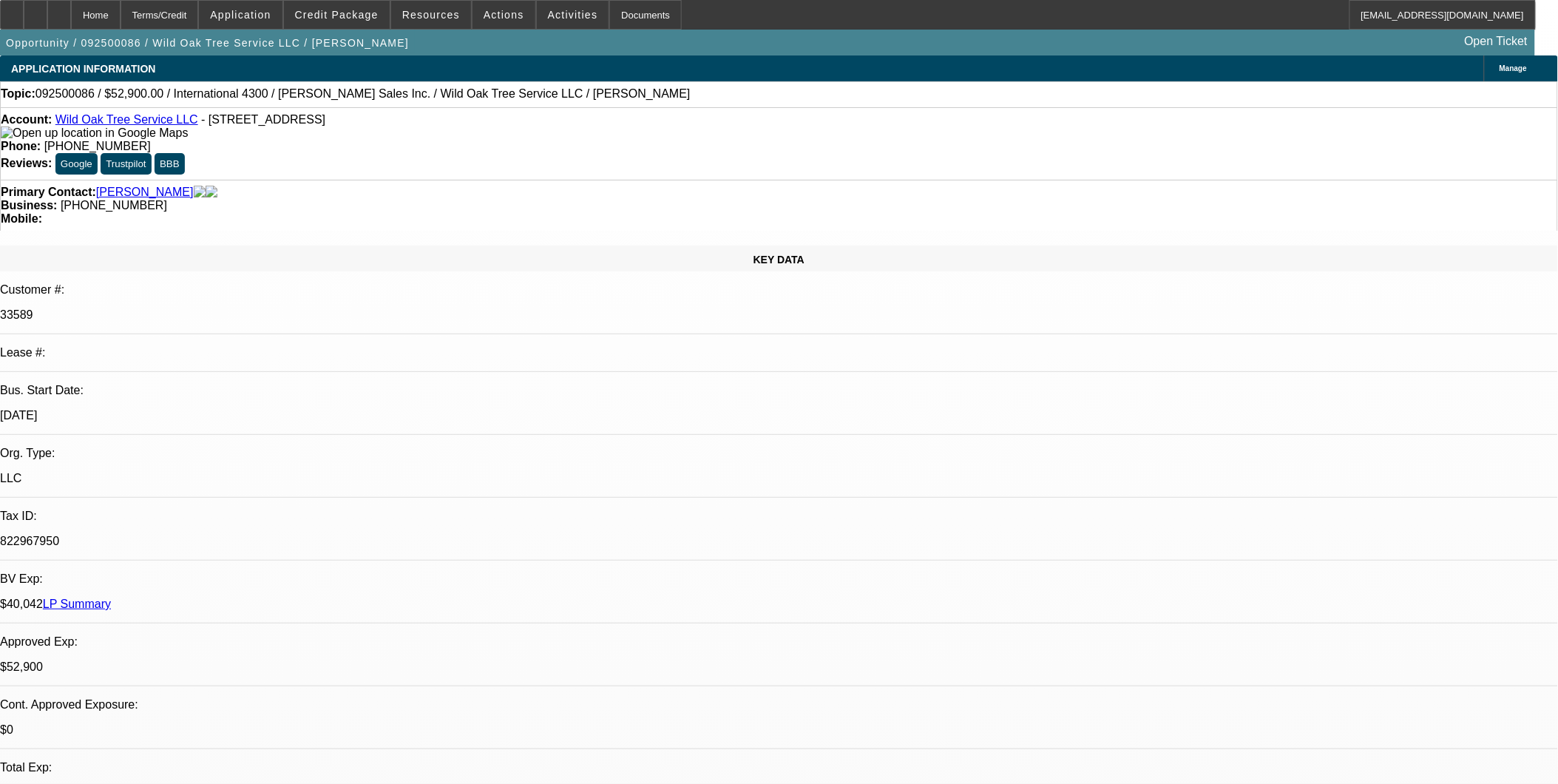
select select "1"
select select "2"
select select "6"
select select "1"
select select "2"
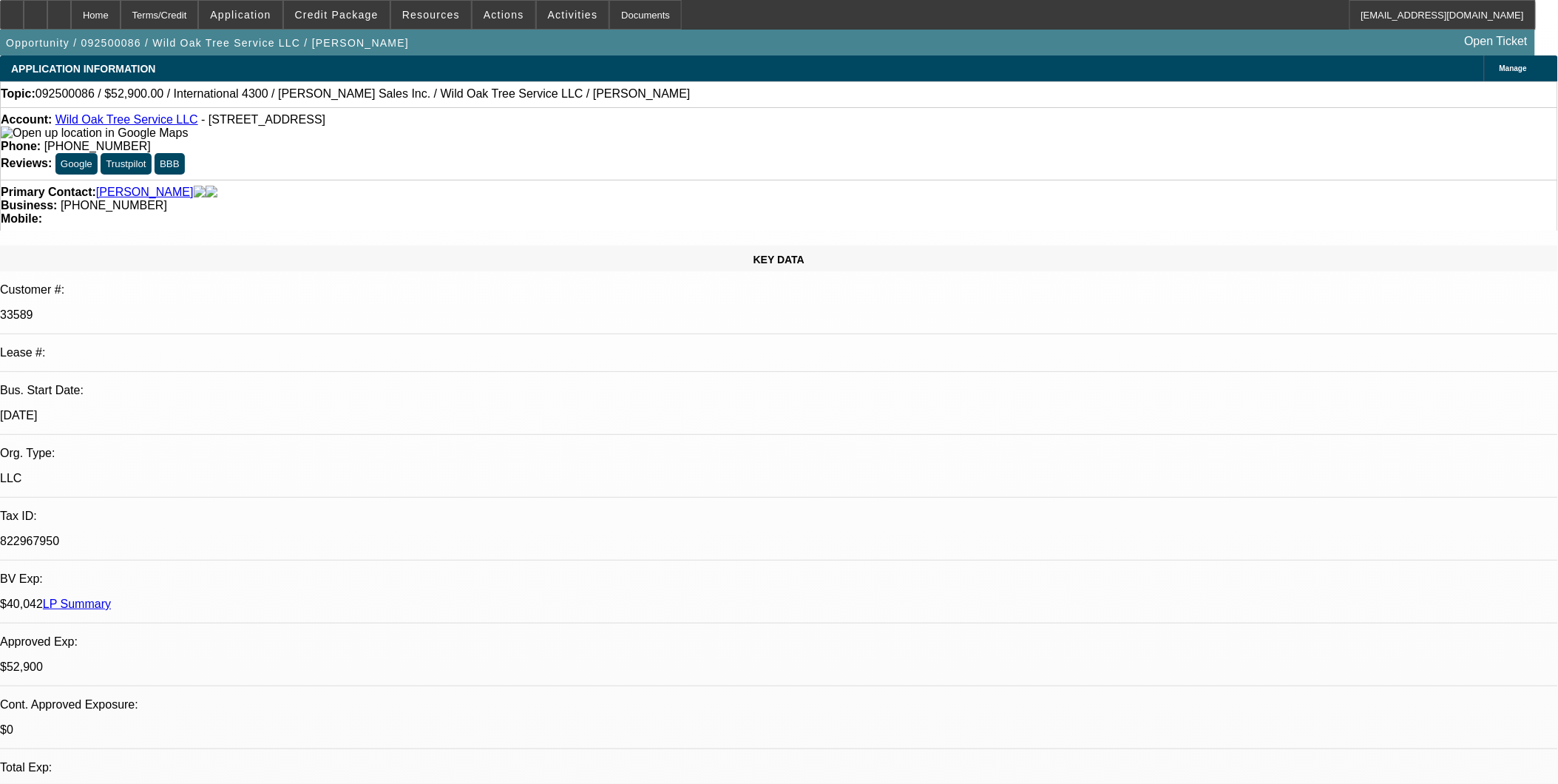
select select "6"
select select "1"
select select "2"
select select "6"
select select "1"
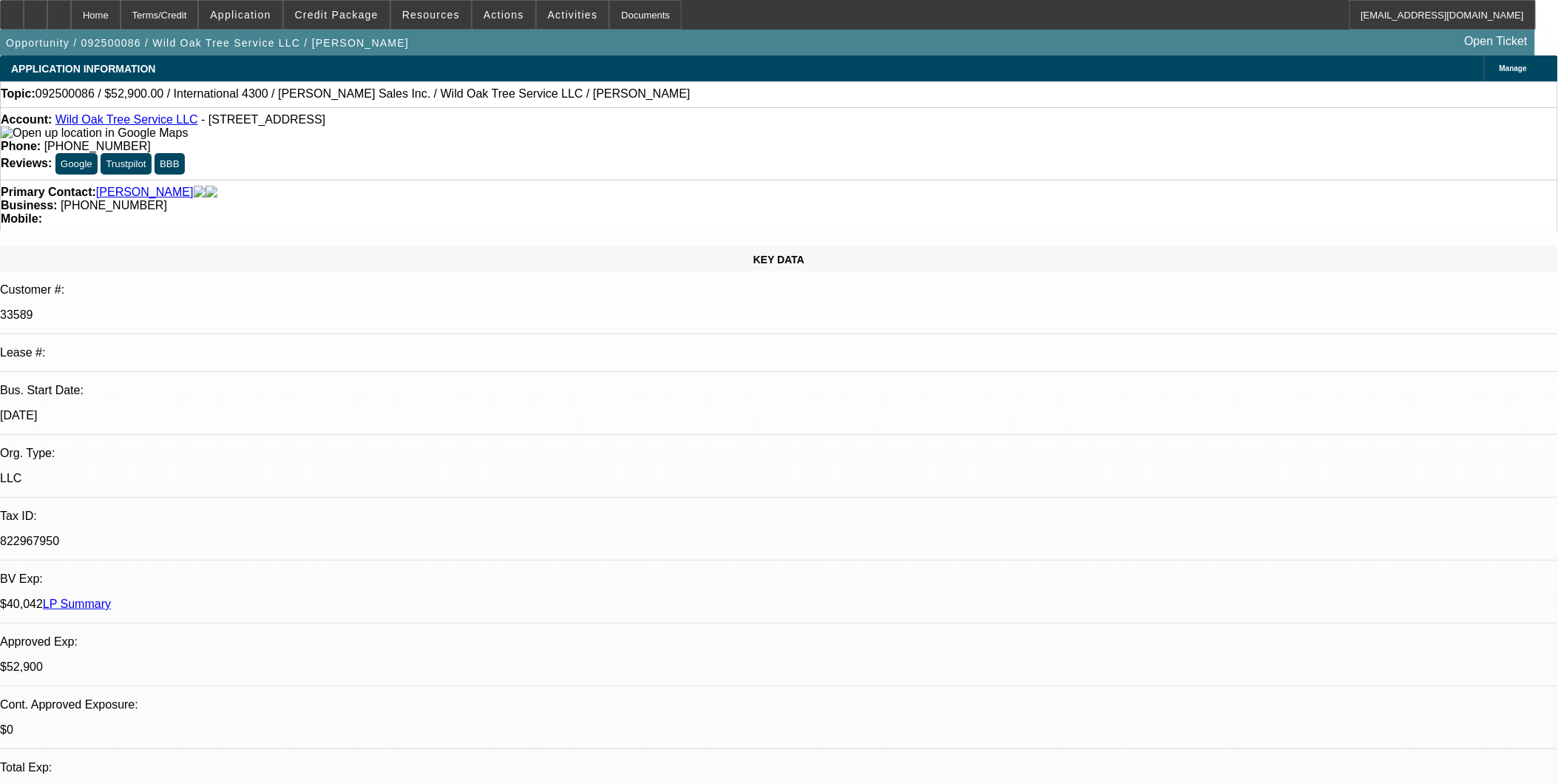
select select "2"
select select "6"
click at [508, 15] on span "Actions" at bounding box center [504, 14] width 41 height 12
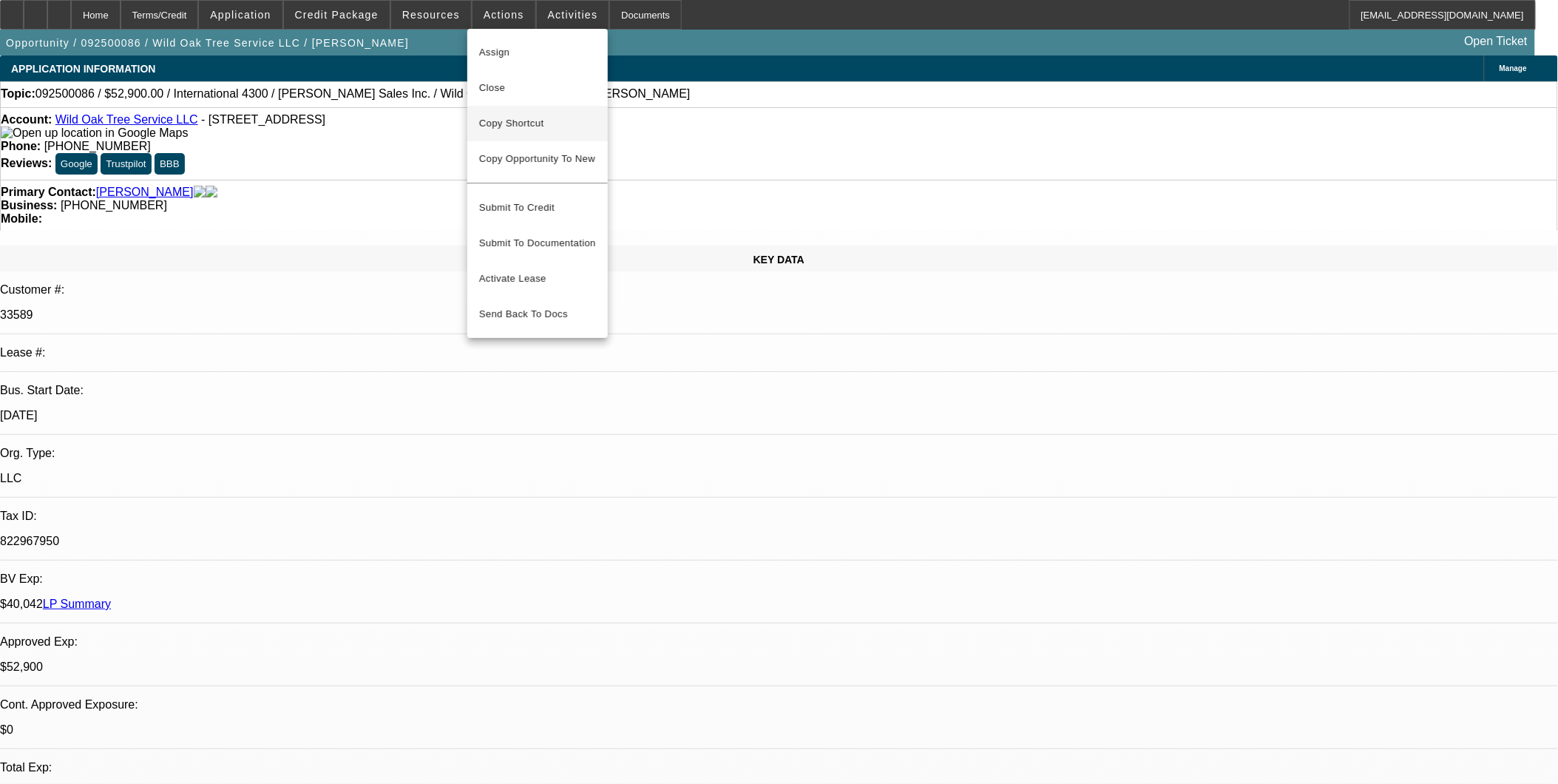
click at [533, 129] on span "Copy Shortcut" at bounding box center [537, 123] width 117 height 18
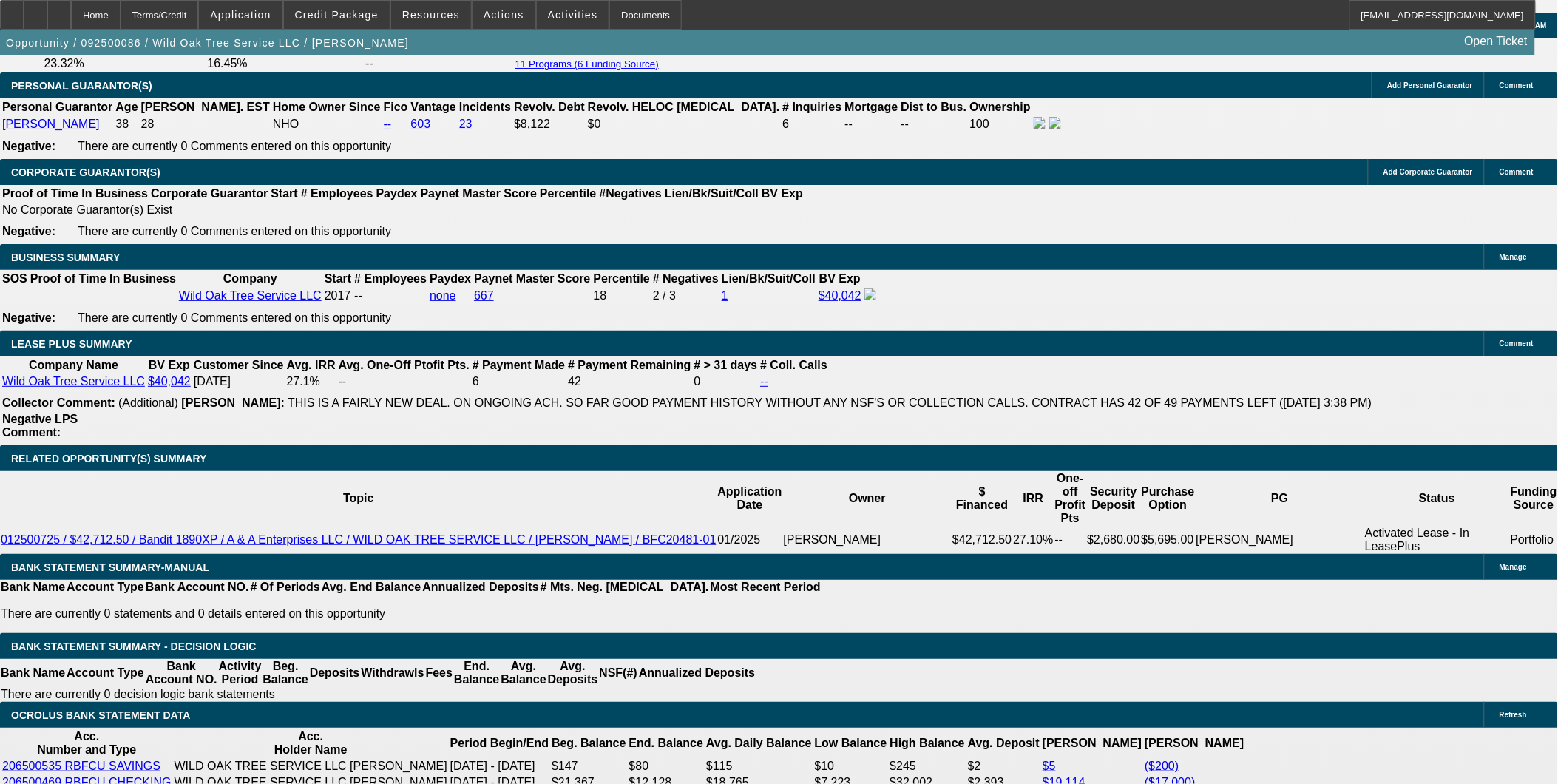
scroll to position [2382, 0]
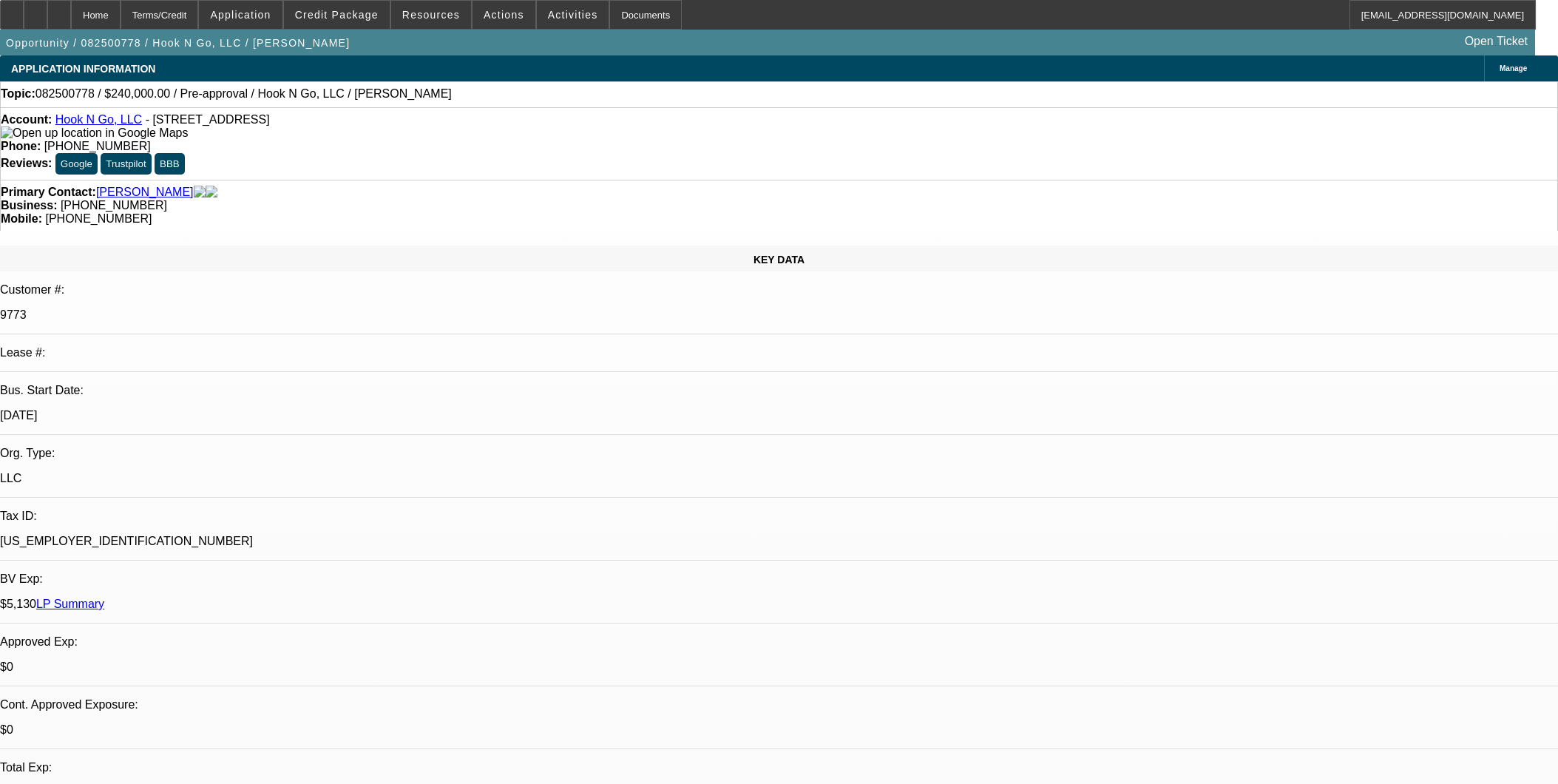
select select "0"
select select "2"
select select "0"
select select "6"
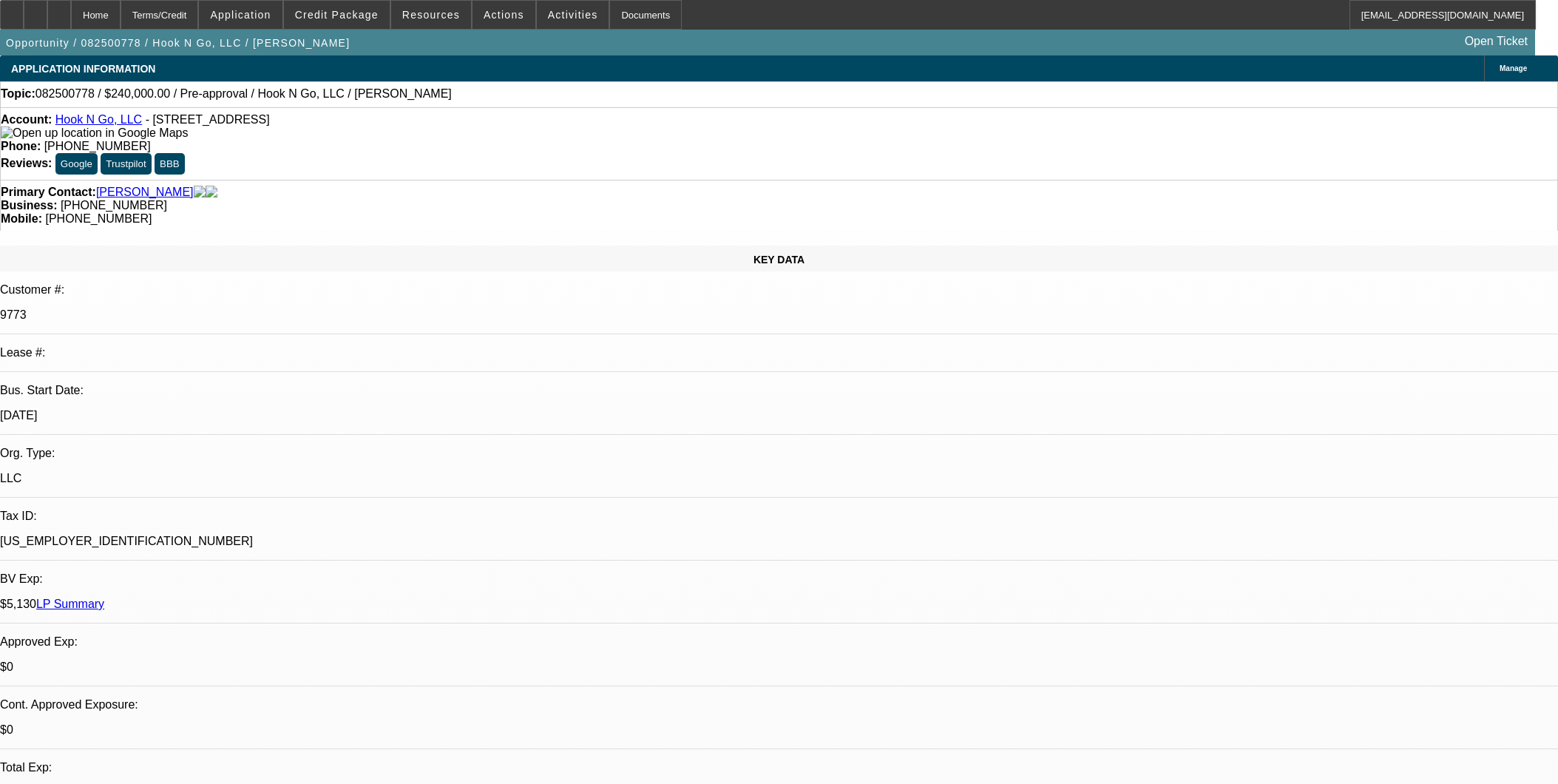
select select "0"
select select "2"
select select "0"
select select "6"
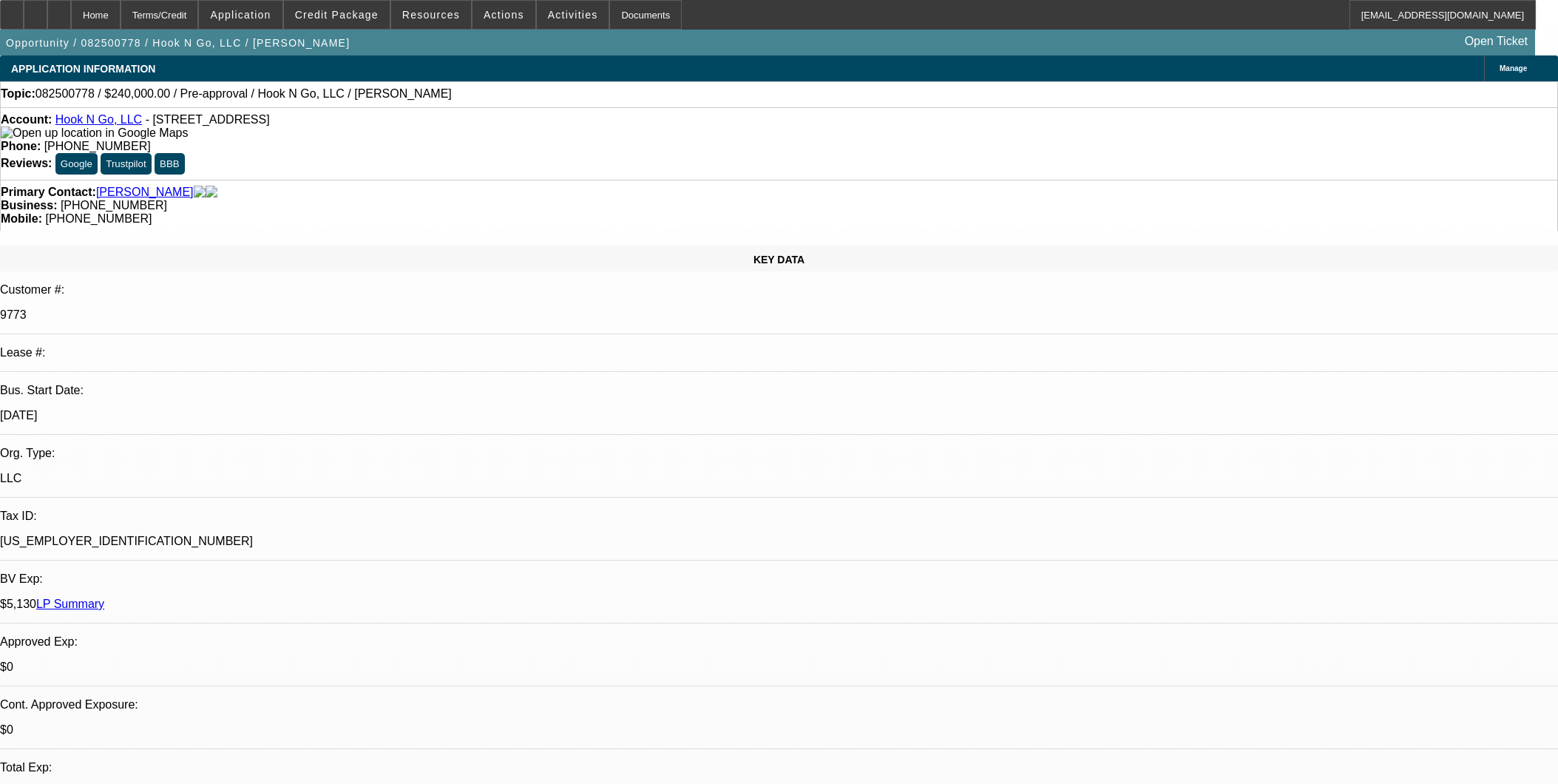
scroll to position [2223, 0]
